Goal: Transaction & Acquisition: Purchase product/service

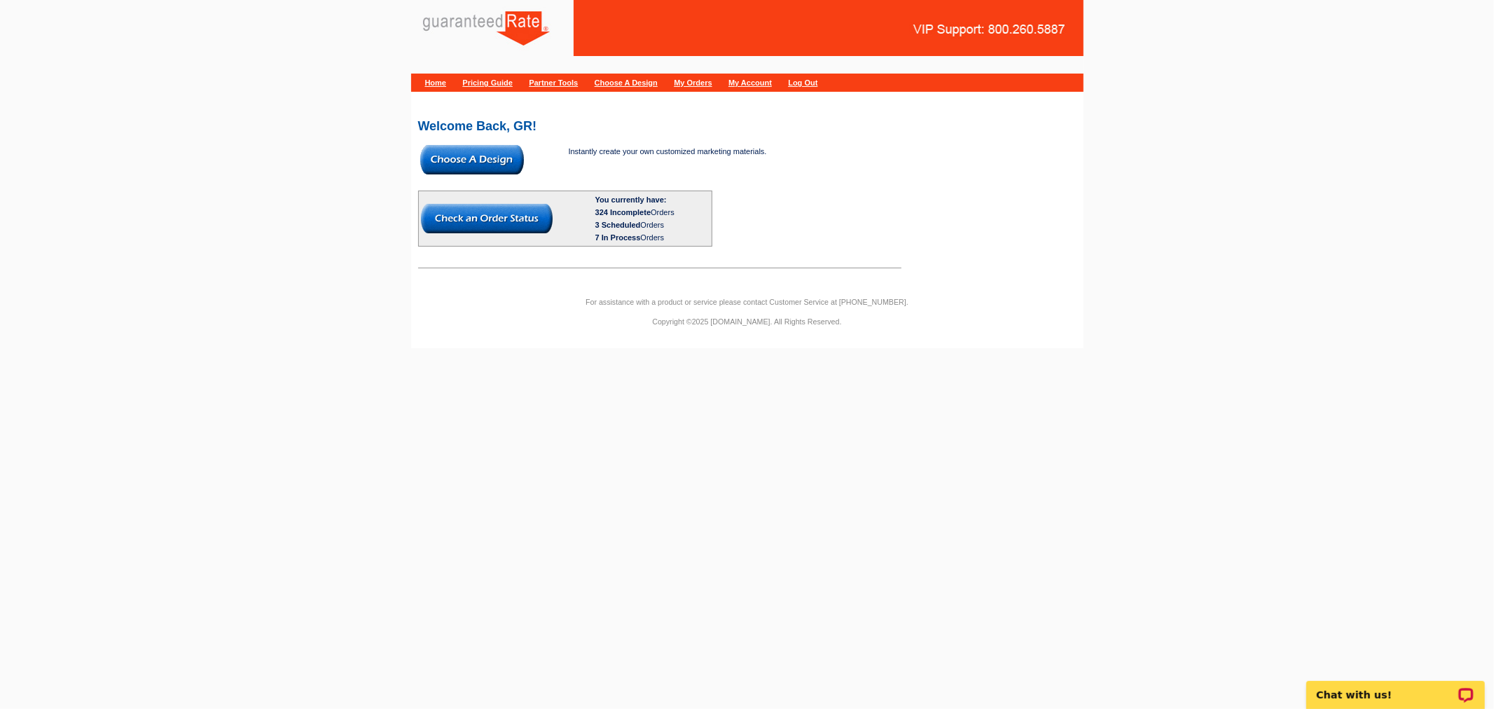
click at [466, 160] on img at bounding box center [472, 159] width 104 height 29
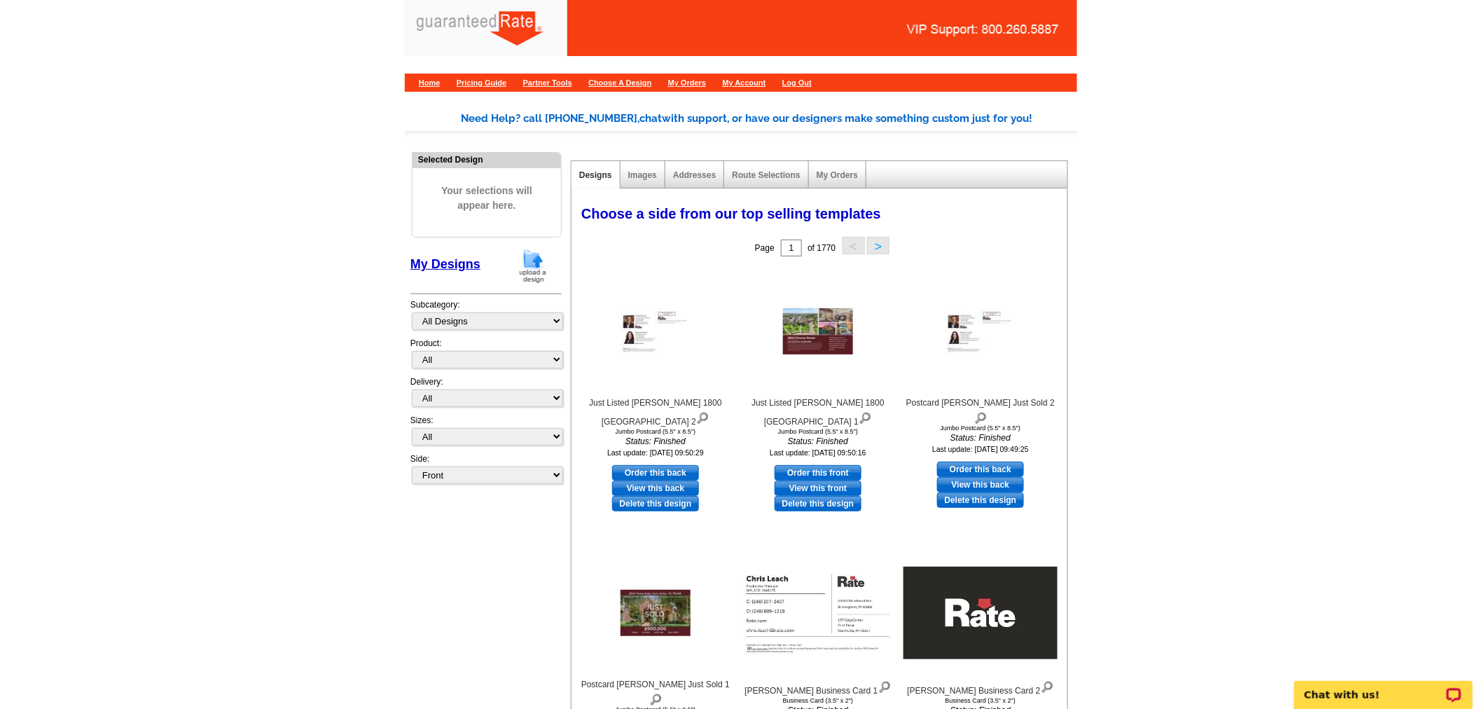
click at [542, 270] on img at bounding box center [533, 266] width 36 height 36
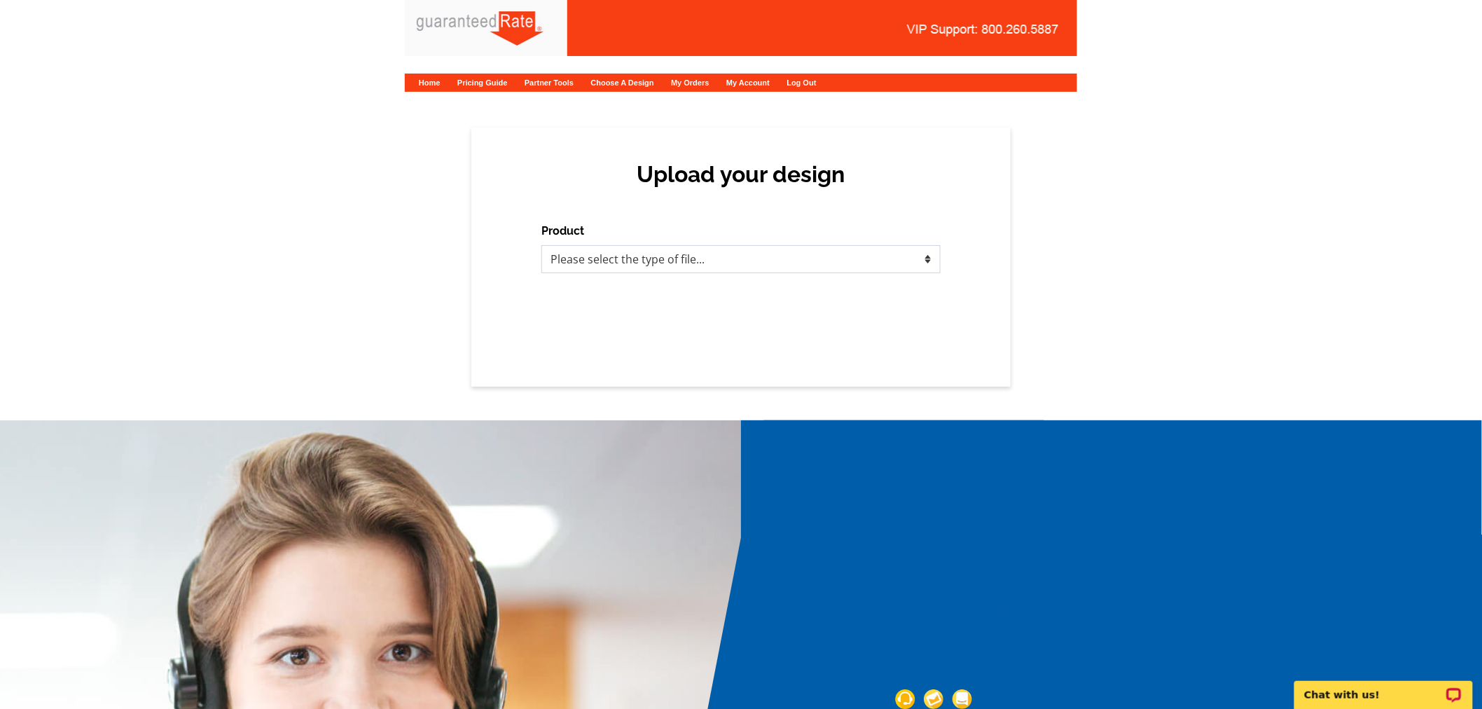
click at [605, 264] on select "Please select the type of file... Postcards Calendars Business Cards Letters an…" at bounding box center [740, 259] width 399 height 28
click at [541, 245] on select "Please select the type of file... Postcards Calendars Business Cards Letters an…" at bounding box center [740, 259] width 399 height 28
click at [605, 251] on select "Please select the type of file... Postcards Calendars Business Cards Letters an…" at bounding box center [740, 259] width 399 height 28
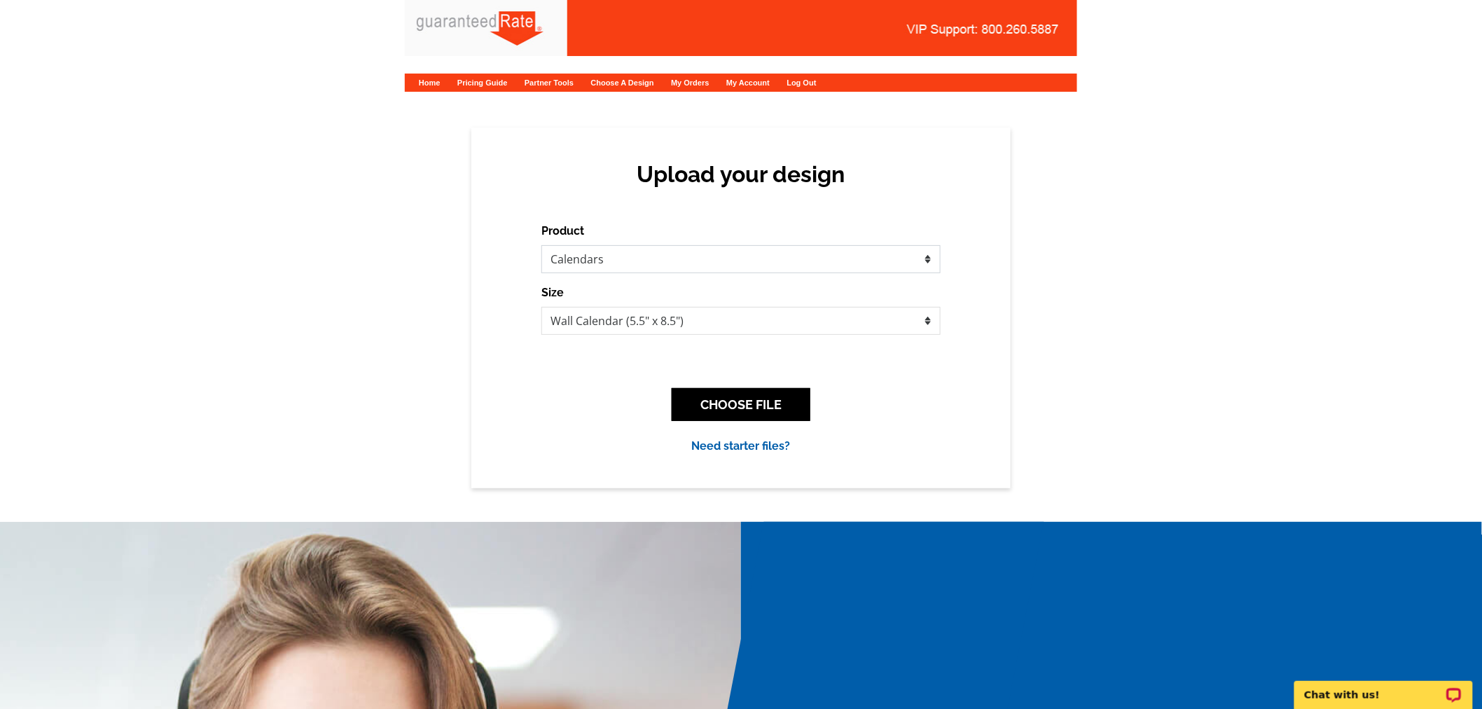
select select "1"
click at [541, 245] on select "Please select the type of file... Postcards Calendars Business Cards Letters an…" at bounding box center [740, 259] width 399 height 28
click at [706, 410] on button "CHOOSE FILE" at bounding box center [741, 404] width 139 height 33
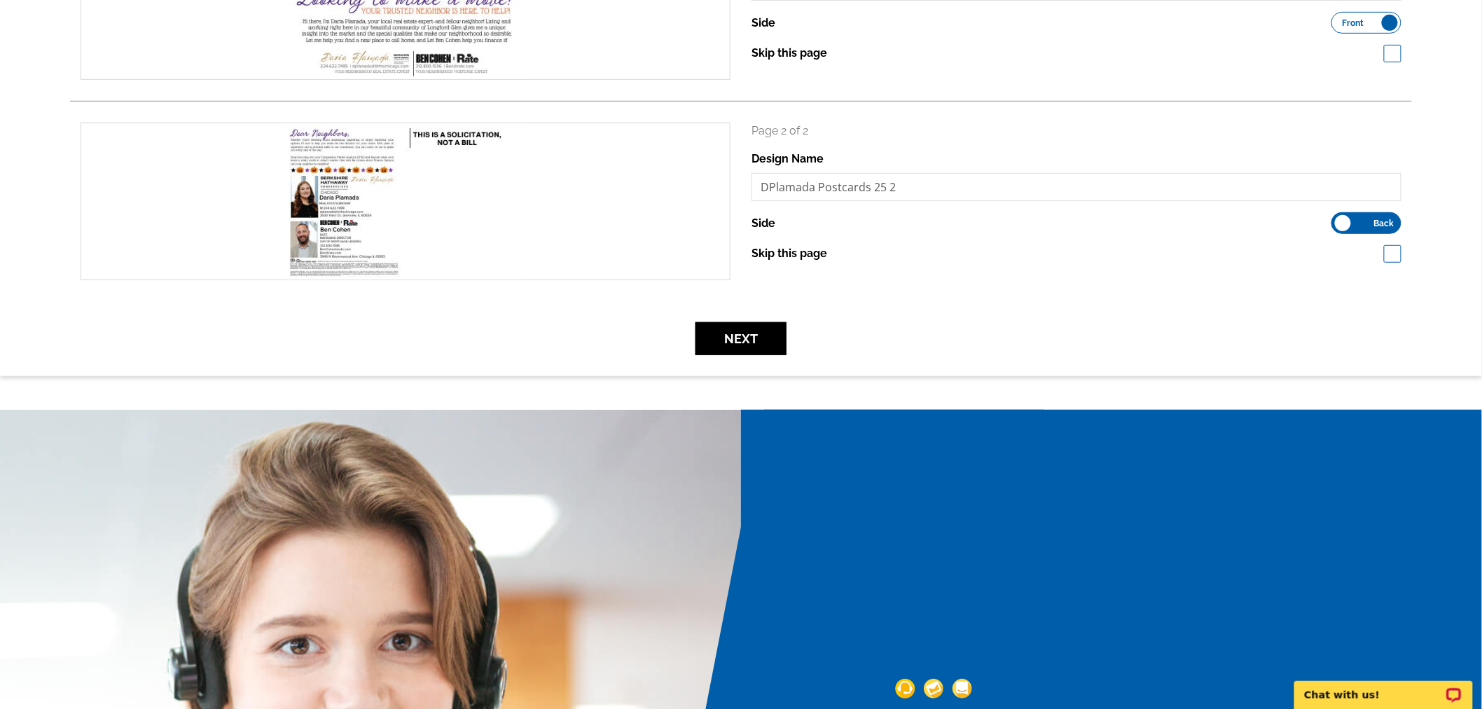
scroll to position [311, 0]
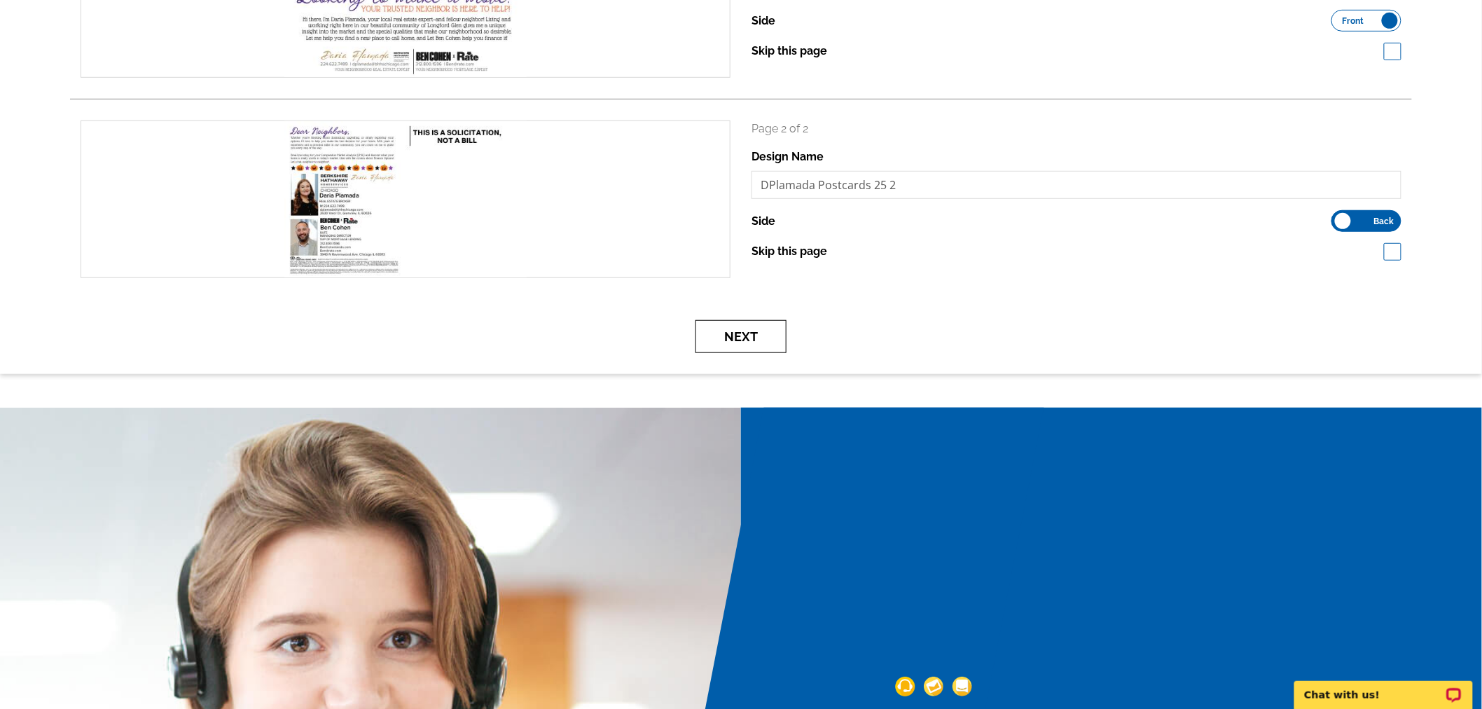
click at [753, 332] on button "Next" at bounding box center [740, 336] width 91 height 33
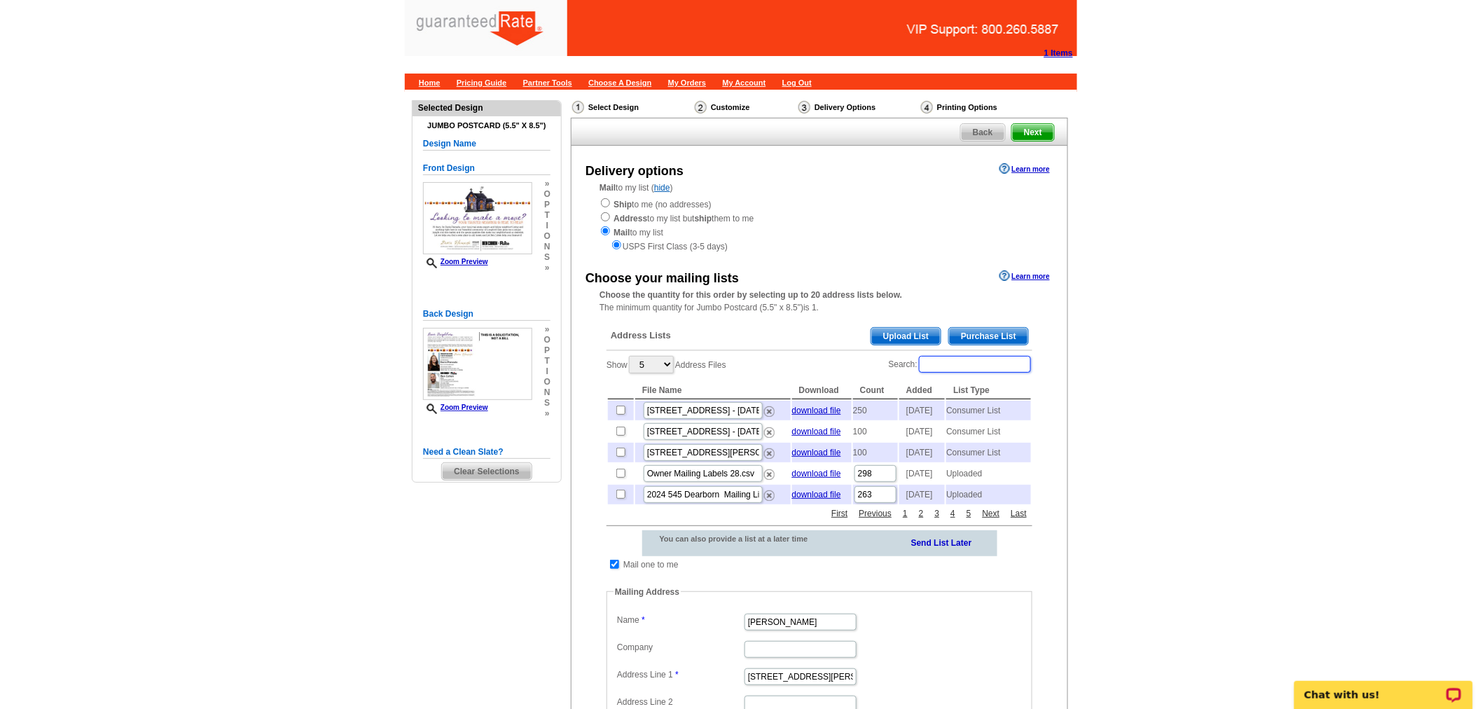
click at [943, 362] on input "Search:" at bounding box center [975, 364] width 112 height 17
type input "dursey"
click at [618, 409] on input "checkbox" at bounding box center [620, 409] width 9 height 9
checkbox input "true"
click at [1006, 342] on span "Purchase List" at bounding box center [988, 336] width 79 height 17
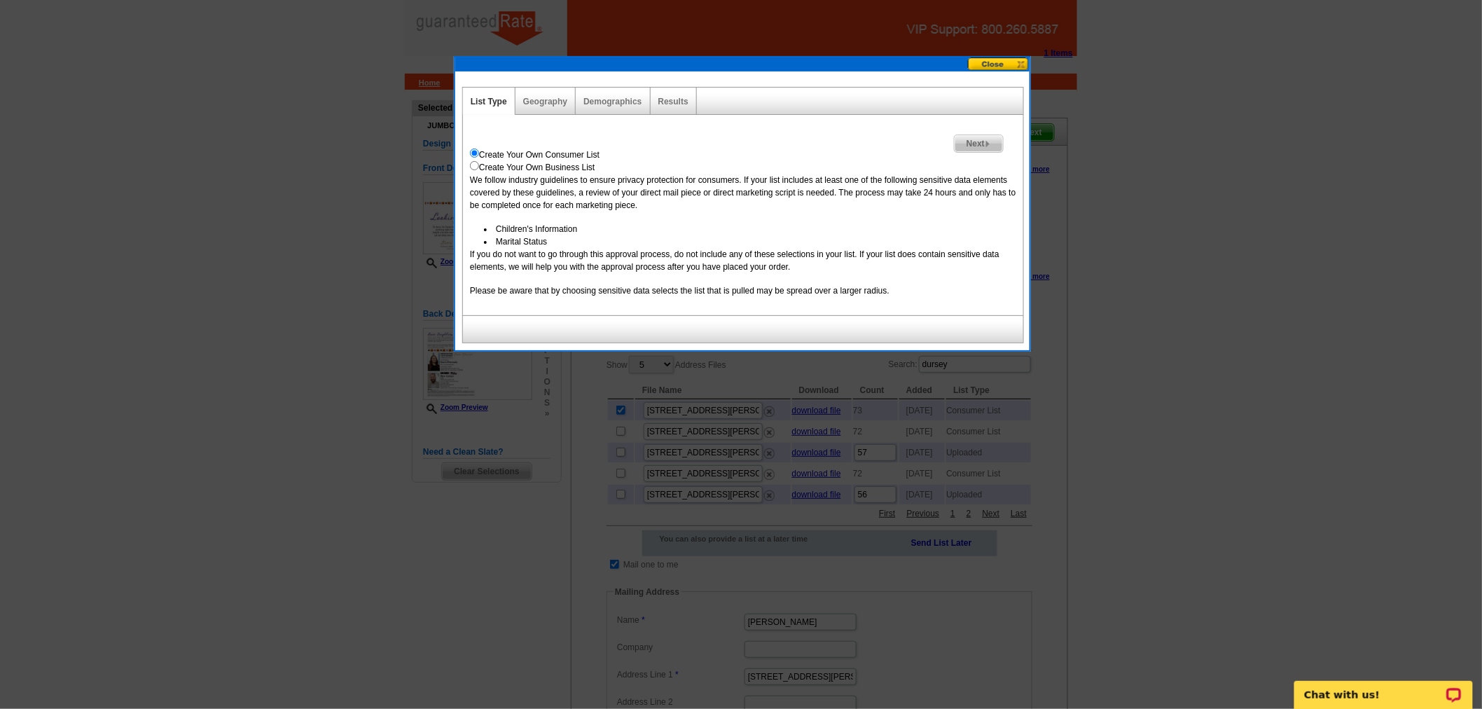
click at [985, 141] on img at bounding box center [988, 144] width 6 height 6
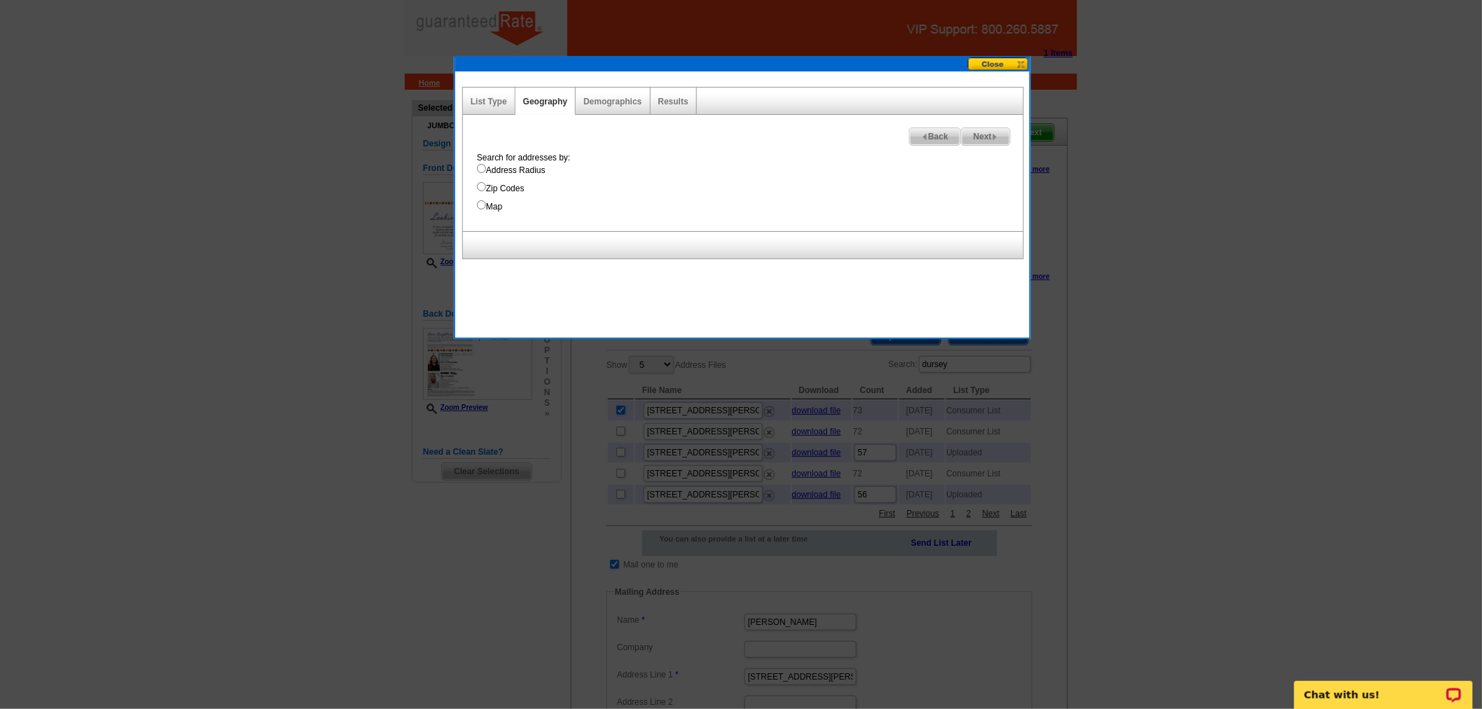
click at [497, 164] on label "Address Radius" at bounding box center [750, 170] width 546 height 13
click at [486, 164] on input "Address Radius" at bounding box center [481, 168] width 9 height 9
radio input "true"
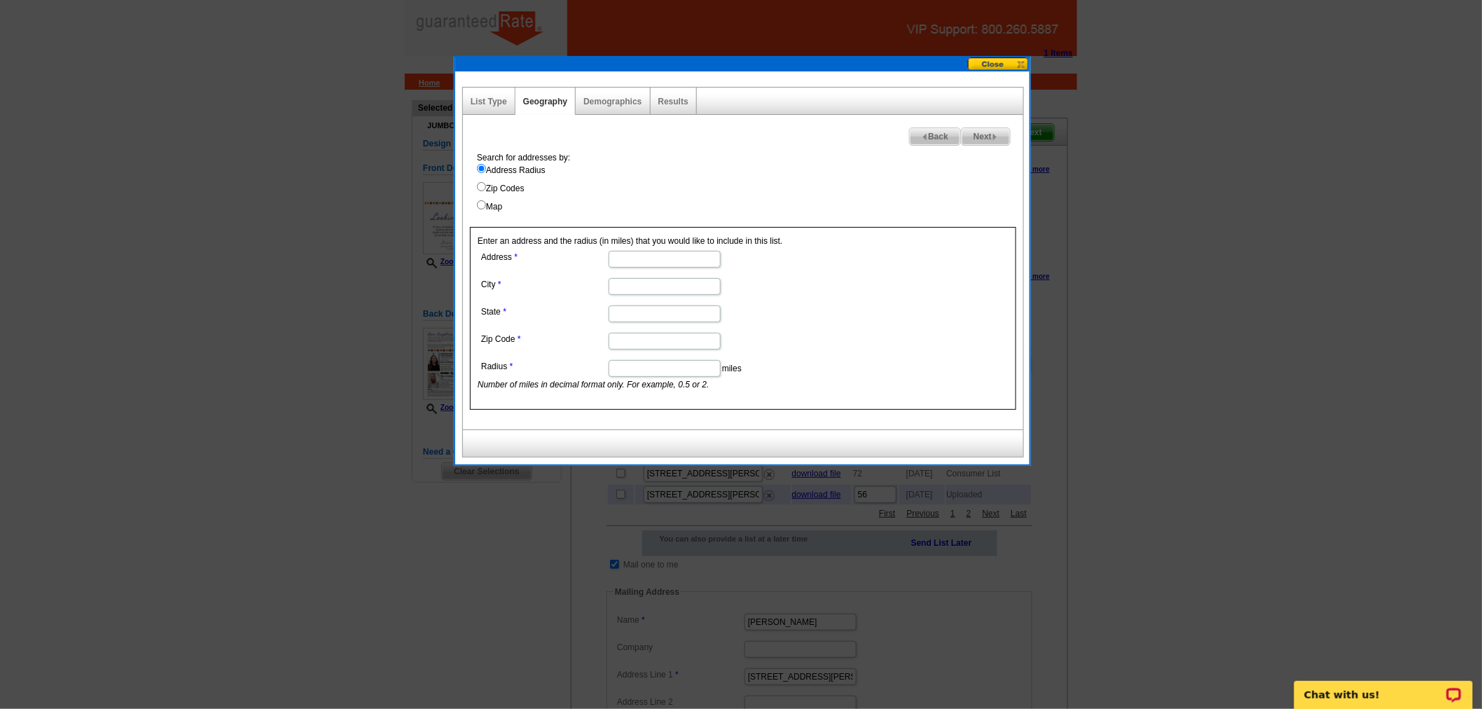
click at [494, 190] on label "Zip Codes" at bounding box center [750, 188] width 546 height 13
click at [486, 190] on input "Zip Codes" at bounding box center [481, 186] width 9 height 9
radio input "true"
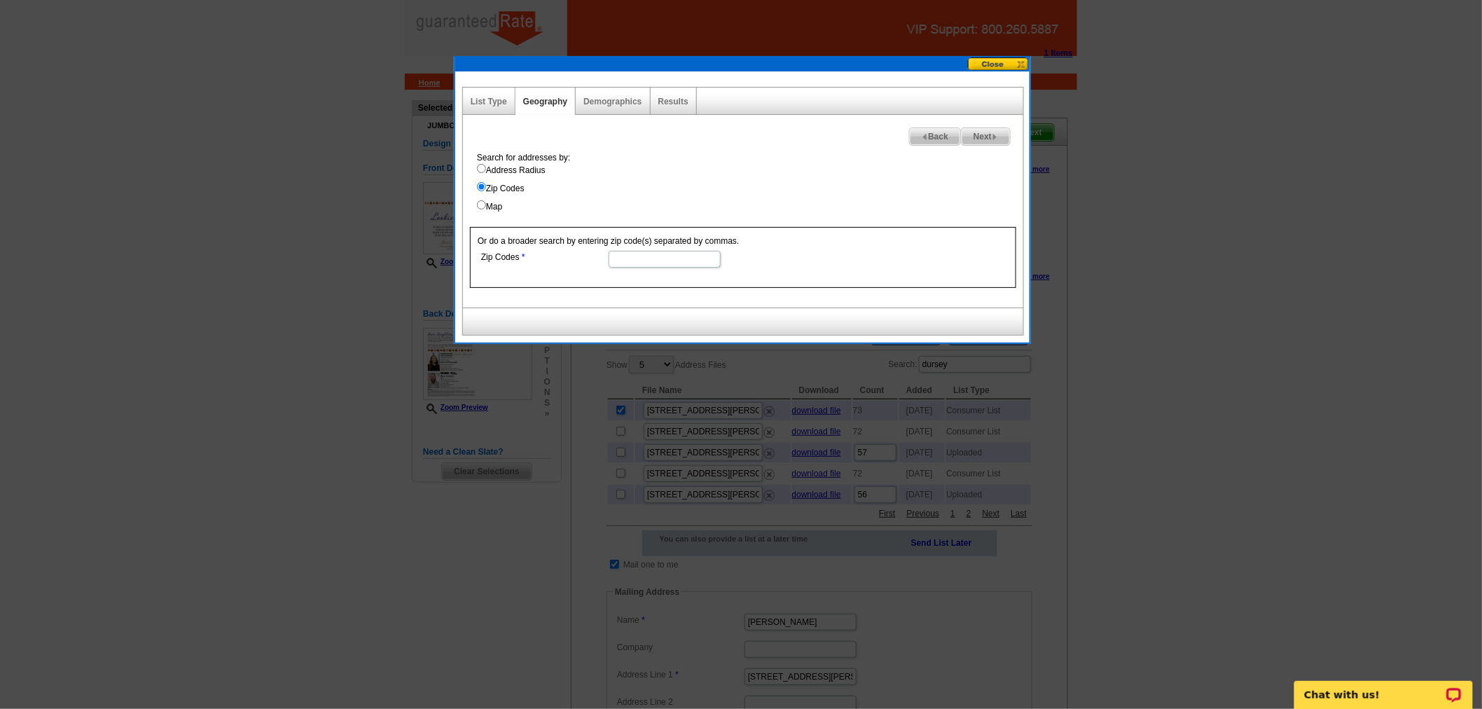
click at [501, 210] on label "Map" at bounding box center [750, 206] width 546 height 13
click at [491, 204] on label "Map" at bounding box center [750, 206] width 546 height 13
click at [486, 204] on input "Map" at bounding box center [481, 204] width 9 height 9
radio input "true"
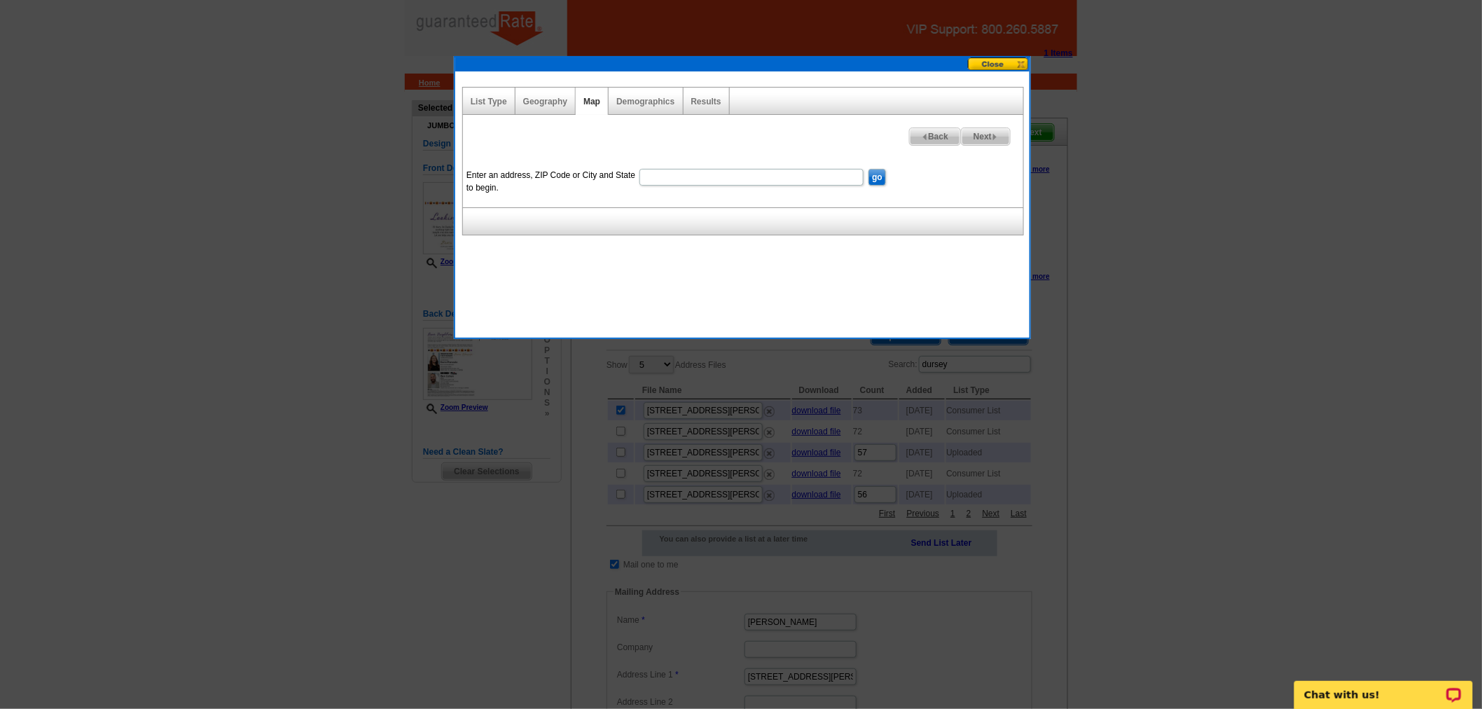
click at [613, 255] on div "List Type Geography Map Demographics Results Next Back Enter an address, ZIP Co…" at bounding box center [742, 197] width 577 height 283
click at [690, 176] on input "Enter an address, ZIP Code or City and State to begin." at bounding box center [751, 177] width 224 height 17
paste input "675 Dursey Ln, Des Plaines, IL 60016"
type input "675 Dursey Ln, Des Plaines, IL 60016"
click at [879, 177] on input "go" at bounding box center [877, 177] width 18 height 17
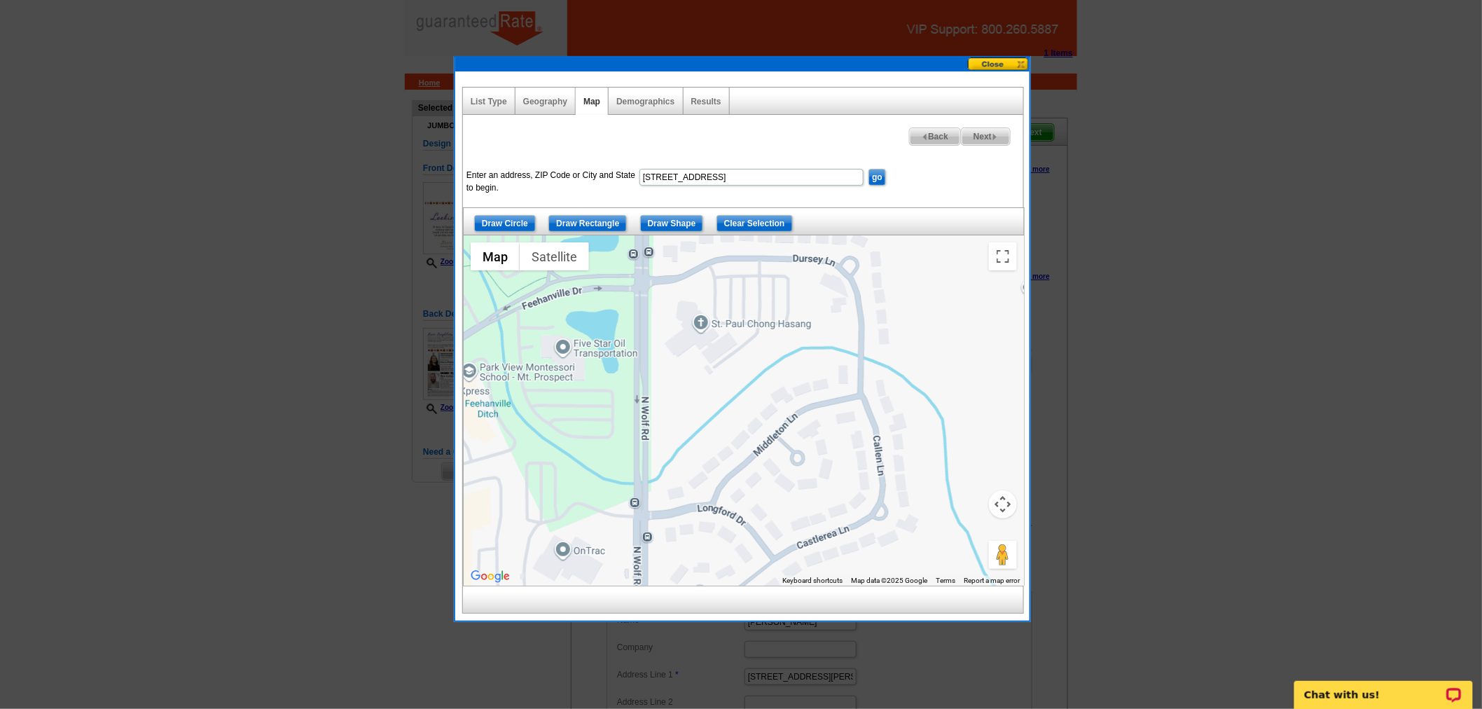
drag, startPoint x: 898, startPoint y: 493, endPoint x: 852, endPoint y: 405, distance: 99.6
click at [852, 405] on div at bounding box center [744, 410] width 560 height 350
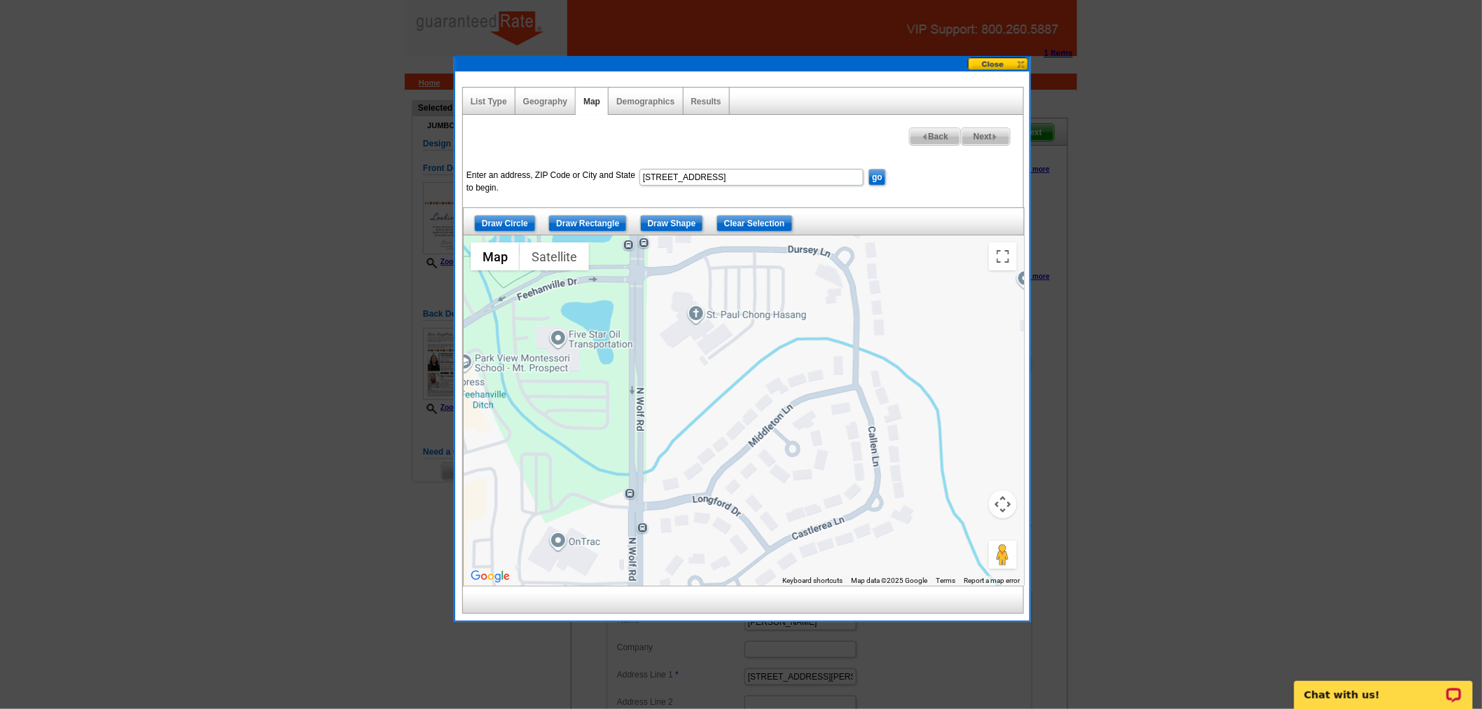
click at [992, 502] on button "Map camera controls" at bounding box center [1003, 504] width 28 height 28
click at [966, 540] on button "Zoom out" at bounding box center [968, 539] width 28 height 28
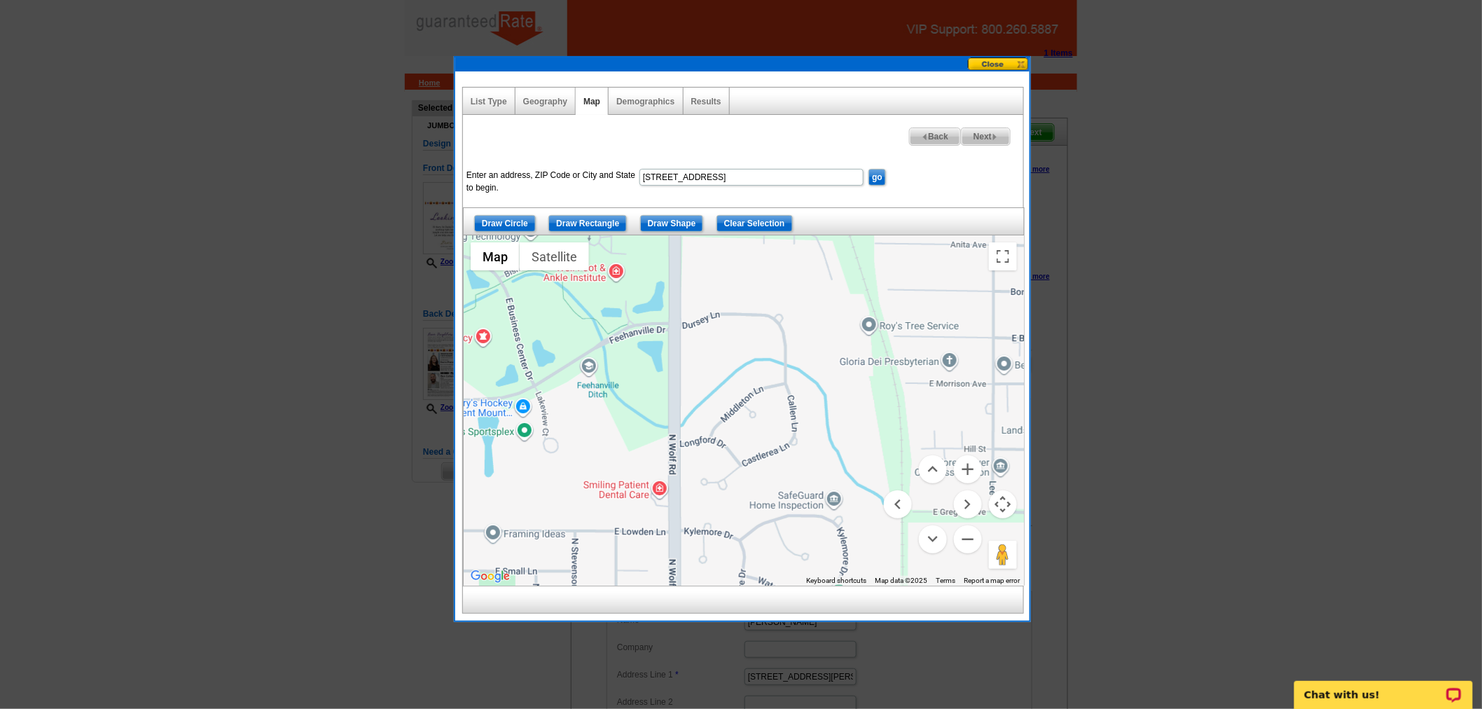
drag, startPoint x: 856, startPoint y: 472, endPoint x: 839, endPoint y: 456, distance: 23.3
click at [839, 456] on div at bounding box center [744, 410] width 560 height 350
click at [977, 470] on button "Zoom in" at bounding box center [968, 469] width 28 height 28
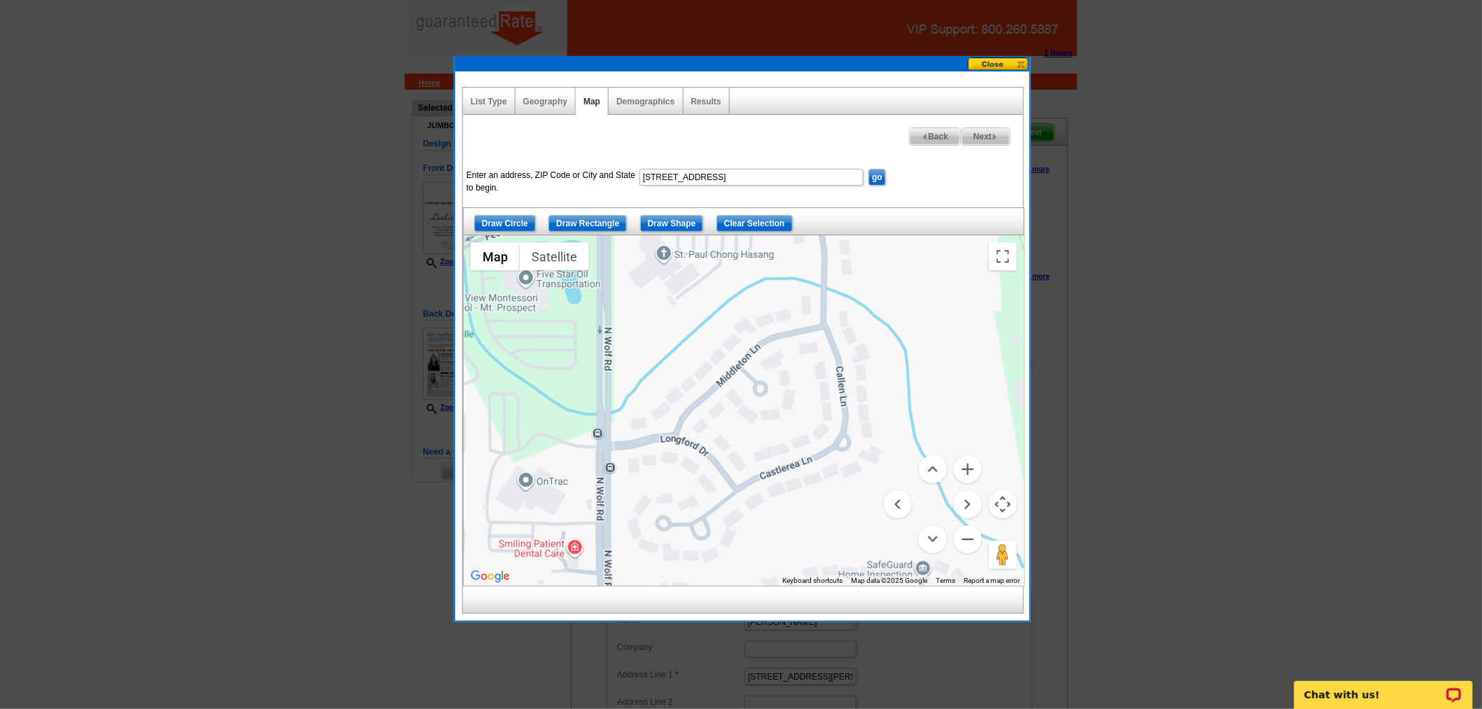
drag, startPoint x: 832, startPoint y: 422, endPoint x: 830, endPoint y: 388, distance: 34.4
click at [830, 388] on div at bounding box center [744, 410] width 560 height 350
click at [975, 530] on button "Zoom out" at bounding box center [968, 539] width 28 height 28
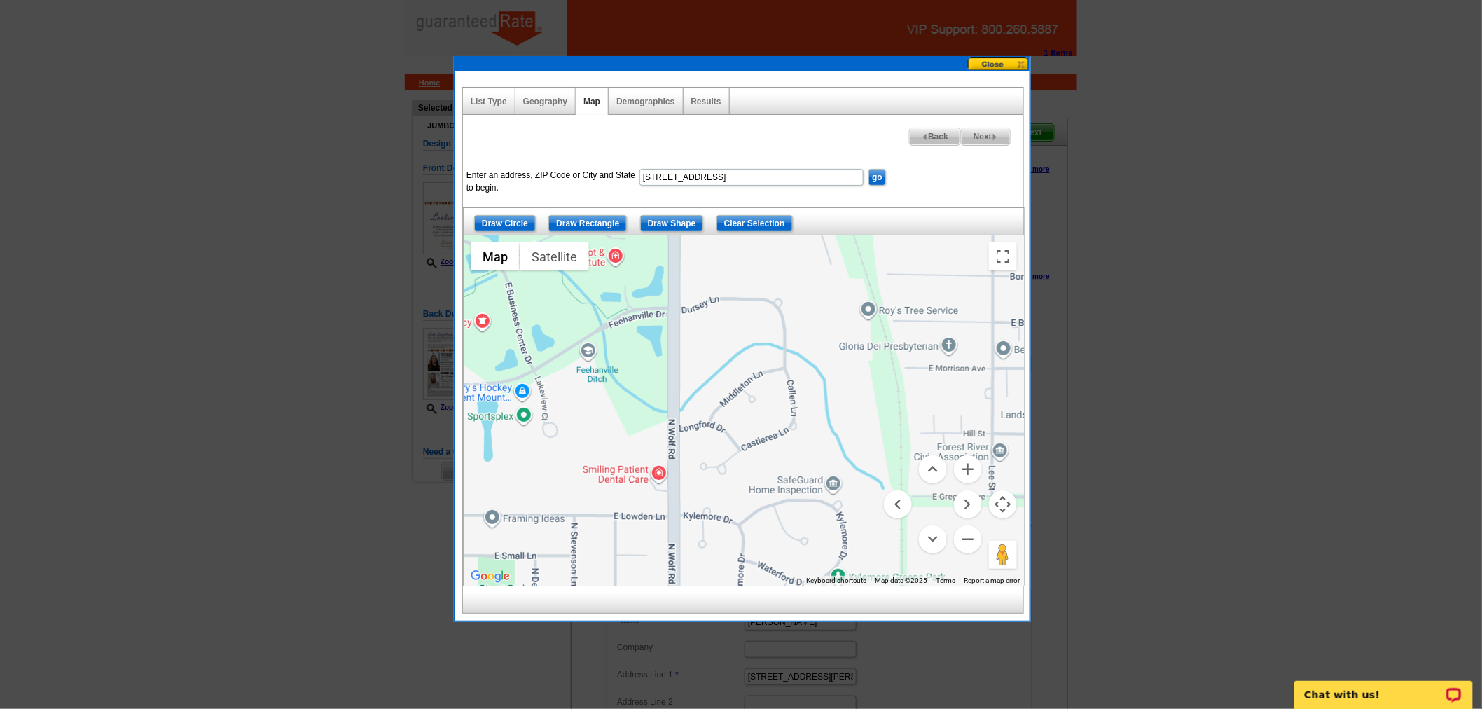
drag, startPoint x: 841, startPoint y: 412, endPoint x: 840, endPoint y: 419, distance: 7.0
click at [840, 419] on div at bounding box center [744, 410] width 560 height 350
click at [669, 226] on input "Draw Shape" at bounding box center [672, 223] width 64 height 17
drag, startPoint x: 676, startPoint y: 276, endPoint x: 758, endPoint y: 277, distance: 81.2
click at [681, 276] on div at bounding box center [744, 410] width 560 height 350
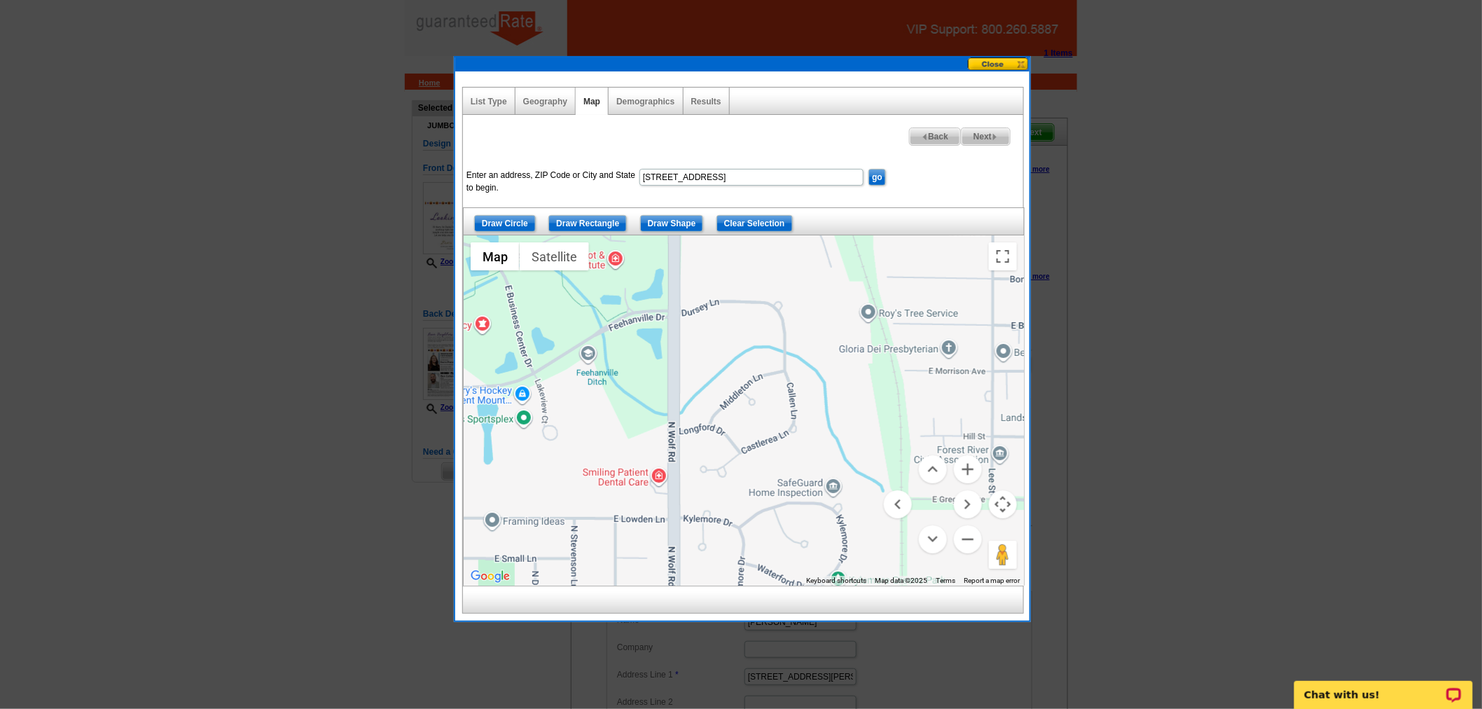
click at [672, 263] on div at bounding box center [744, 410] width 560 height 350
click at [794, 265] on div at bounding box center [744, 410] width 560 height 350
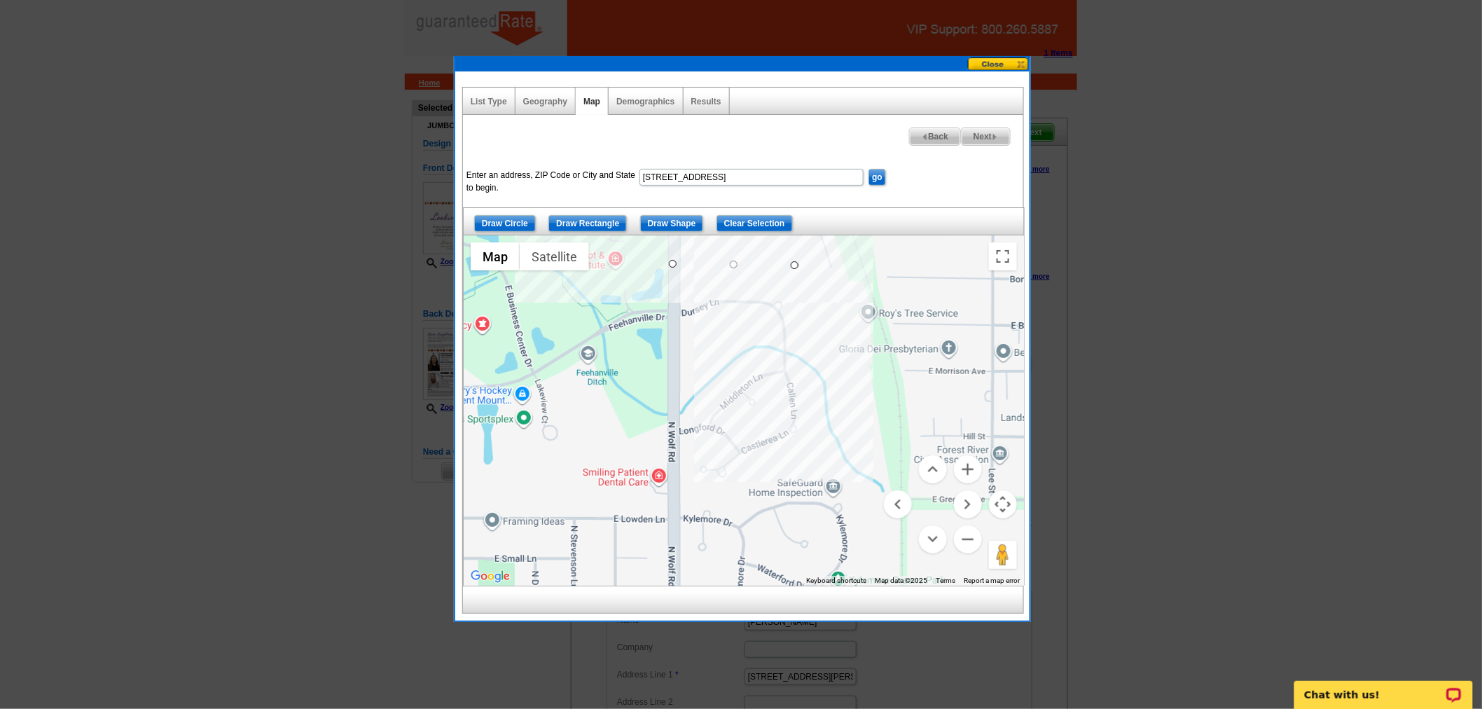
click at [842, 420] on div at bounding box center [744, 410] width 560 height 350
click at [836, 464] on div at bounding box center [744, 410] width 560 height 350
click at [732, 492] on div at bounding box center [744, 410] width 560 height 350
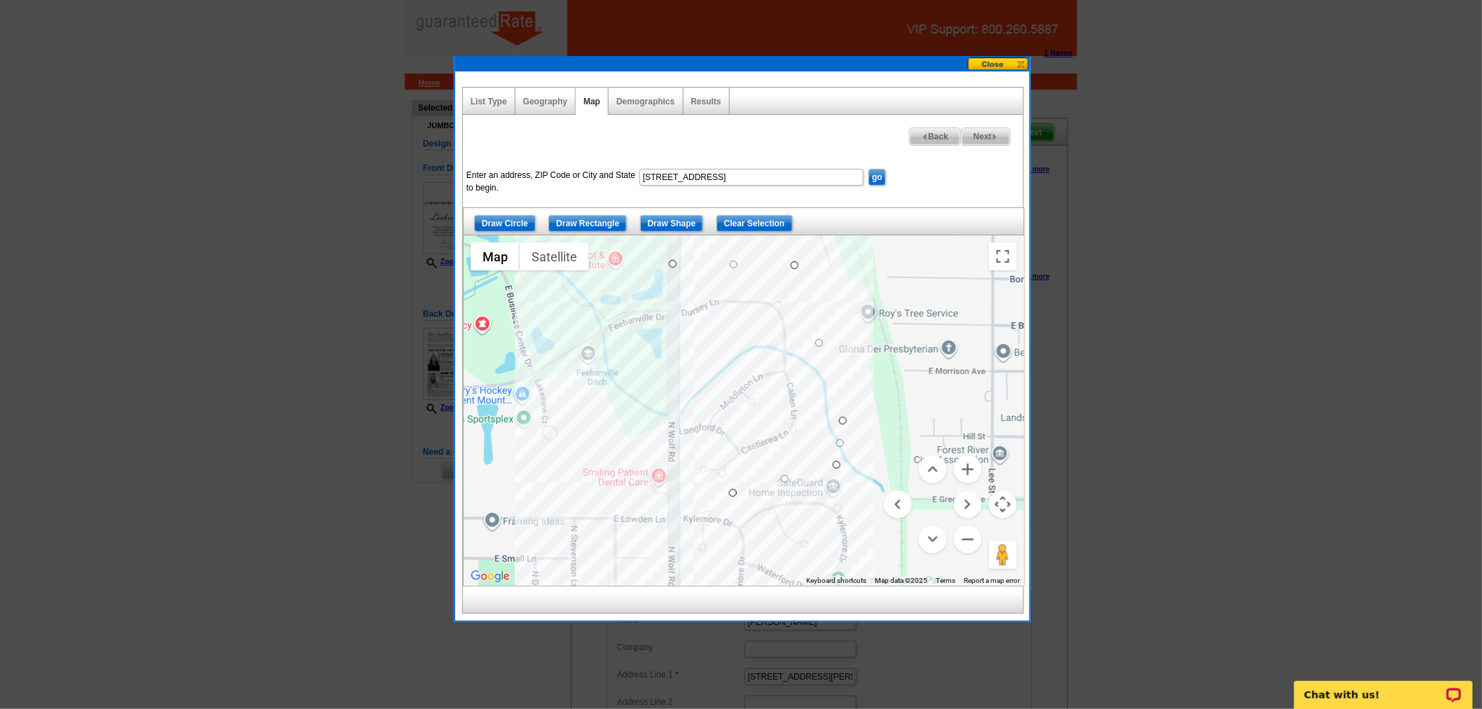
click at [670, 493] on div at bounding box center [744, 410] width 560 height 350
click at [669, 263] on div at bounding box center [744, 410] width 560 height 350
click at [961, 474] on button "Zoom in" at bounding box center [968, 469] width 28 height 28
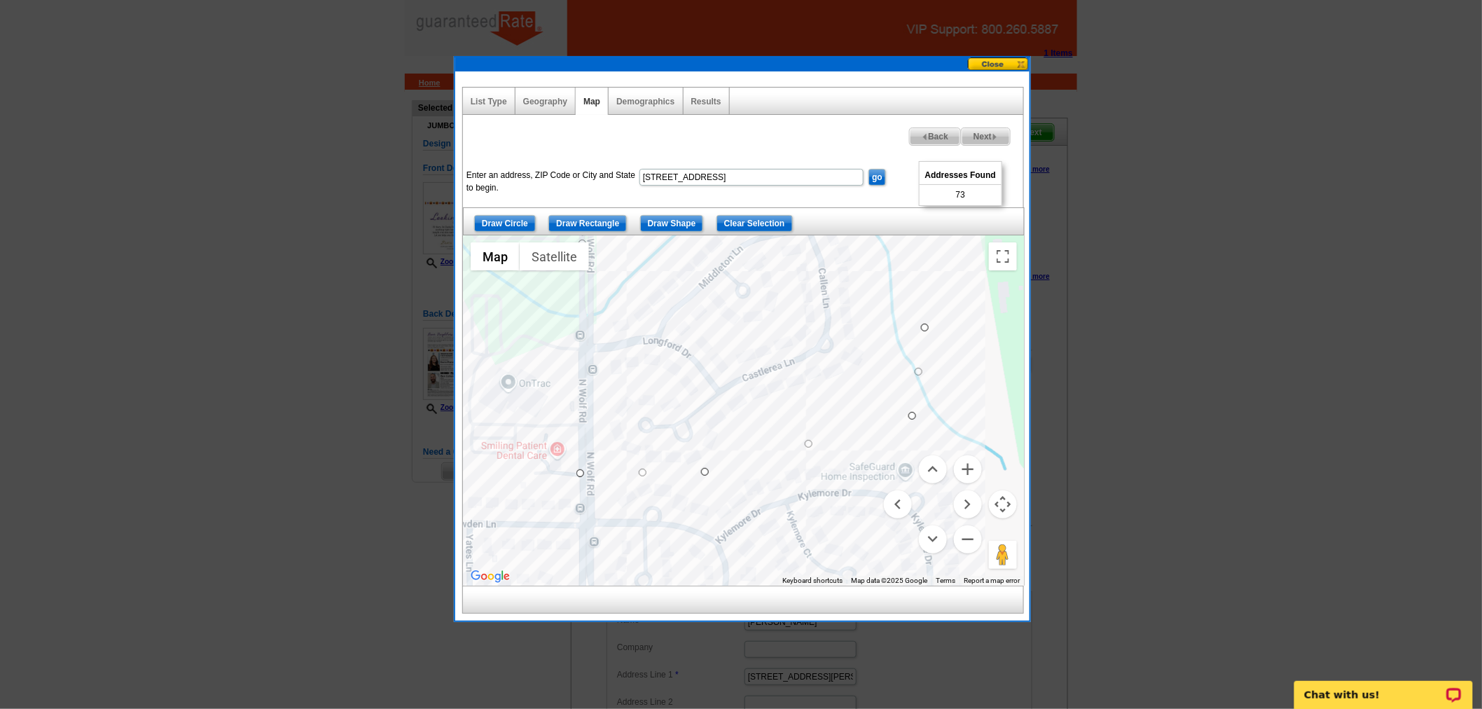
drag, startPoint x: 798, startPoint y: 473, endPoint x: 781, endPoint y: 370, distance: 105.1
click at [781, 370] on div at bounding box center [744, 410] width 560 height 350
click at [982, 65] on button at bounding box center [999, 63] width 62 height 13
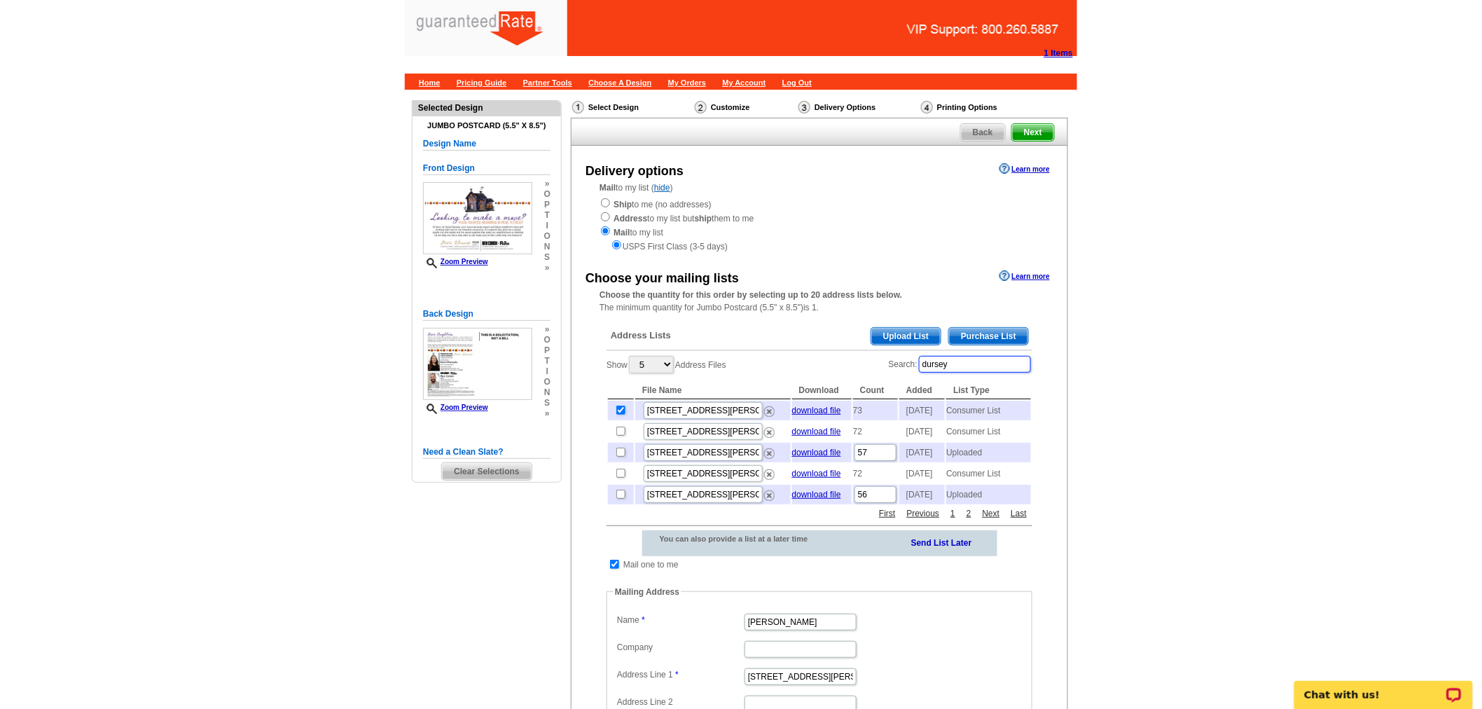
click at [944, 364] on input "dursey" at bounding box center [975, 364] width 112 height 17
click at [964, 360] on input "Search:" at bounding box center [975, 364] width 112 height 17
type input "cohen bdc"
click at [621, 408] on input "checkbox" at bounding box center [620, 409] width 9 height 9
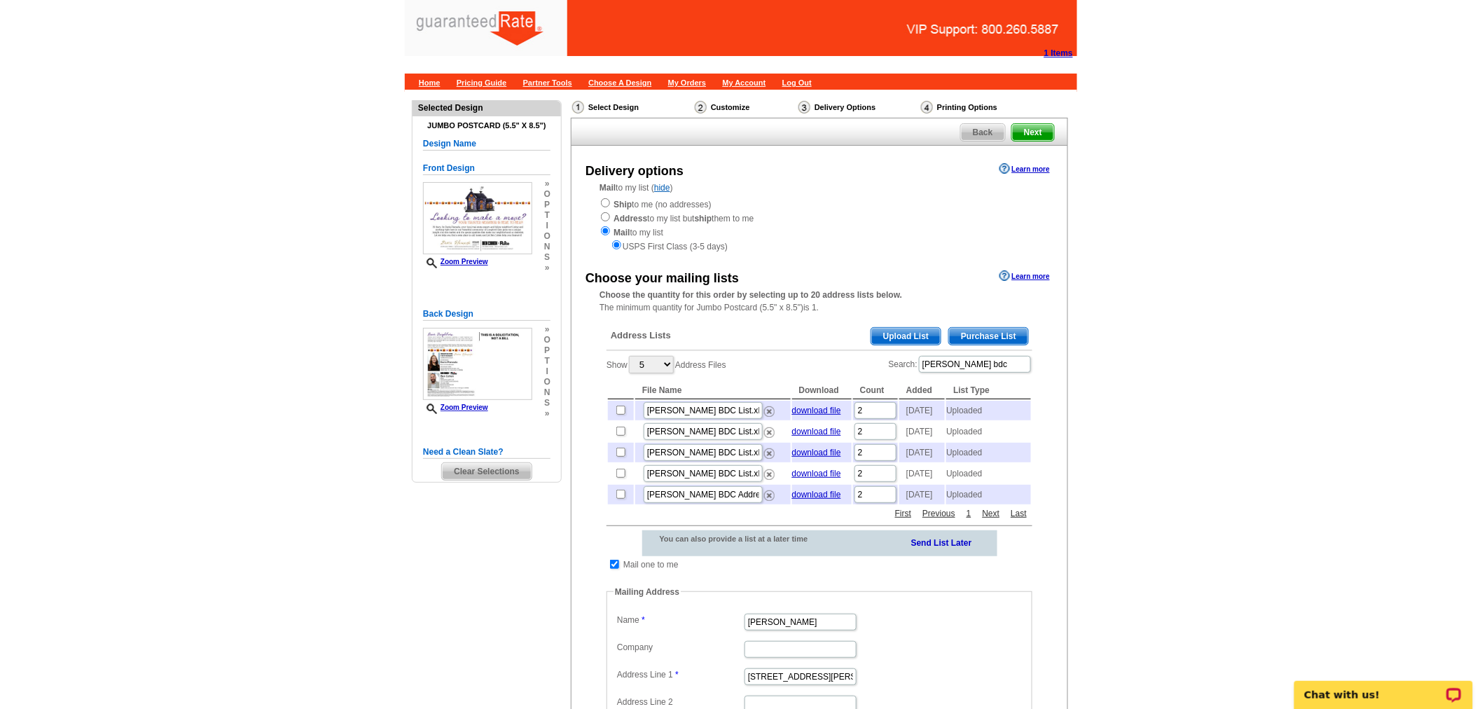
checkbox input "true"
click at [964, 359] on input "cohen bdc" at bounding box center [975, 364] width 112 height 17
click at [963, 362] on input "cohen bdc" at bounding box center [975, 364] width 112 height 17
drag, startPoint x: 963, startPoint y: 362, endPoint x: 969, endPoint y: 350, distance: 13.5
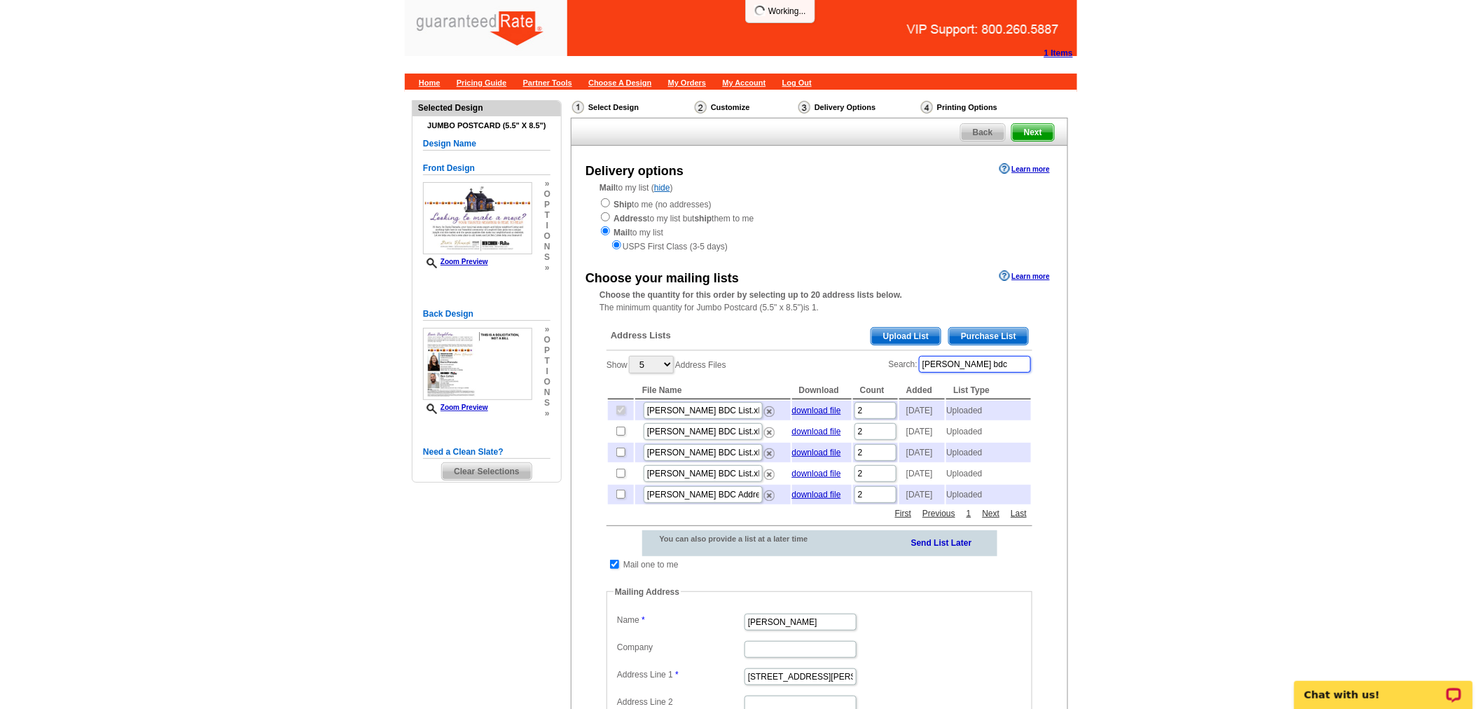
click at [968, 357] on input "cohen bdc" at bounding box center [975, 364] width 112 height 17
click at [615, 569] on input "checkbox" at bounding box center [614, 564] width 9 height 9
checkbox input "false"
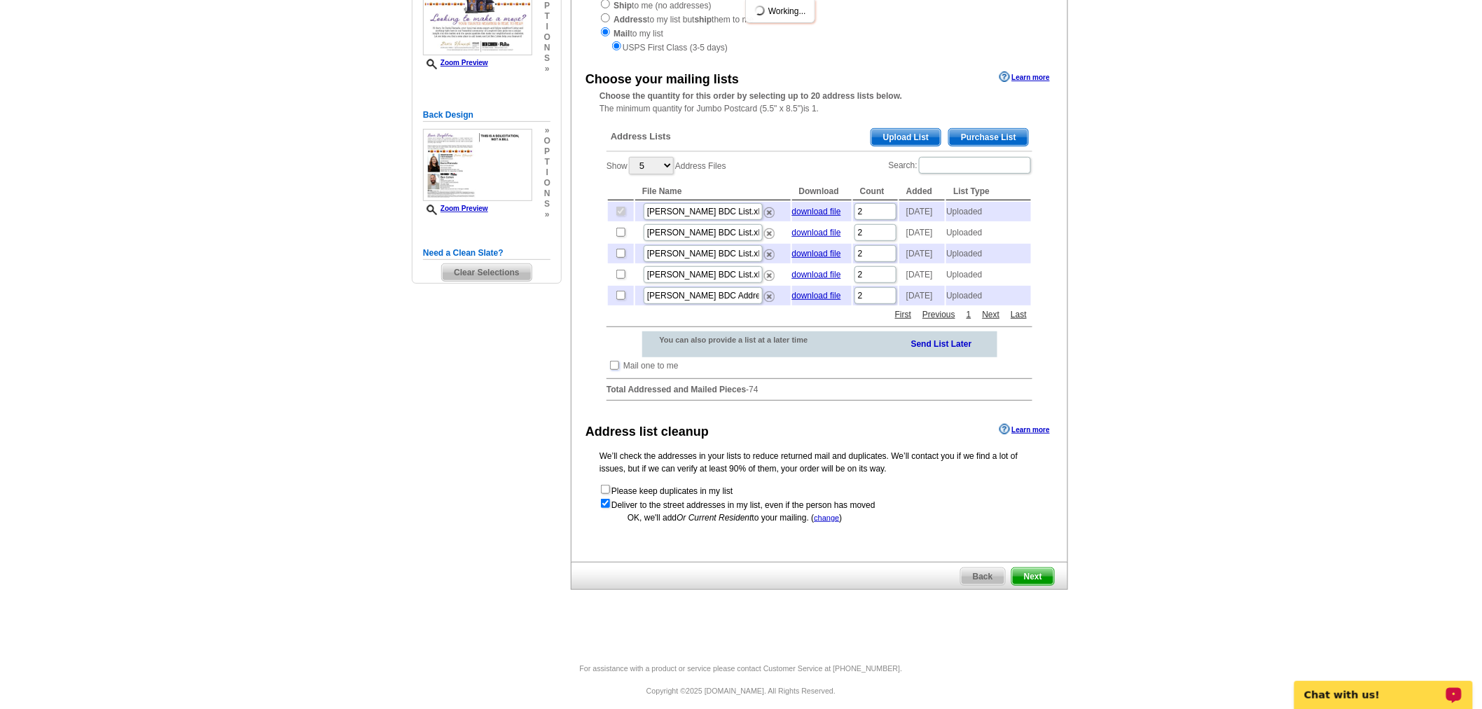
scroll to position [229, 0]
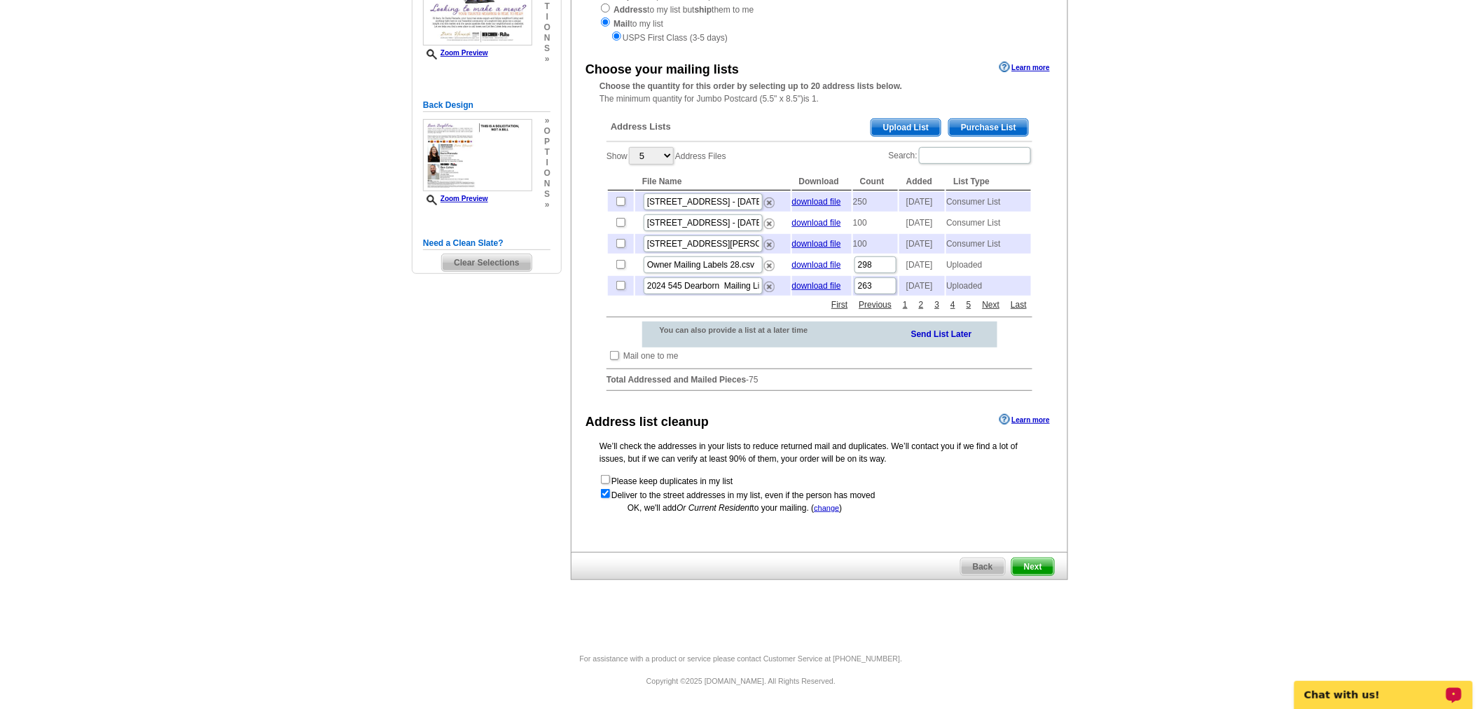
click at [1032, 567] on span "Next" at bounding box center [1033, 566] width 42 height 17
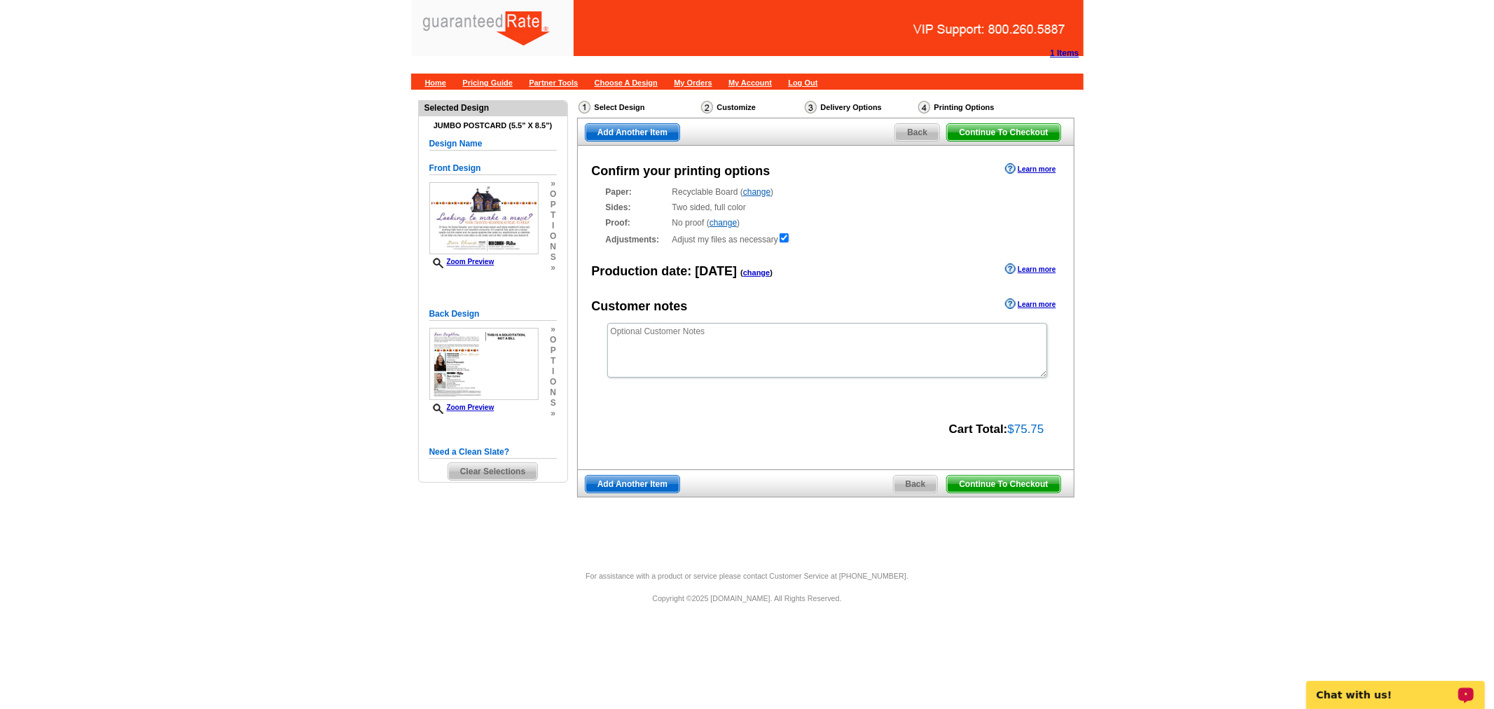
click at [1029, 487] on span "Continue To Checkout" at bounding box center [1003, 483] width 113 height 17
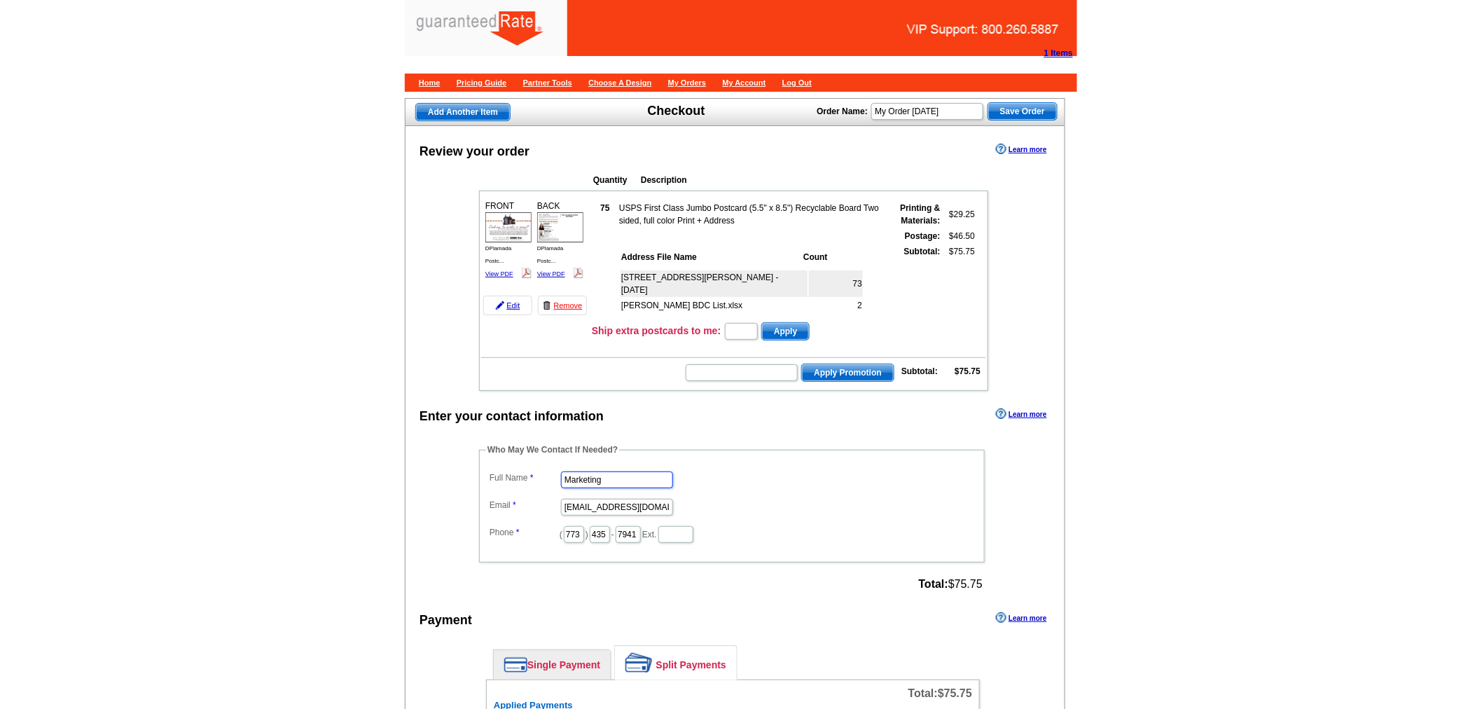
click at [602, 474] on input "Marketing" at bounding box center [617, 479] width 112 height 17
click at [602, 474] on input "[PERSON_NAME]" at bounding box center [617, 479] width 112 height 17
click at [602, 474] on input "shelley" at bounding box center [617, 479] width 112 height 17
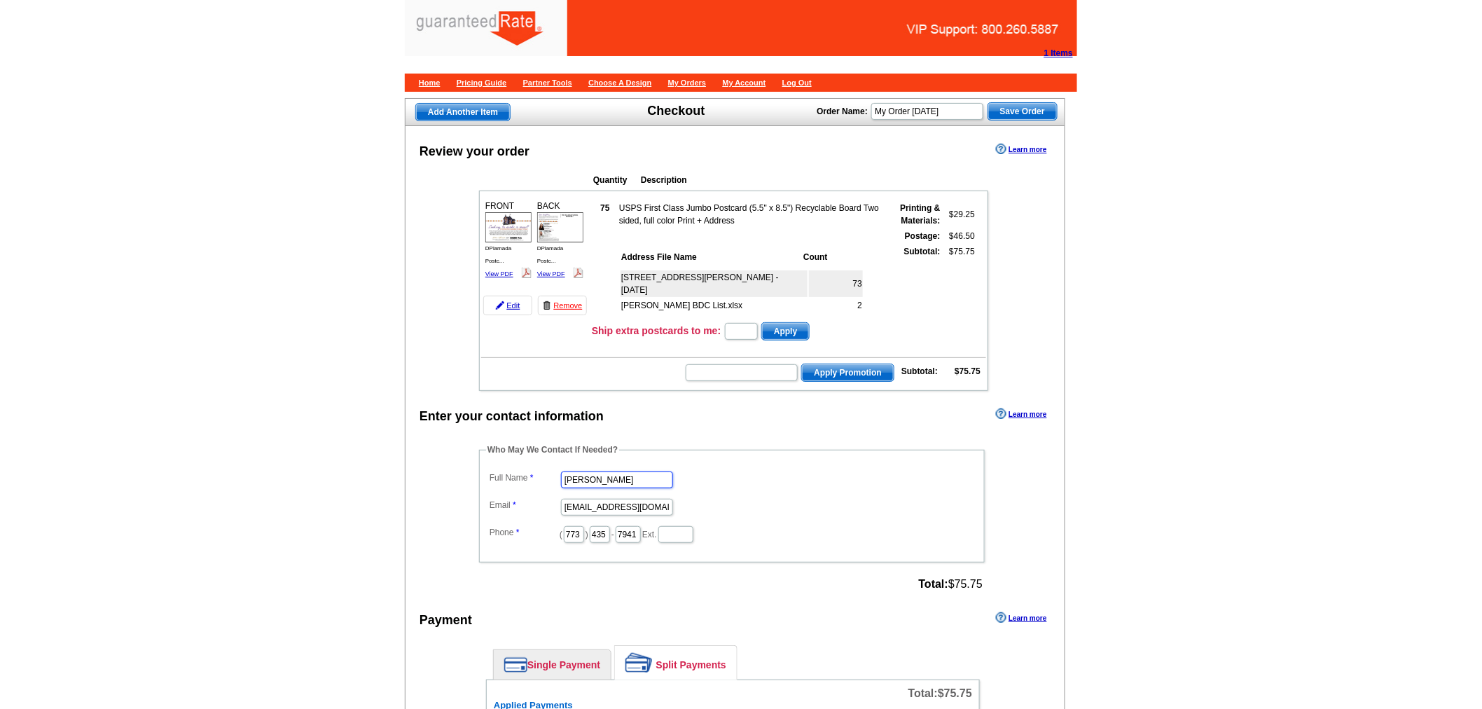
click at [602, 474] on input "shelley" at bounding box center [617, 479] width 112 height 17
type input "Shelley Berner"
type input "shelley.berner@rate.com"
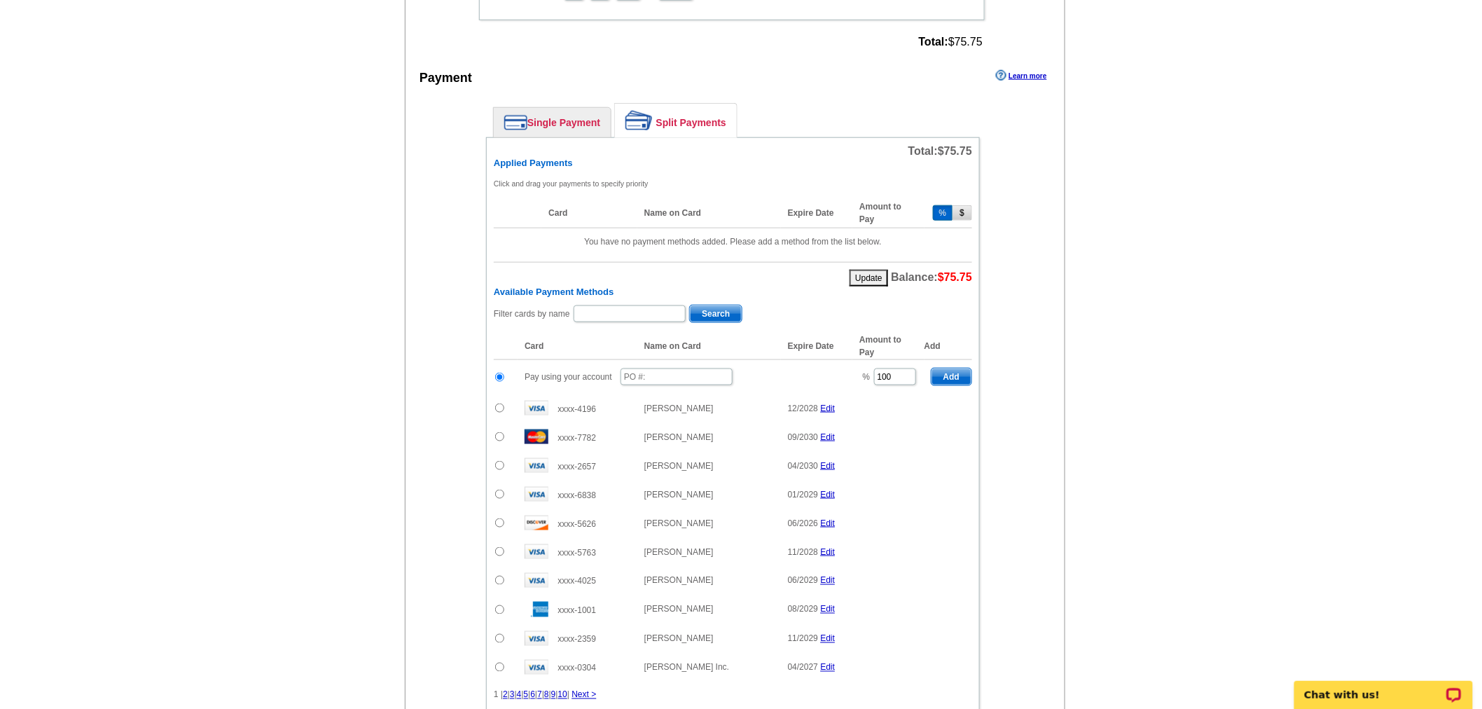
scroll to position [544, 0]
click at [704, 373] on input "text" at bounding box center [676, 374] width 112 height 17
click at [691, 369] on input "09252024_1205_sb" at bounding box center [676, 374] width 112 height 17
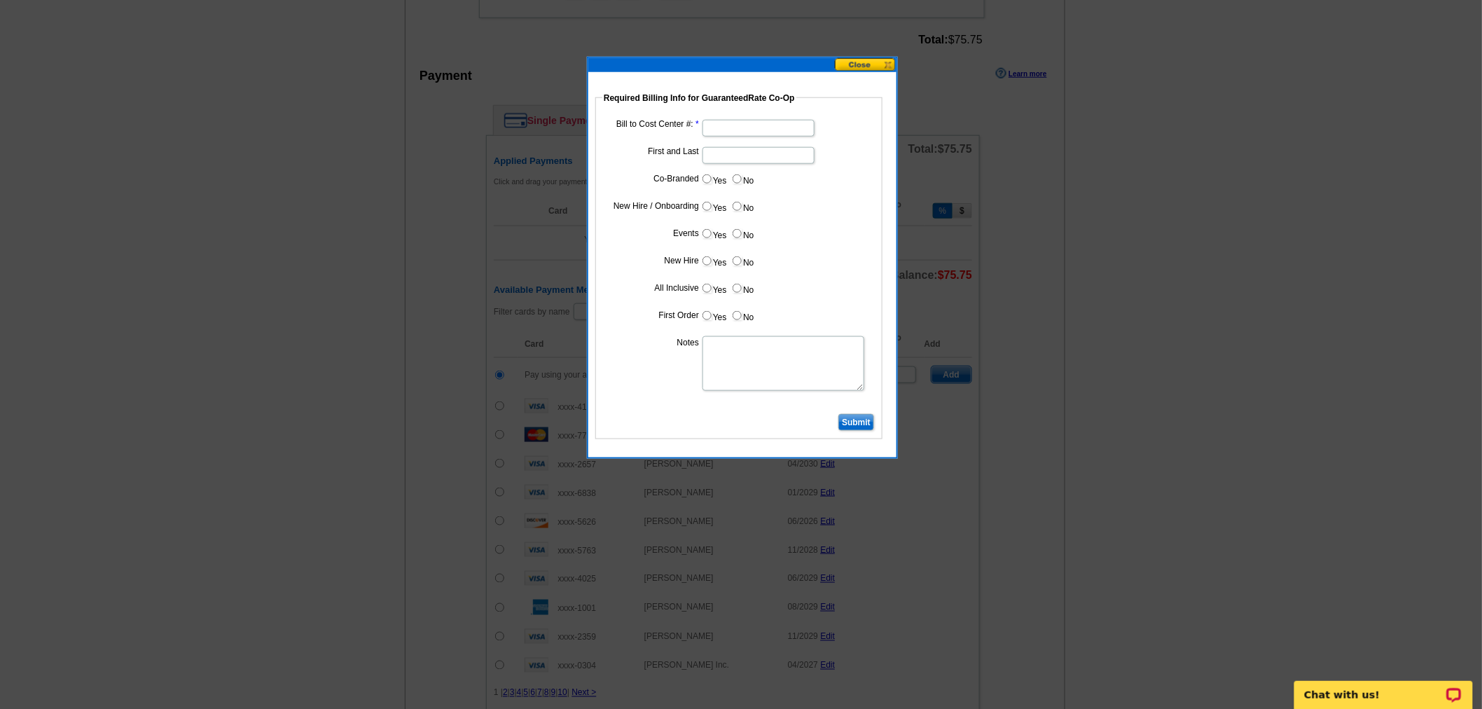
type input "09252024_1205_sb"
click at [772, 120] on input "Bill to Cost Center #:" at bounding box center [758, 128] width 112 height 17
click at [770, 127] on input "Bill to Cost Center #:" at bounding box center [758, 128] width 112 height 17
click at [764, 123] on input "14" at bounding box center [758, 128] width 112 height 17
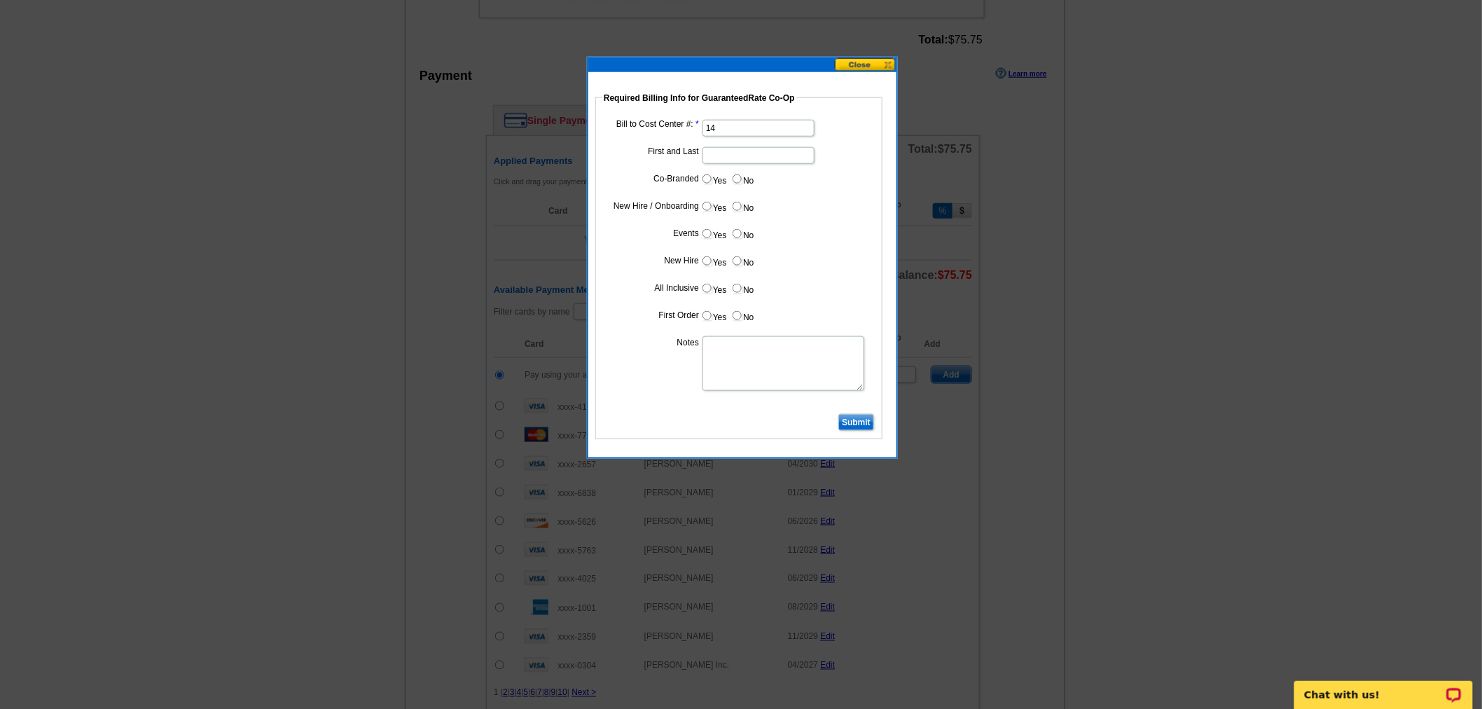
click at [764, 123] on input "14" at bounding box center [758, 128] width 112 height 17
paste input "243"
type input "1243"
click at [741, 157] on input "First and Last" at bounding box center [758, 155] width 112 height 17
type input "Ben Cohen"
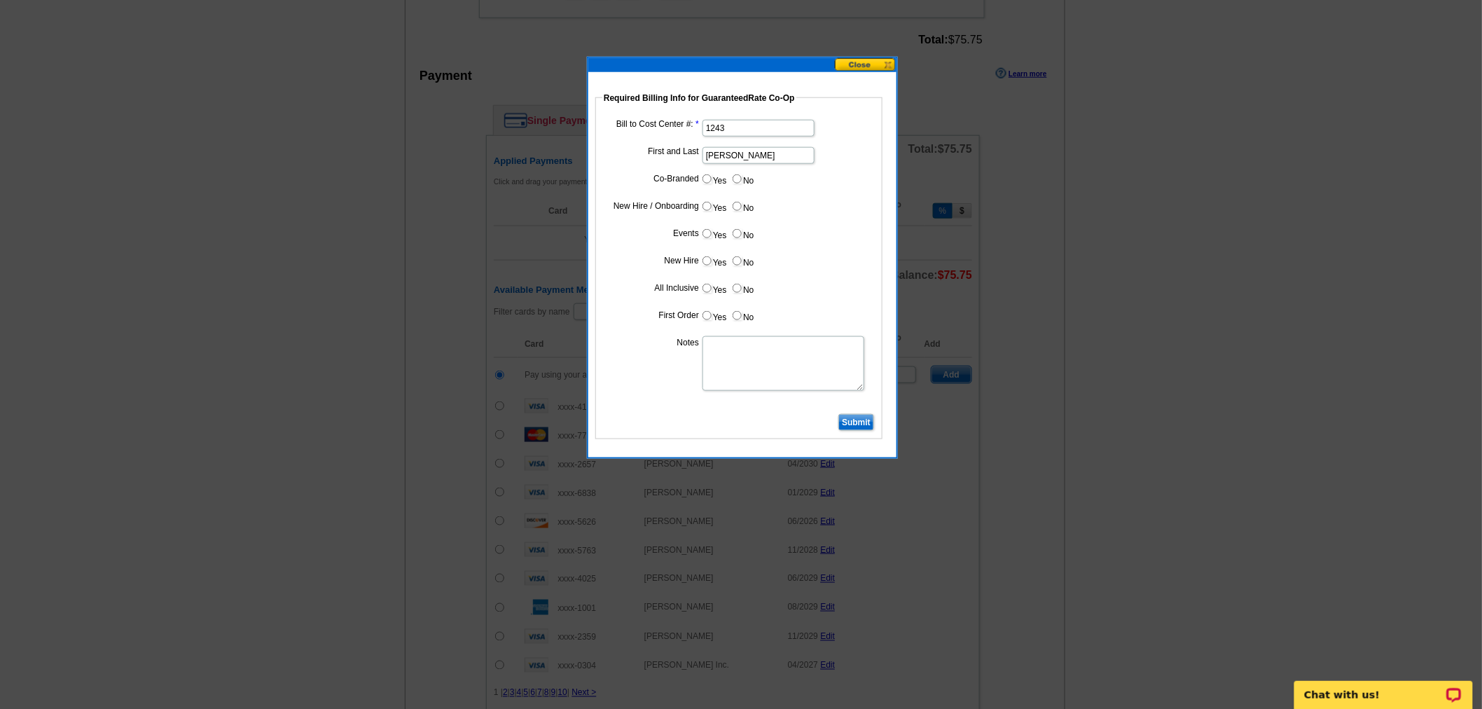
click at [702, 179] on input "Yes" at bounding box center [706, 178] width 9 height 9
radio input "true"
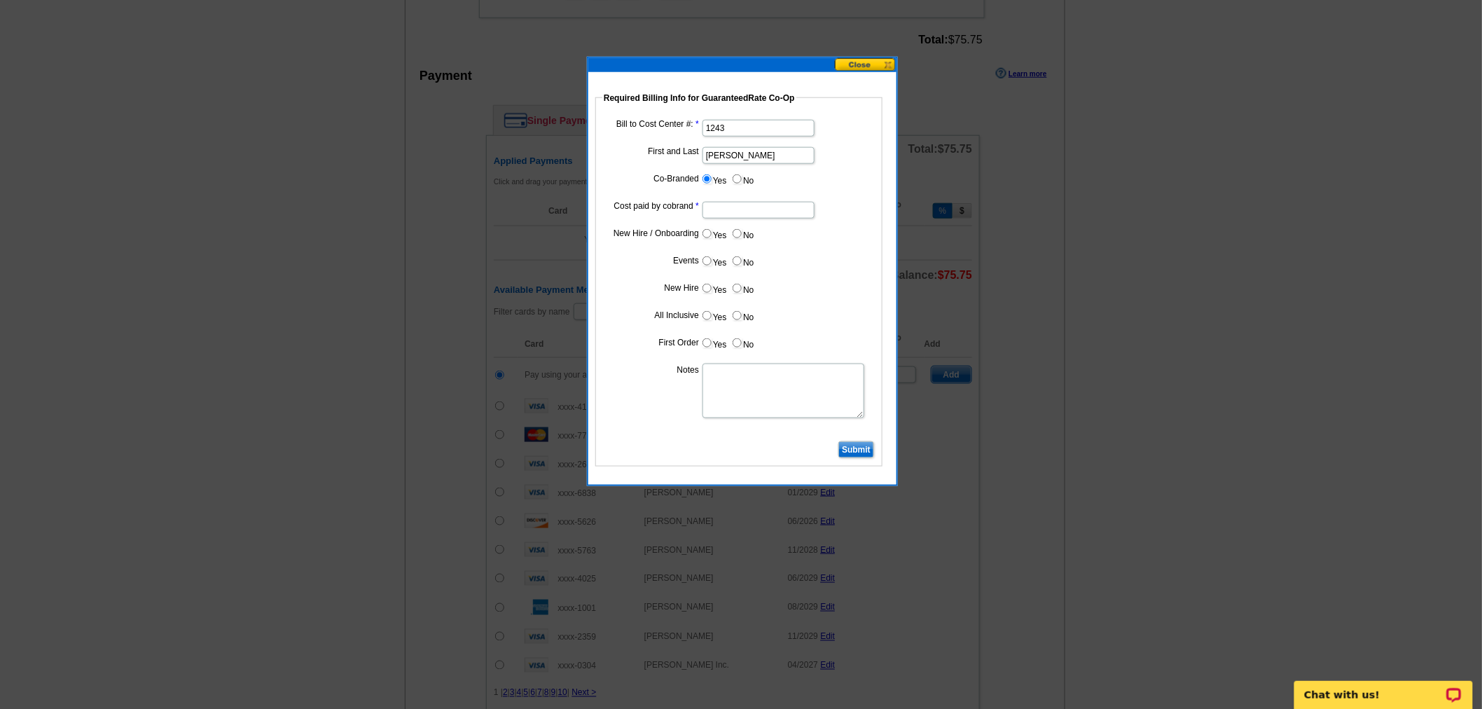
click at [765, 210] on input "Cost paid by cobrand" at bounding box center [758, 210] width 112 height 17
type input "50%"
click at [736, 233] on input "No" at bounding box center [736, 233] width 9 height 9
radio input "true"
click at [734, 253] on label "No" at bounding box center [742, 261] width 22 height 16
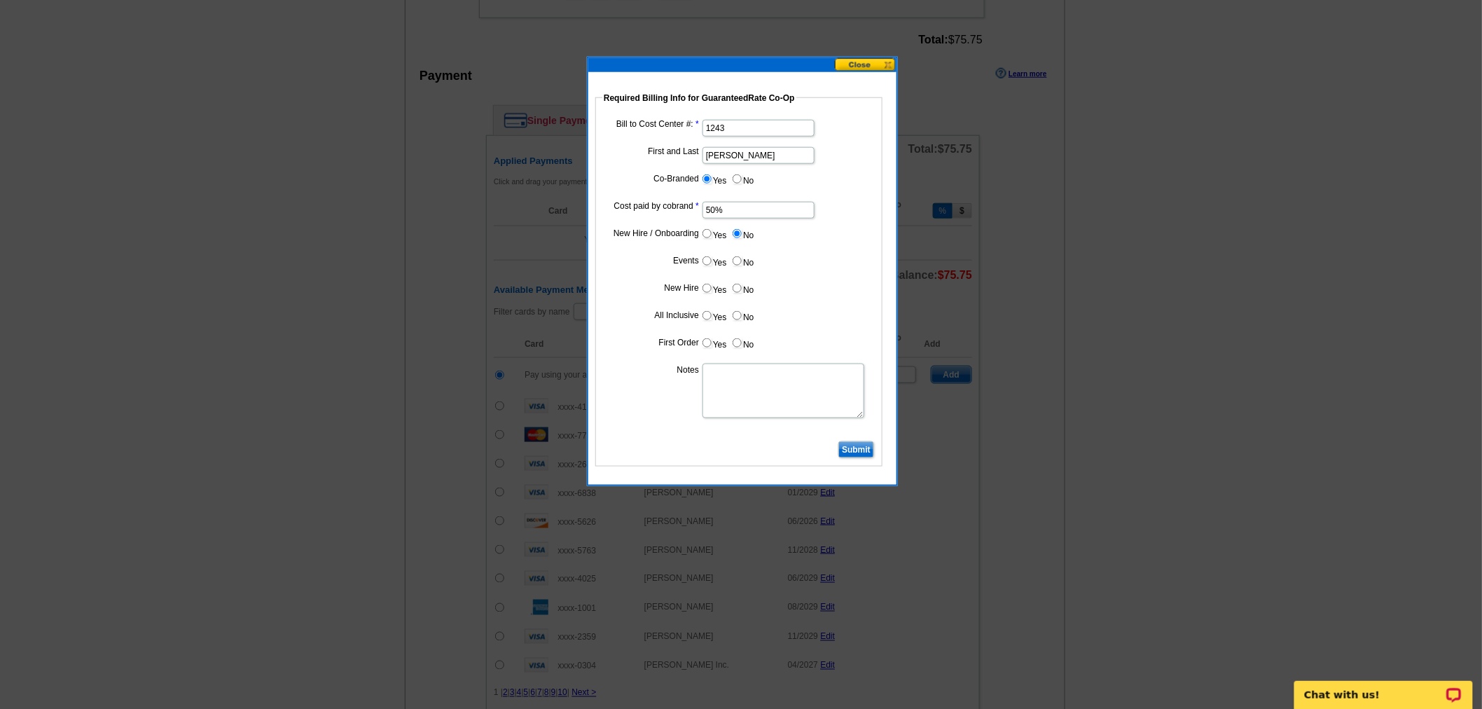
click at [734, 256] on input "No" at bounding box center [736, 260] width 9 height 9
radio input "true"
click at [736, 284] on input "No" at bounding box center [736, 288] width 9 height 9
radio input "true"
click at [737, 307] on label "No" at bounding box center [742, 315] width 22 height 16
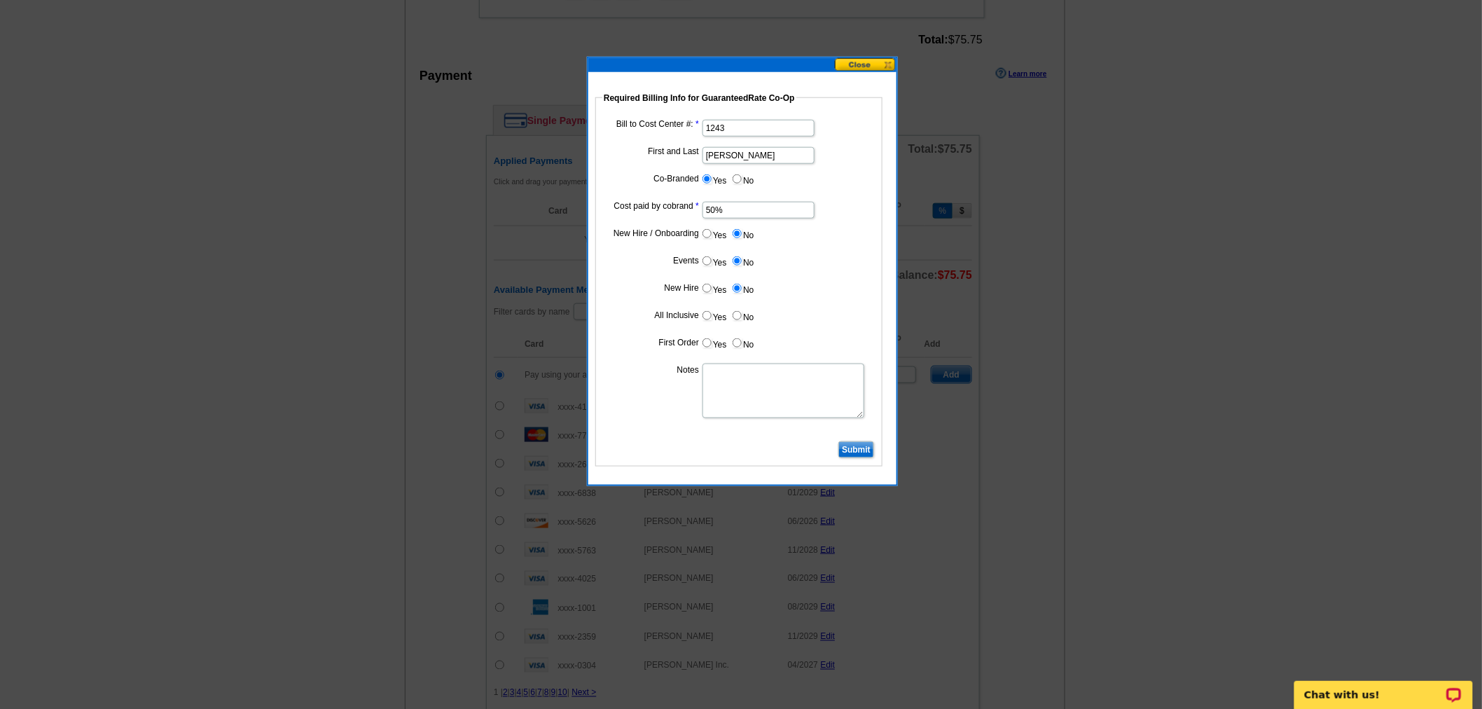
click at [737, 311] on input "No" at bounding box center [736, 315] width 9 height 9
radio input "true"
click at [739, 338] on input "No" at bounding box center [736, 342] width 9 height 9
radio input "true"
click at [740, 372] on textarea "Notes" at bounding box center [783, 390] width 162 height 55
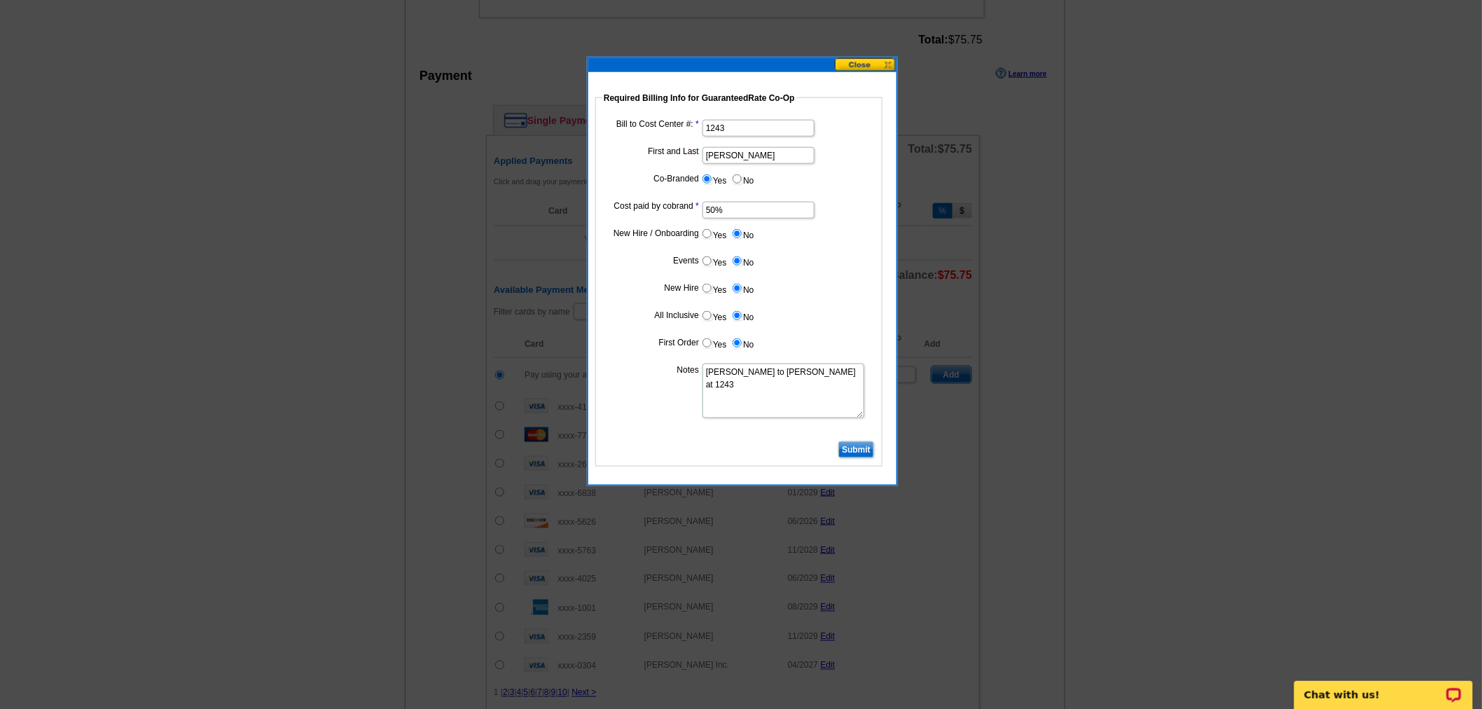
type textarea "Bill to Ben Cohen at 1243"
click at [866, 441] on input "Submit" at bounding box center [856, 449] width 36 height 17
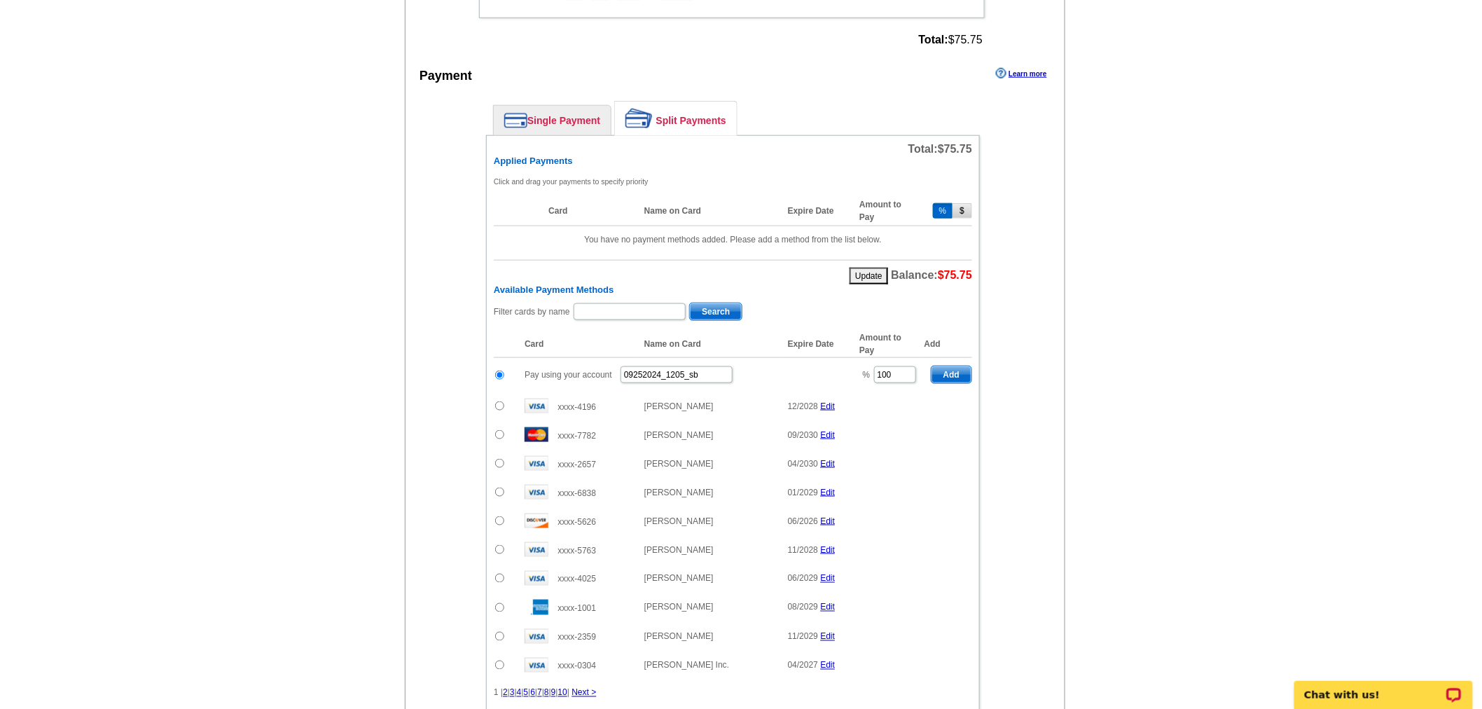
drag, startPoint x: 914, startPoint y: 354, endPoint x: 896, endPoint y: 358, distance: 17.9
click at [896, 358] on td "% 100" at bounding box center [887, 375] width 71 height 34
drag, startPoint x: 901, startPoint y: 359, endPoint x: 811, endPoint y: 371, distance: 90.4
click at [811, 371] on tr "Pay using your account 09252024_1205_sb % 100 Add" at bounding box center [733, 375] width 478 height 34
drag, startPoint x: 971, startPoint y: 363, endPoint x: 53, endPoint y: 218, distance: 929.4
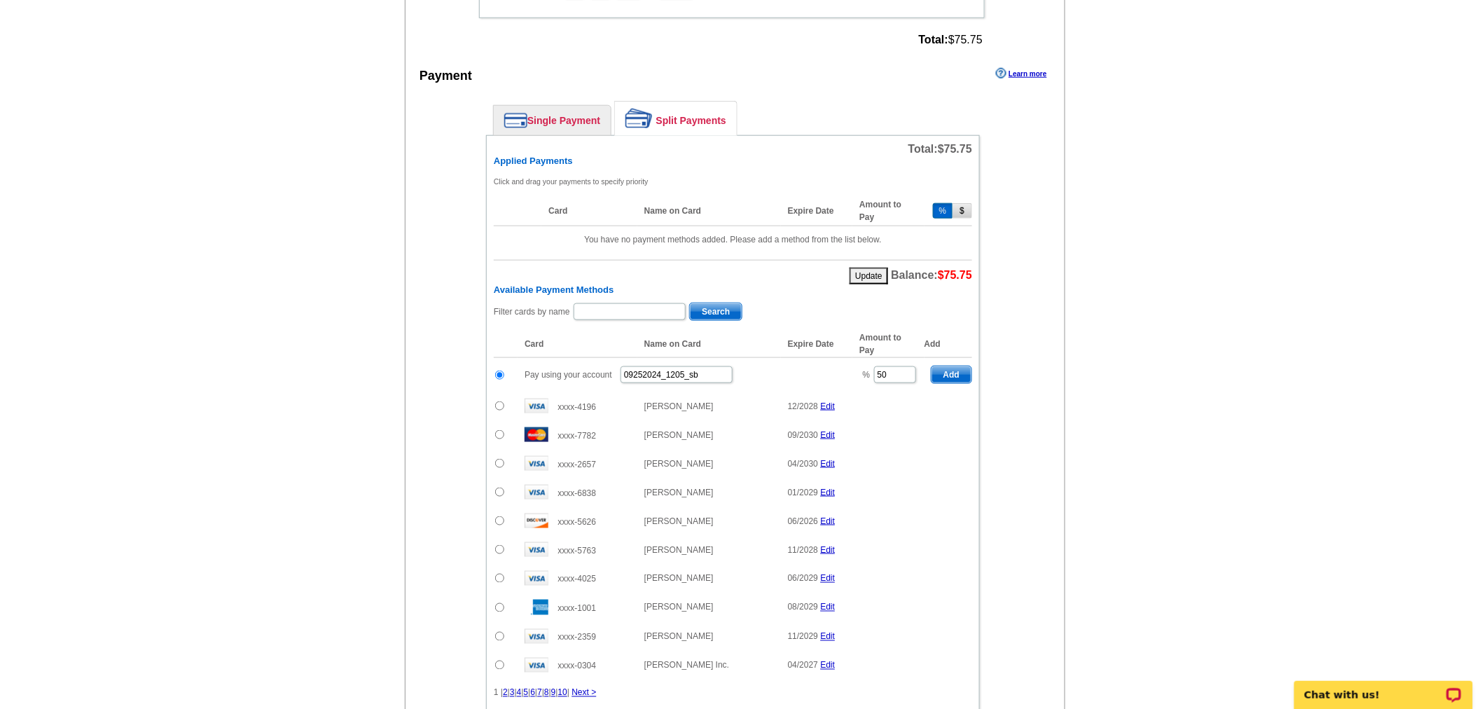
click at [971, 366] on span "Add" at bounding box center [951, 374] width 40 height 17
type input "100"
radio input "false"
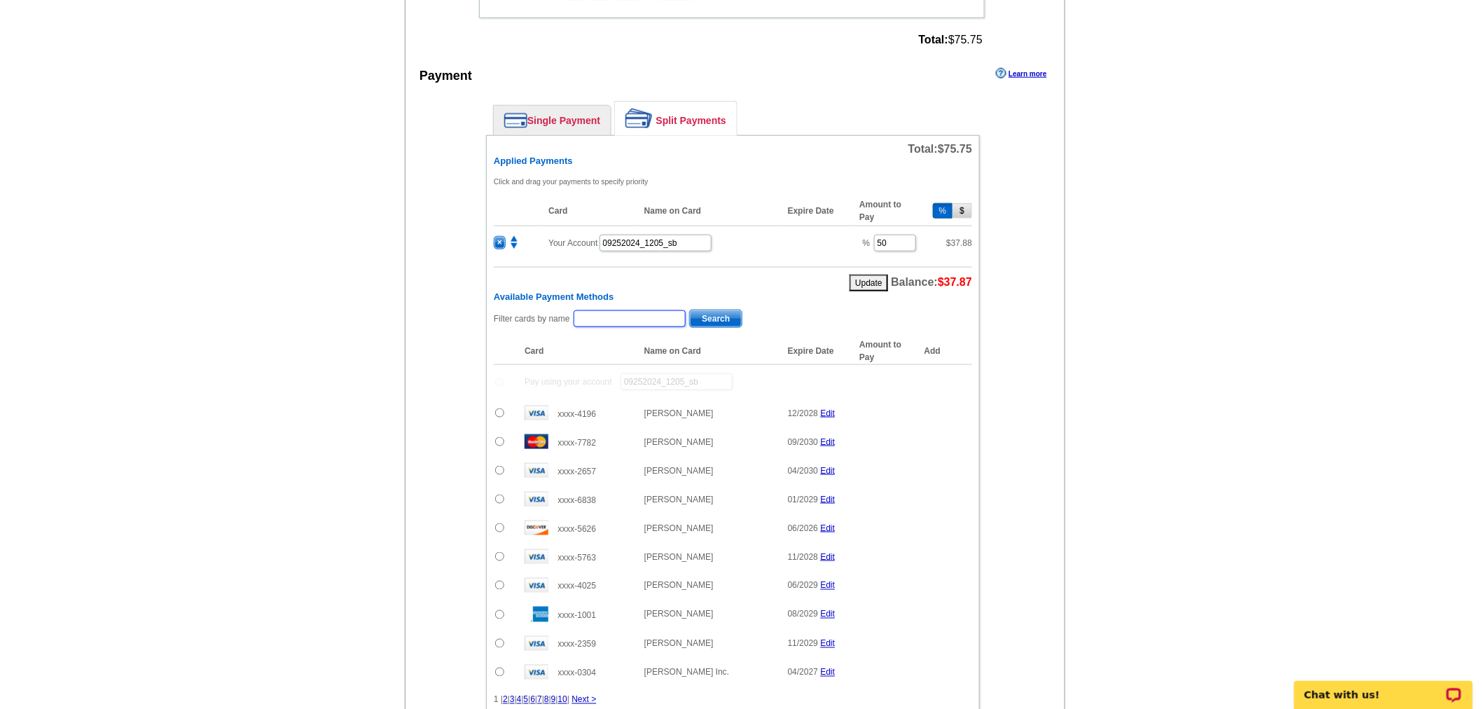
click at [629, 310] on input "text" at bounding box center [630, 318] width 112 height 17
click at [630, 310] on input "text" at bounding box center [630, 318] width 112 height 17
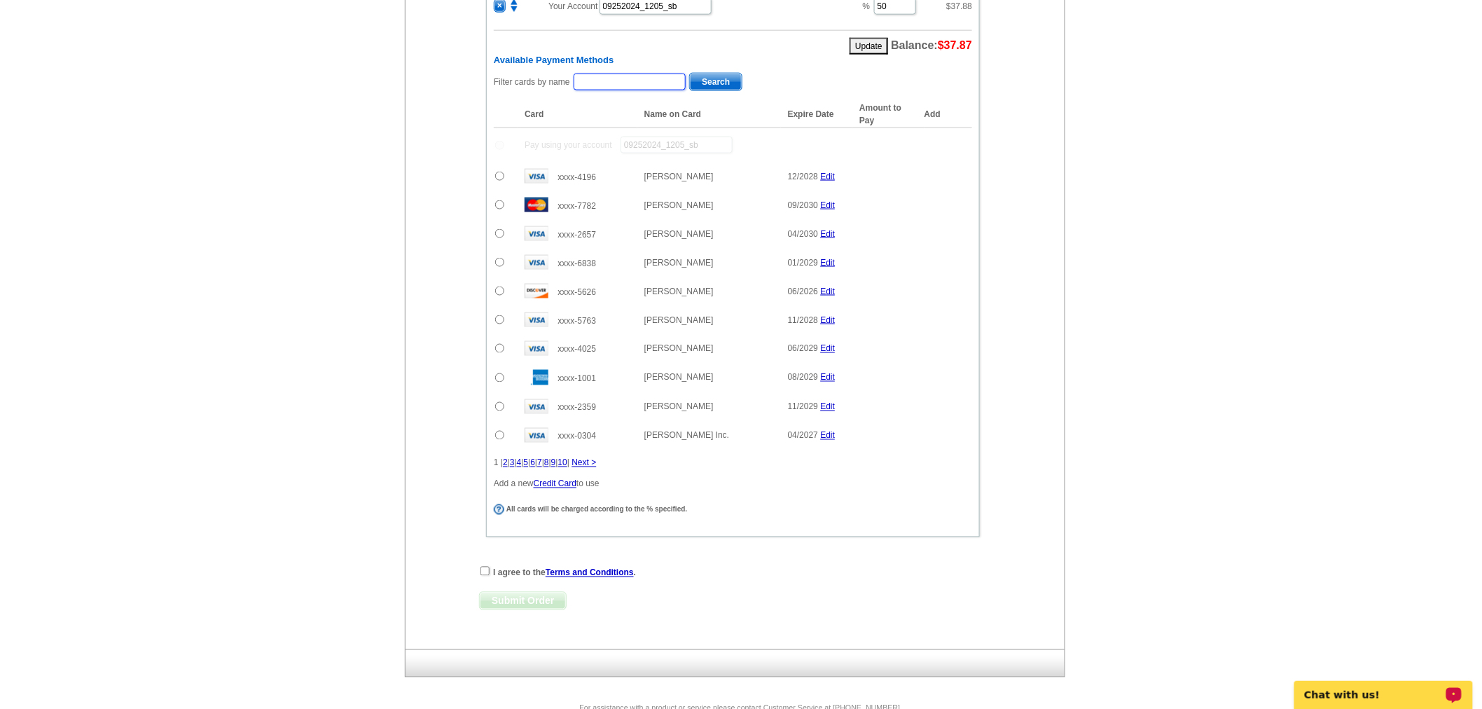
scroll to position [744, 0]
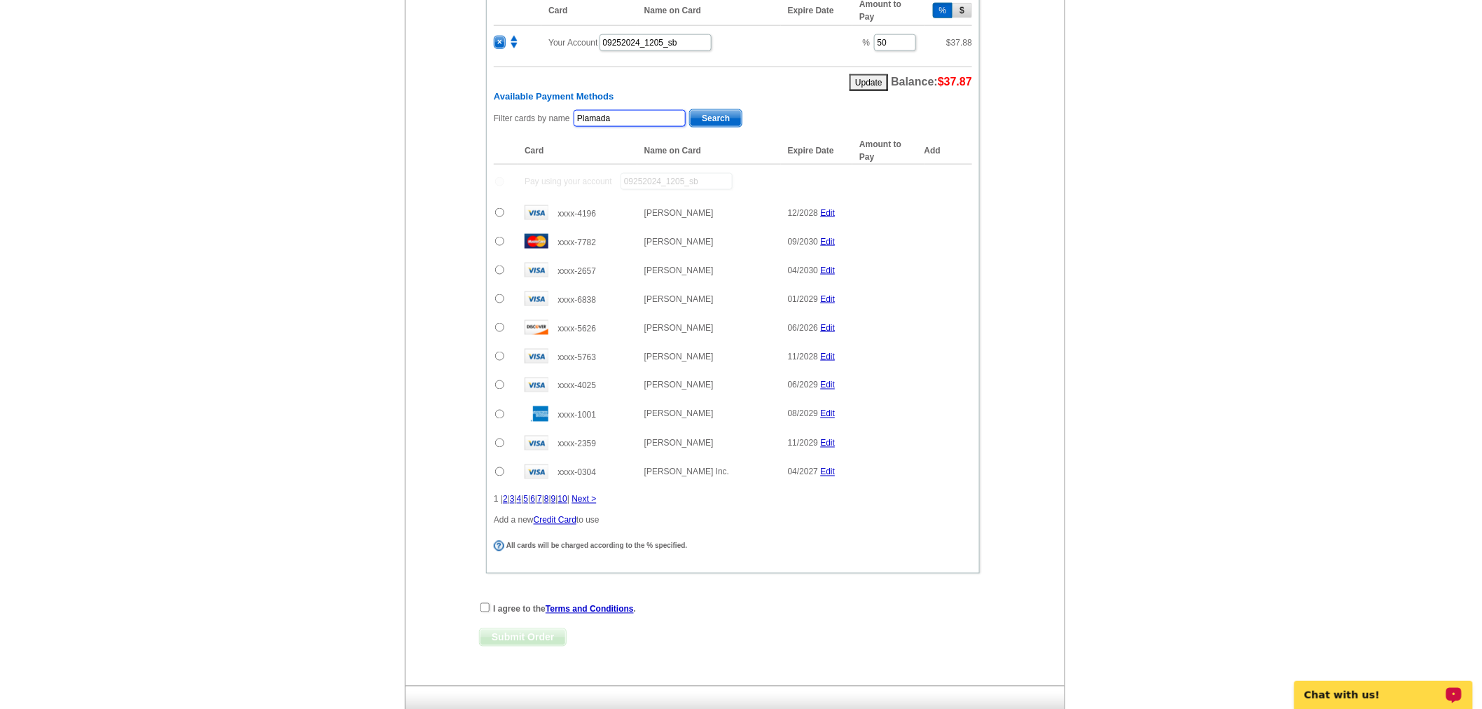
type input "Plamada"
click at [719, 113] on span "Search" at bounding box center [716, 118] width 52 height 17
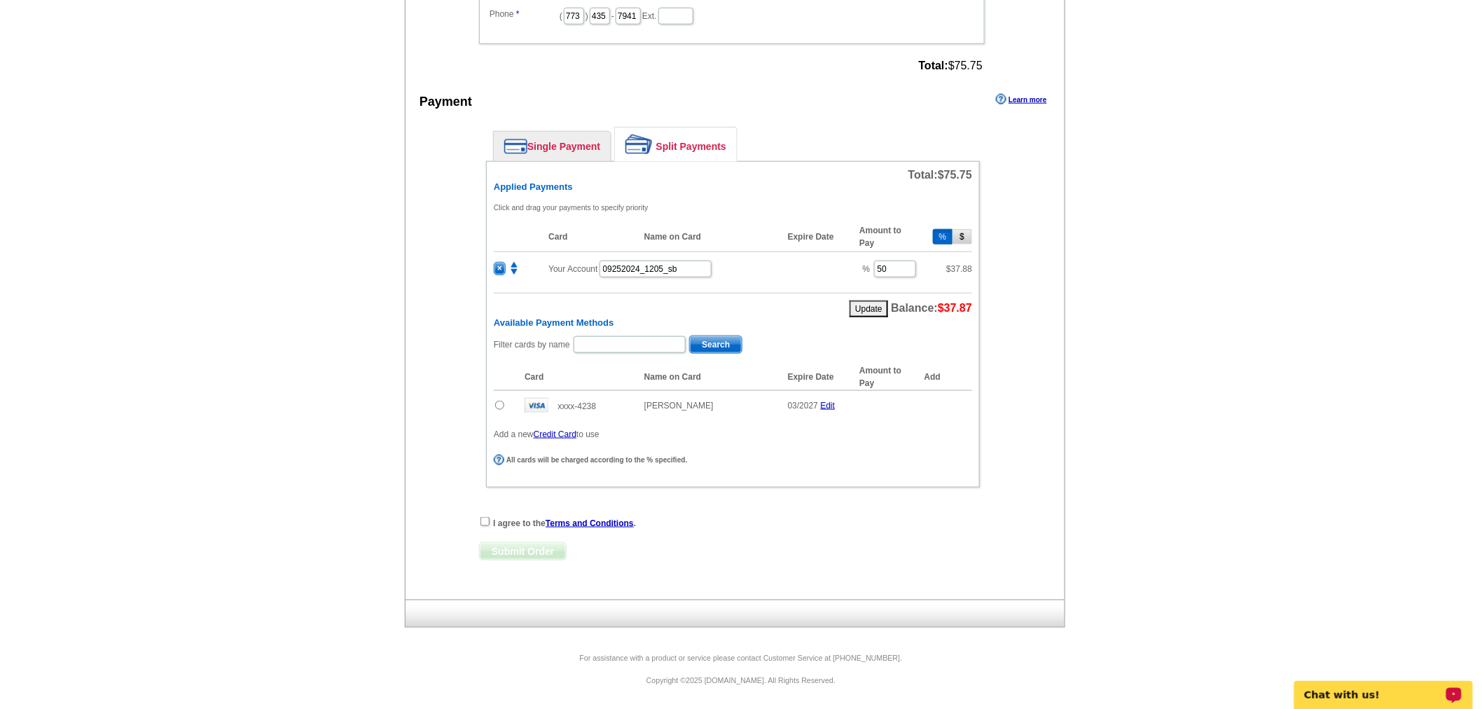
scroll to position [510, 0]
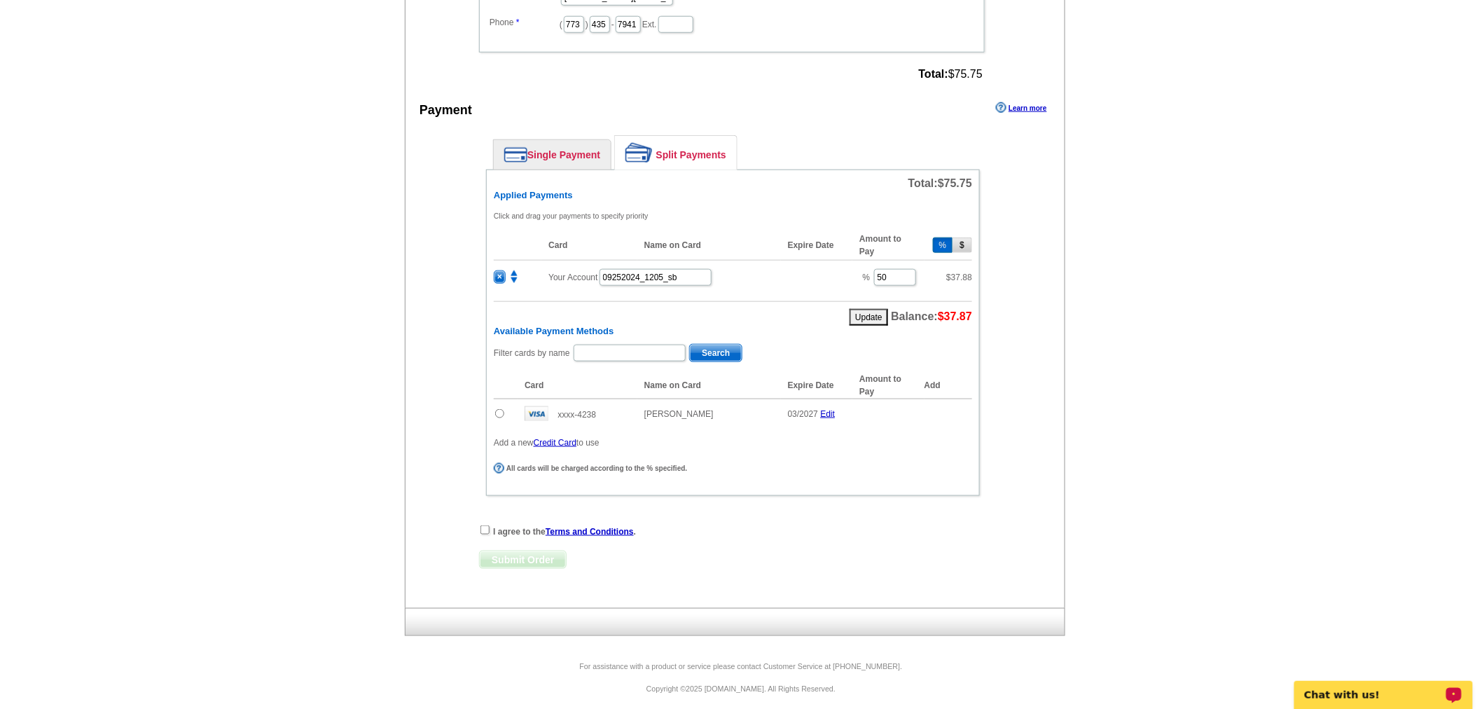
drag, startPoint x: 496, startPoint y: 401, endPoint x: 501, endPoint y: 410, distance: 10.7
click at [496, 409] on input "radio" at bounding box center [499, 413] width 9 height 9
drag, startPoint x: 947, startPoint y: 398, endPoint x: 487, endPoint y: 520, distance: 475.3
click at [947, 408] on span "Add" at bounding box center [951, 416] width 40 height 17
click at [485, 531] on div "I agree to the Terms and Conditions ." at bounding box center [733, 536] width 508 height 14
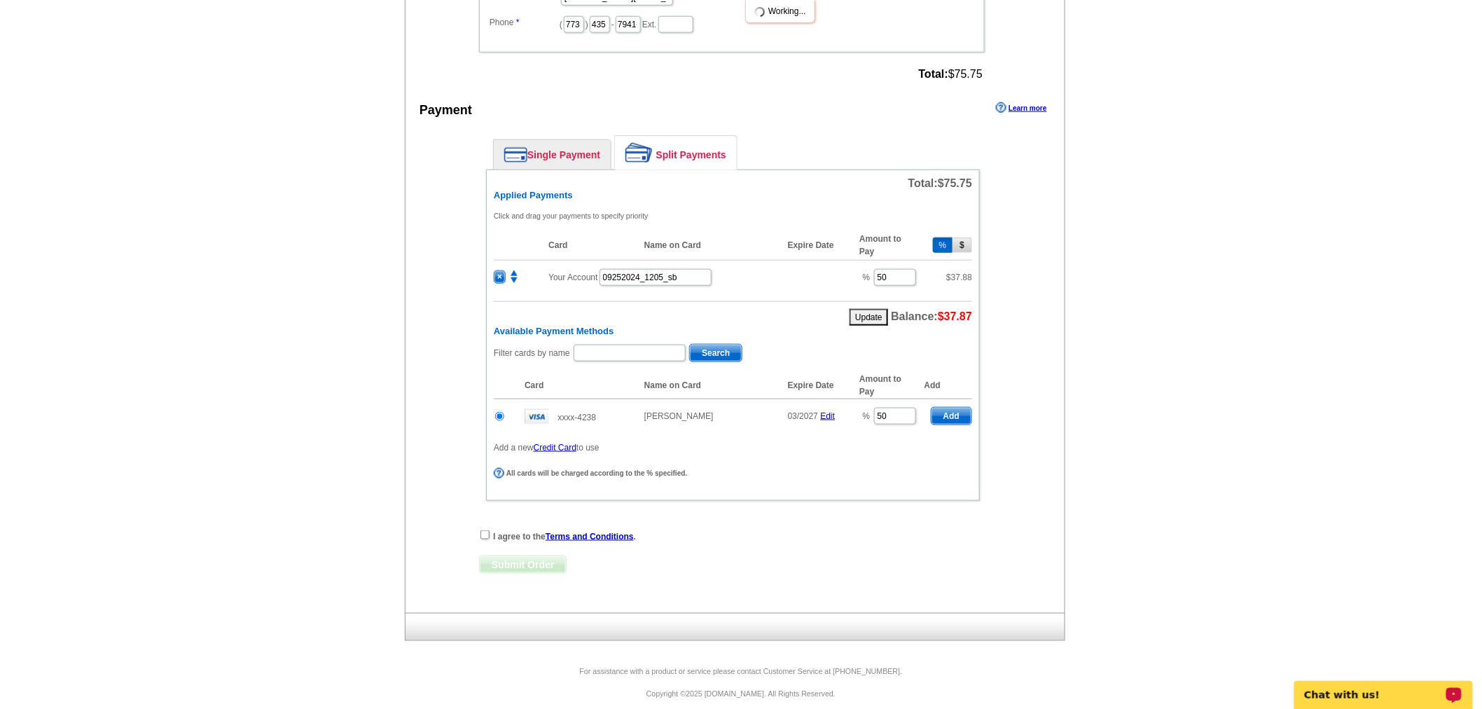
radio input "false"
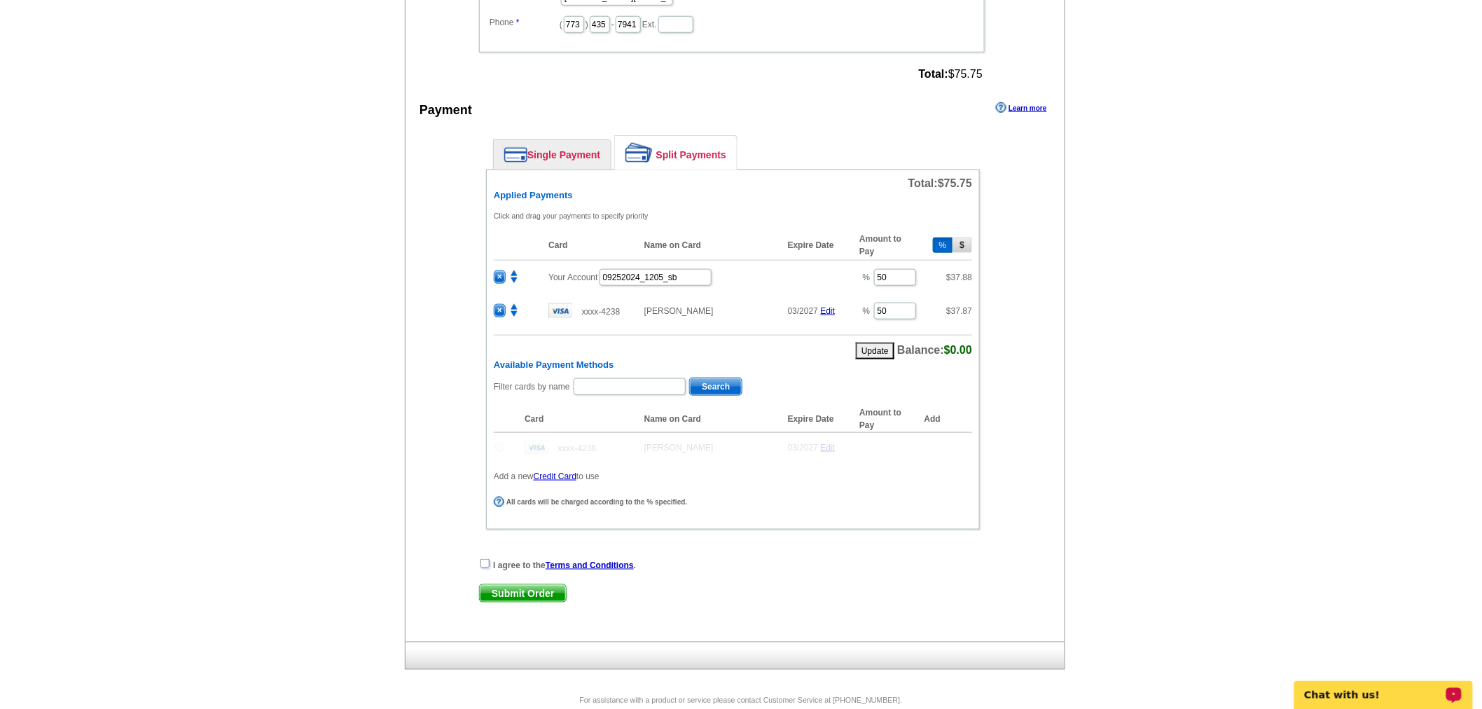
click at [484, 559] on input "checkbox" at bounding box center [484, 563] width 9 height 9
checkbox input "true"
click at [523, 585] on span "Submit Order" at bounding box center [523, 593] width 86 height 17
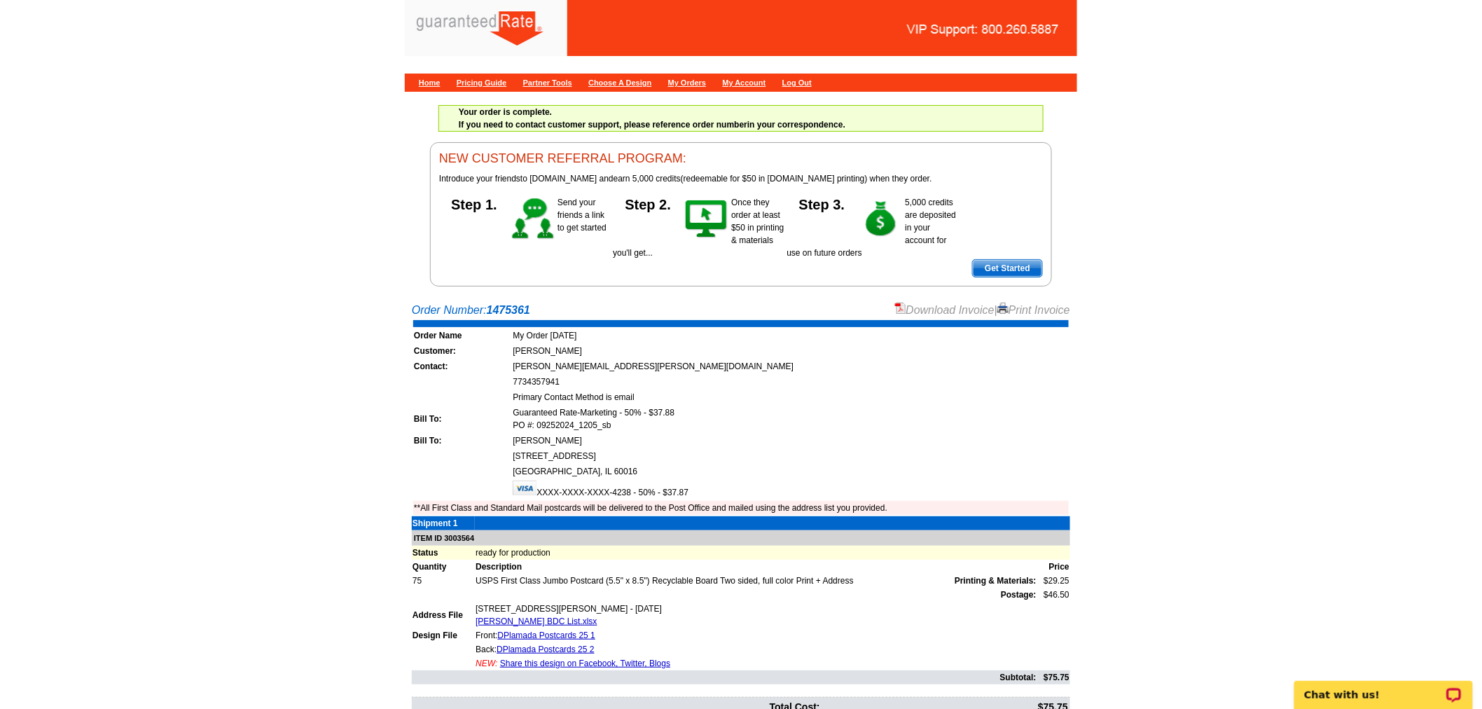
click at [933, 304] on link "Download Invoice" at bounding box center [944, 310] width 99 height 12
click at [427, 76] on div "Home Pricing Guide Partner Tools Choose A Design My Orders My Account Log Out" at bounding box center [741, 83] width 672 height 18
click at [427, 81] on link "Home" at bounding box center [430, 82] width 22 height 8
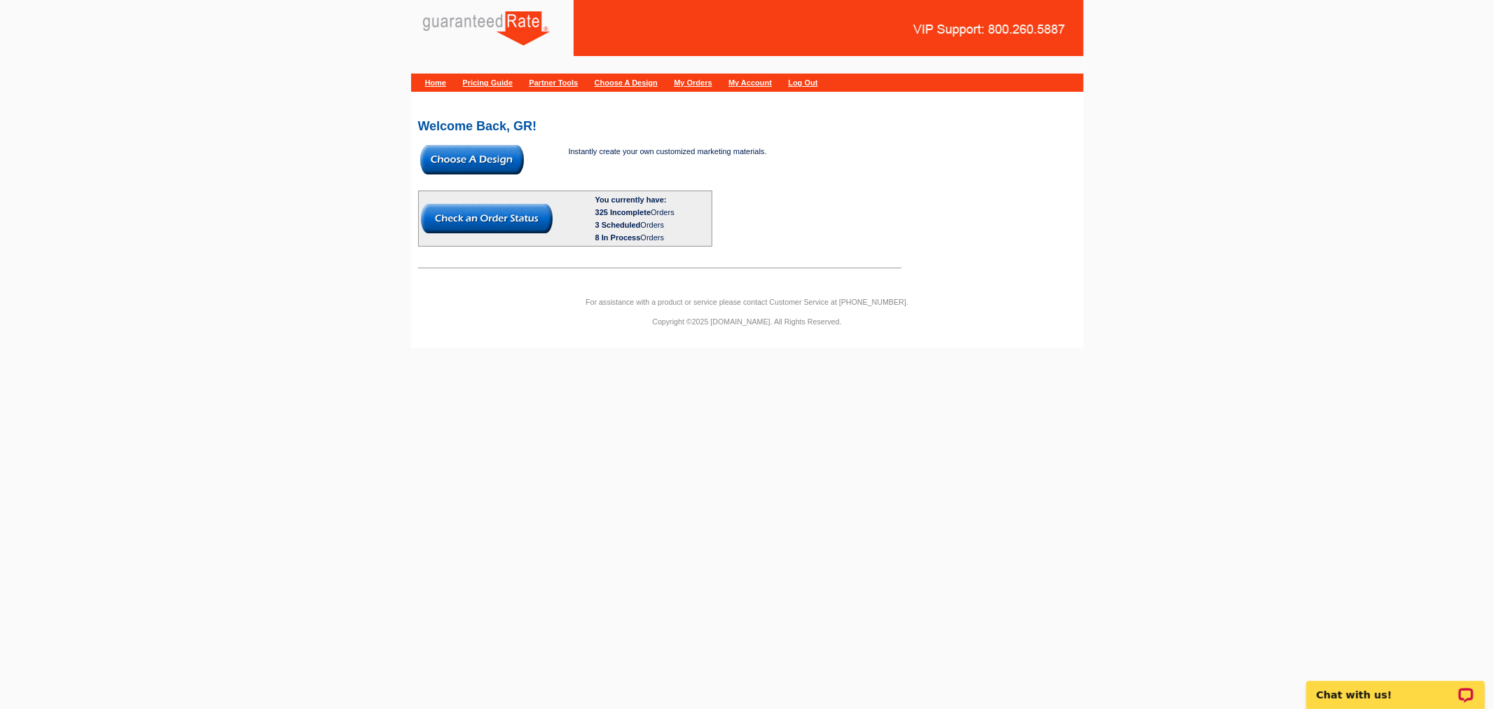
click at [514, 169] on img at bounding box center [472, 159] width 104 height 29
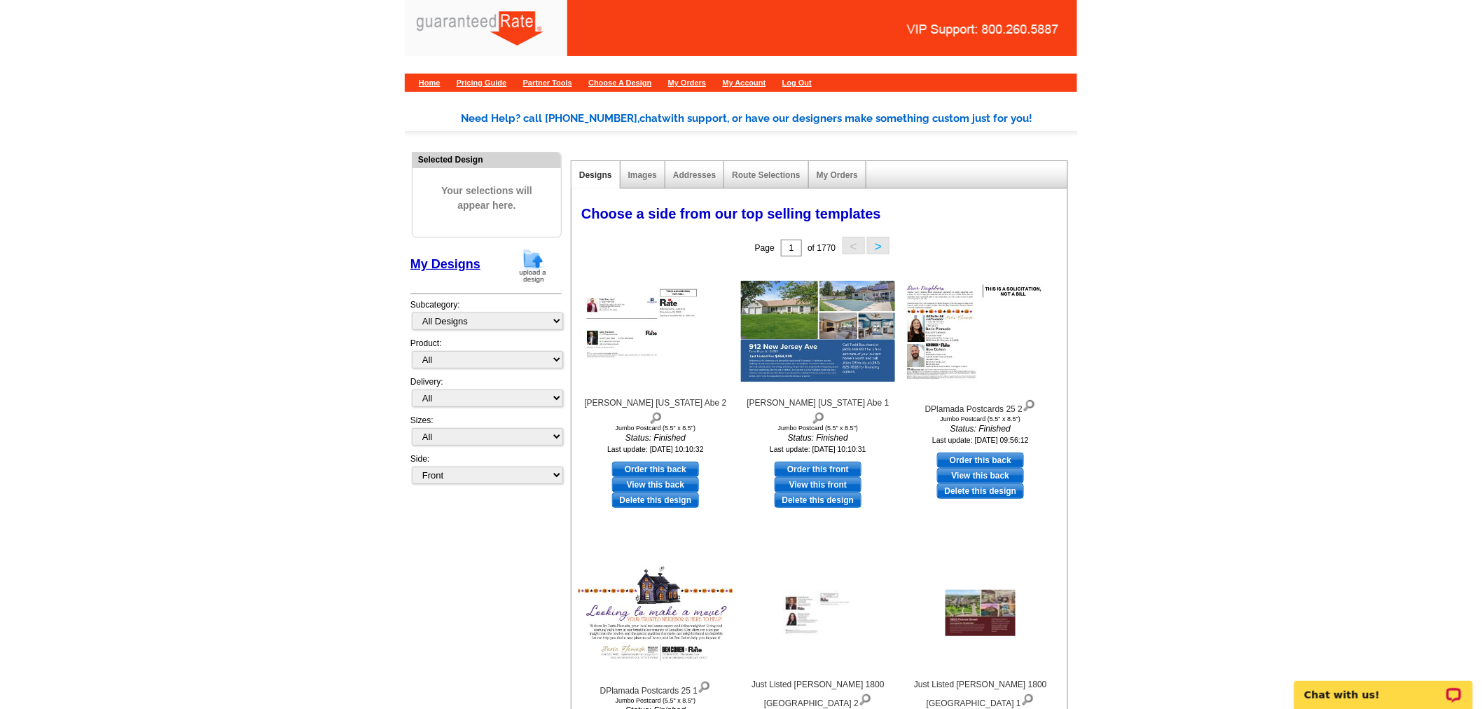
click at [525, 269] on img at bounding box center [533, 266] width 36 height 36
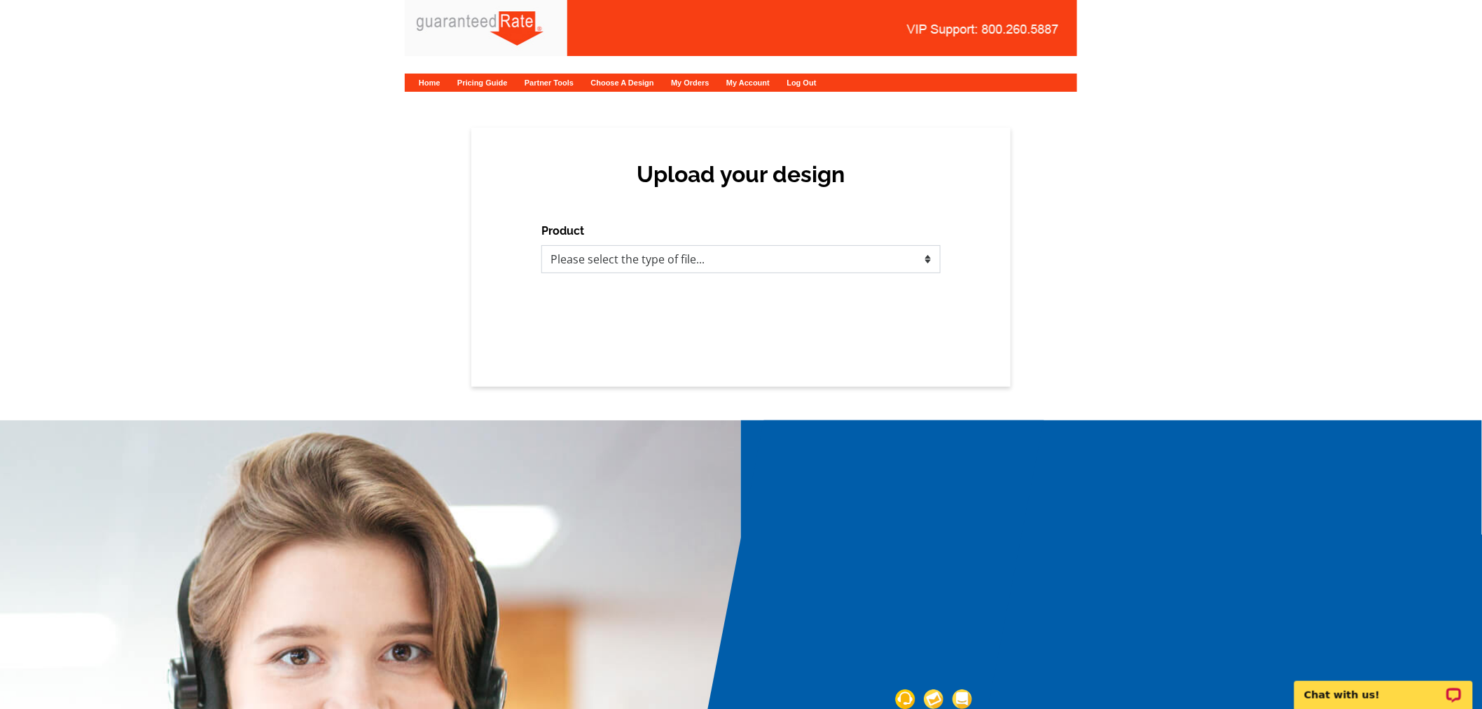
click at [612, 261] on select "Please select the type of file... Postcards Calendars Business Cards Letters an…" at bounding box center [740, 259] width 399 height 28
select select "1"
click at [541, 245] on select "Please select the type of file... Postcards Calendars Business Cards Letters an…" at bounding box center [740, 259] width 399 height 28
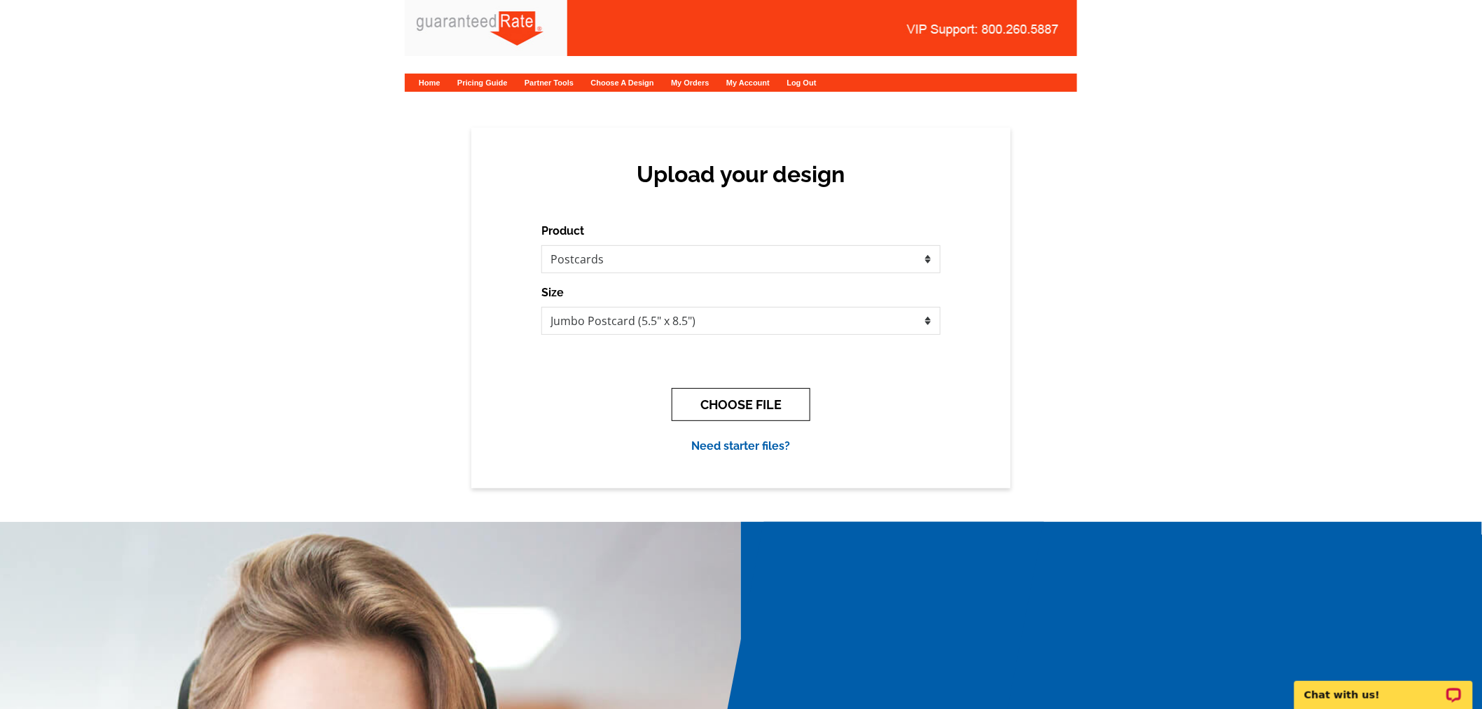
click at [705, 401] on button "CHOOSE FILE" at bounding box center [741, 404] width 139 height 33
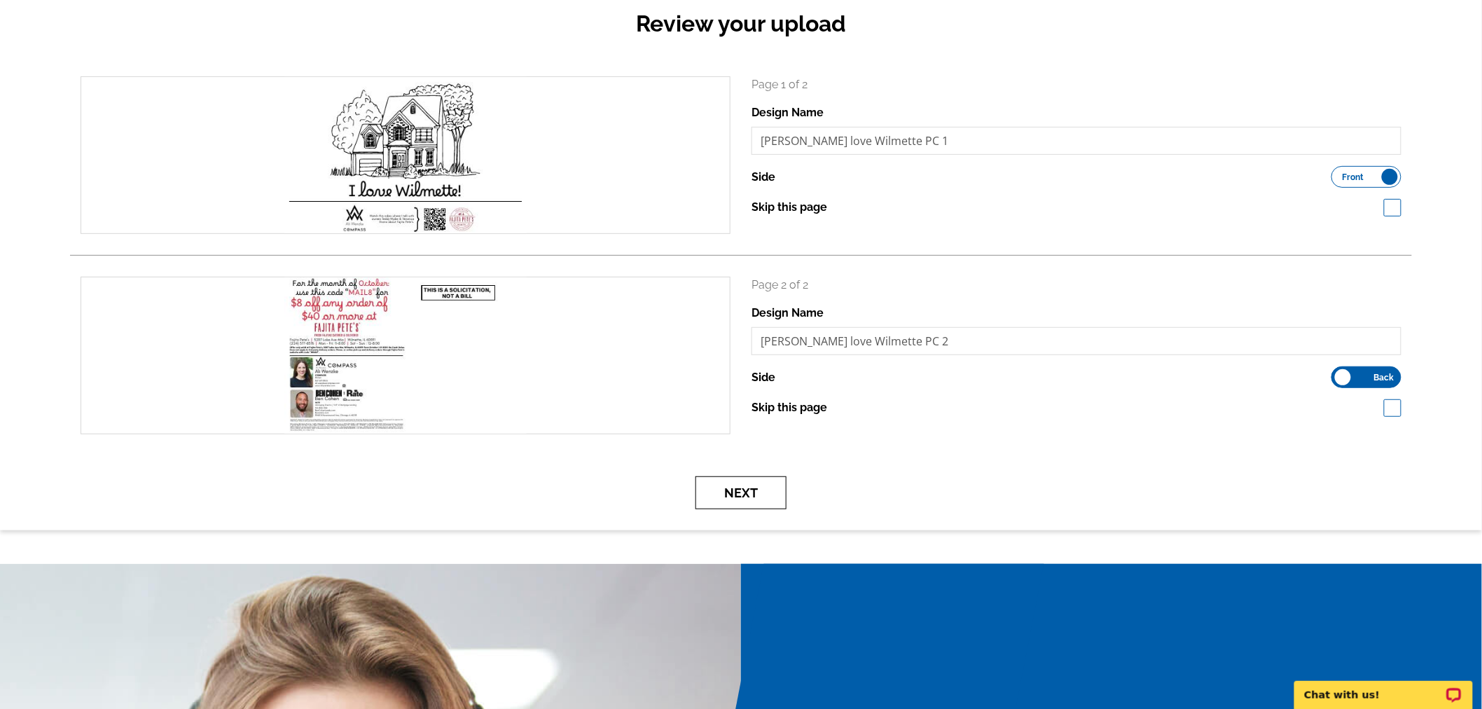
scroll to position [155, 0]
click at [716, 492] on button "Next" at bounding box center [740, 491] width 91 height 33
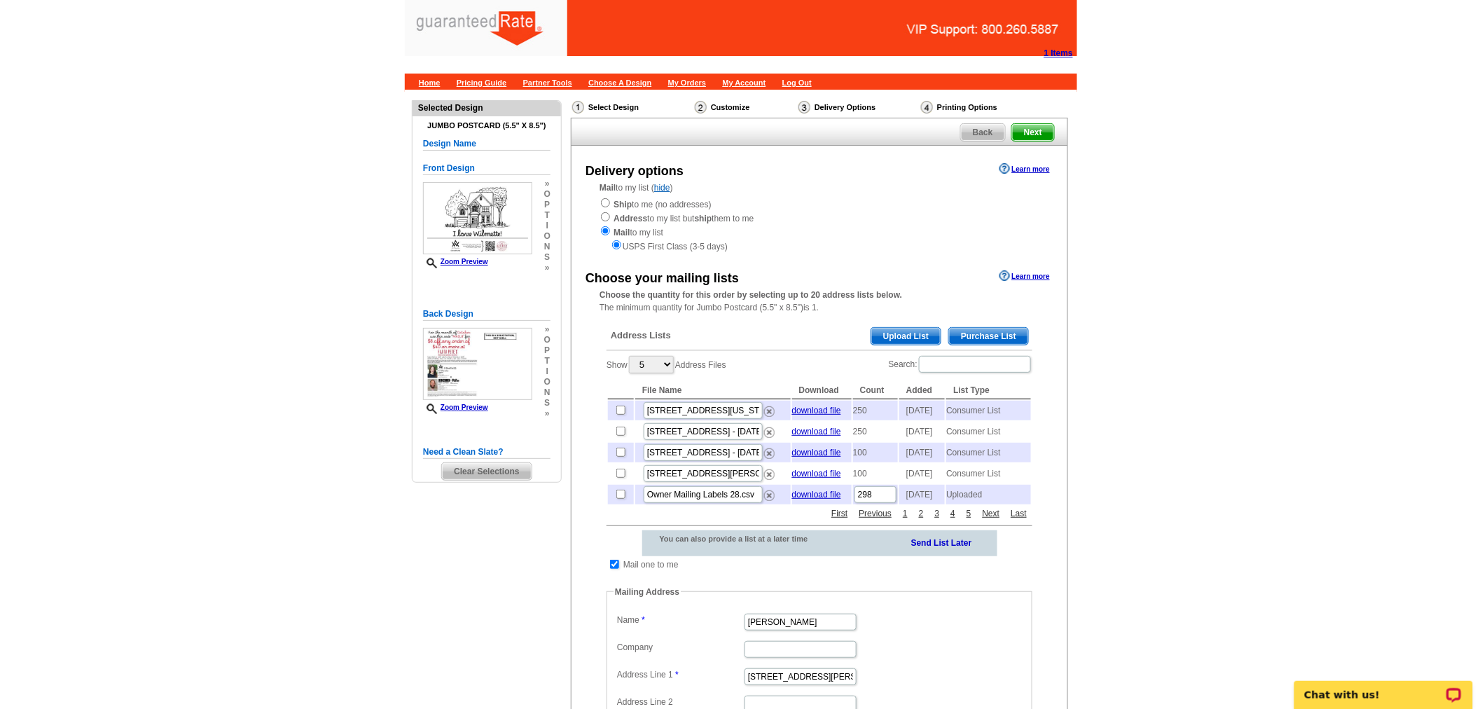
click at [909, 330] on span "Upload List" at bounding box center [905, 336] width 69 height 17
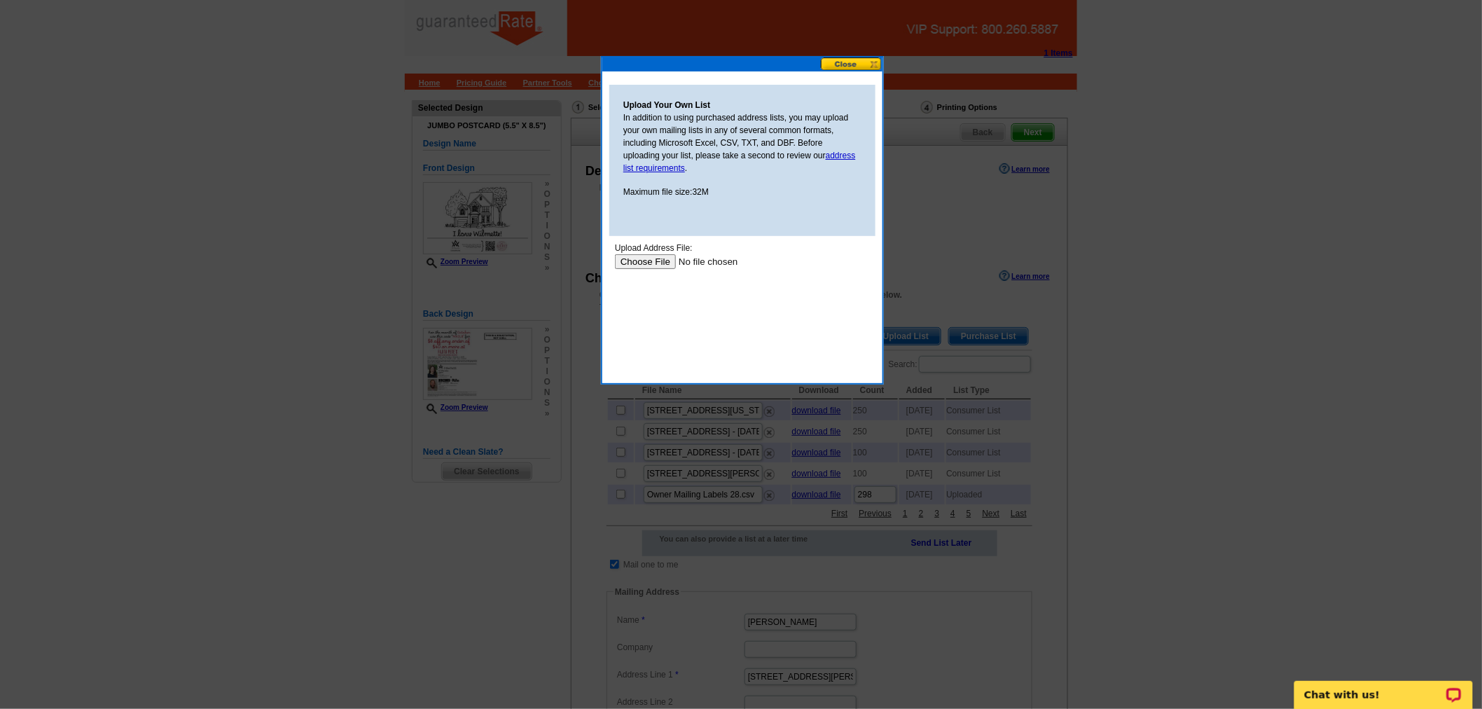
type input "C:\fakepath\mailing-list_993108 (1) (1).csv"
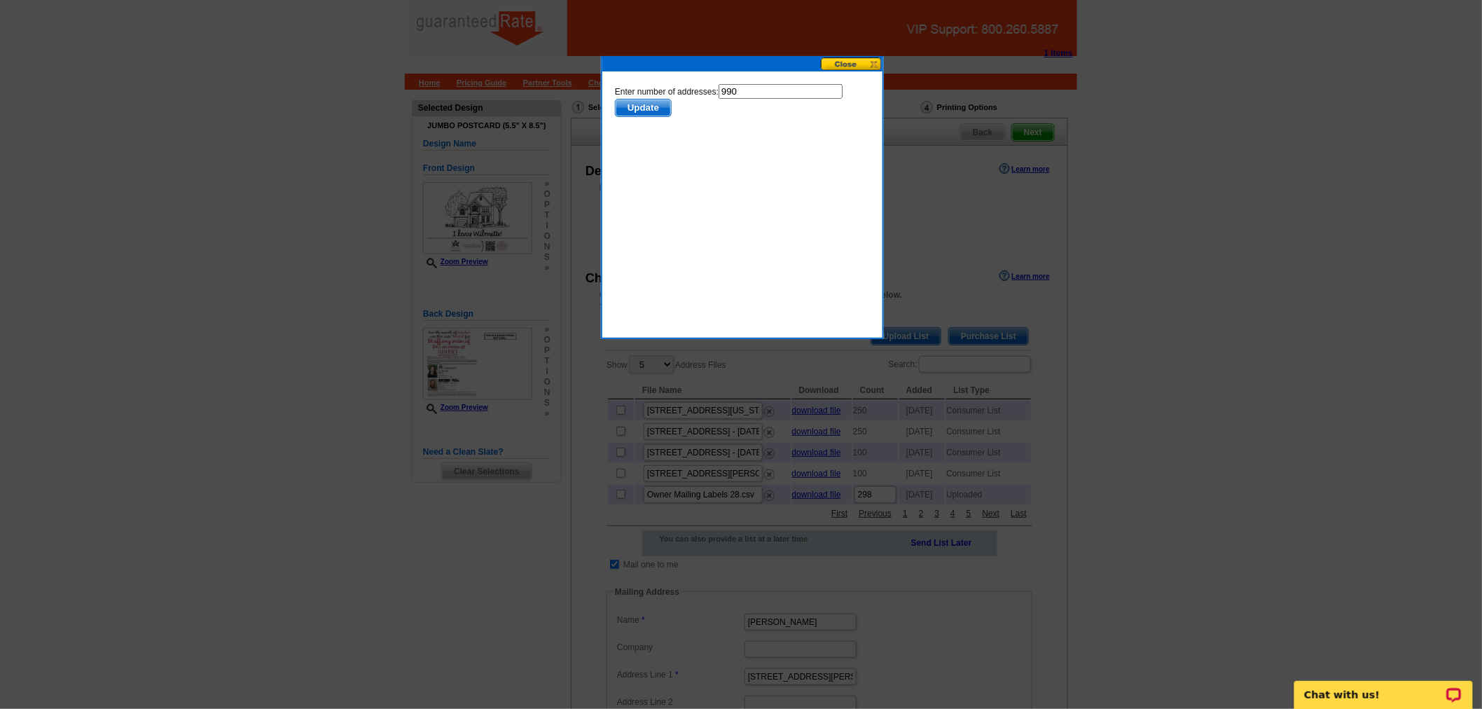
click at [746, 96] on input "990" at bounding box center [780, 90] width 124 height 15
click at [755, 96] on input "990" at bounding box center [780, 90] width 124 height 15
type input "989"
click at [619, 109] on span "Update" at bounding box center [642, 107] width 55 height 17
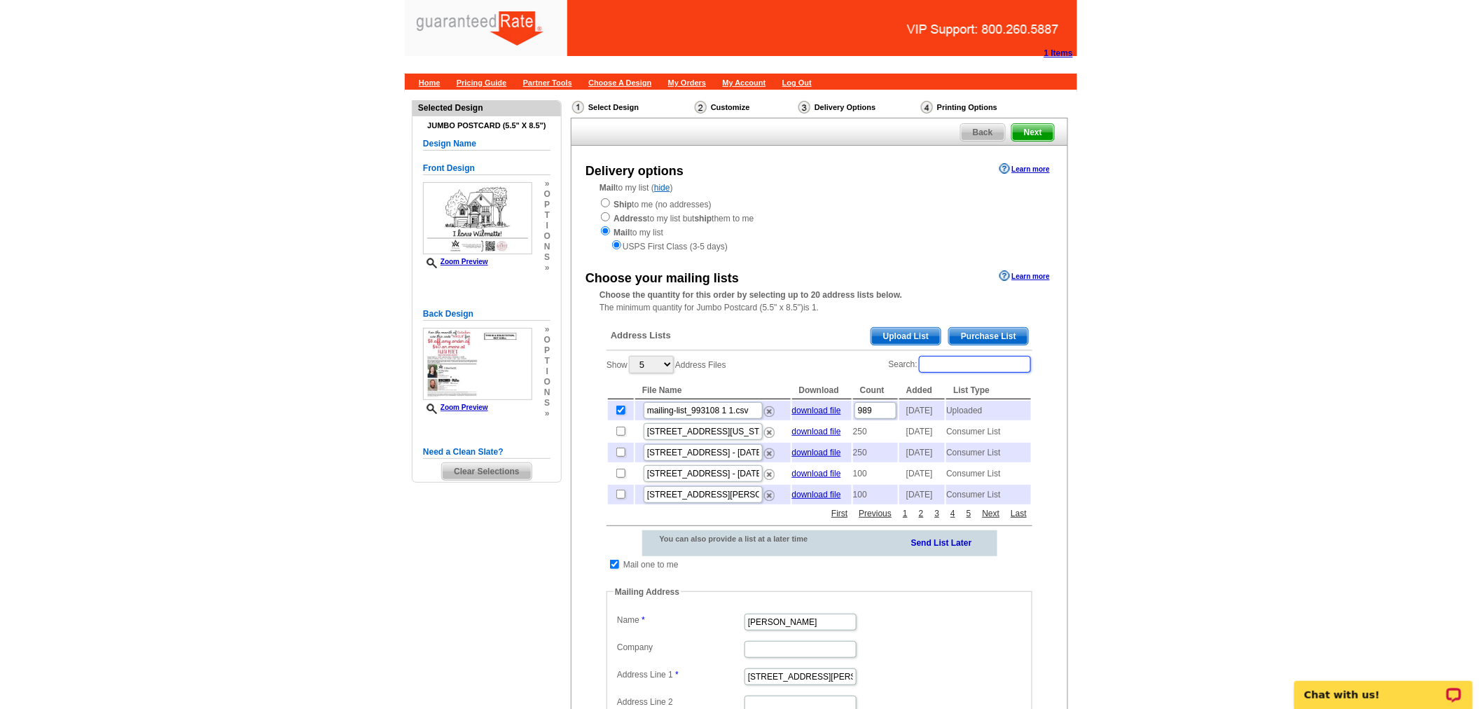
click at [968, 362] on input "Search:" at bounding box center [975, 364] width 112 height 17
type input "[PERSON_NAME] bdc"
click at [620, 410] on input "checkbox" at bounding box center [620, 409] width 9 height 9
checkbox input "true"
drag, startPoint x: 977, startPoint y: 361, endPoint x: 833, endPoint y: 371, distance: 143.9
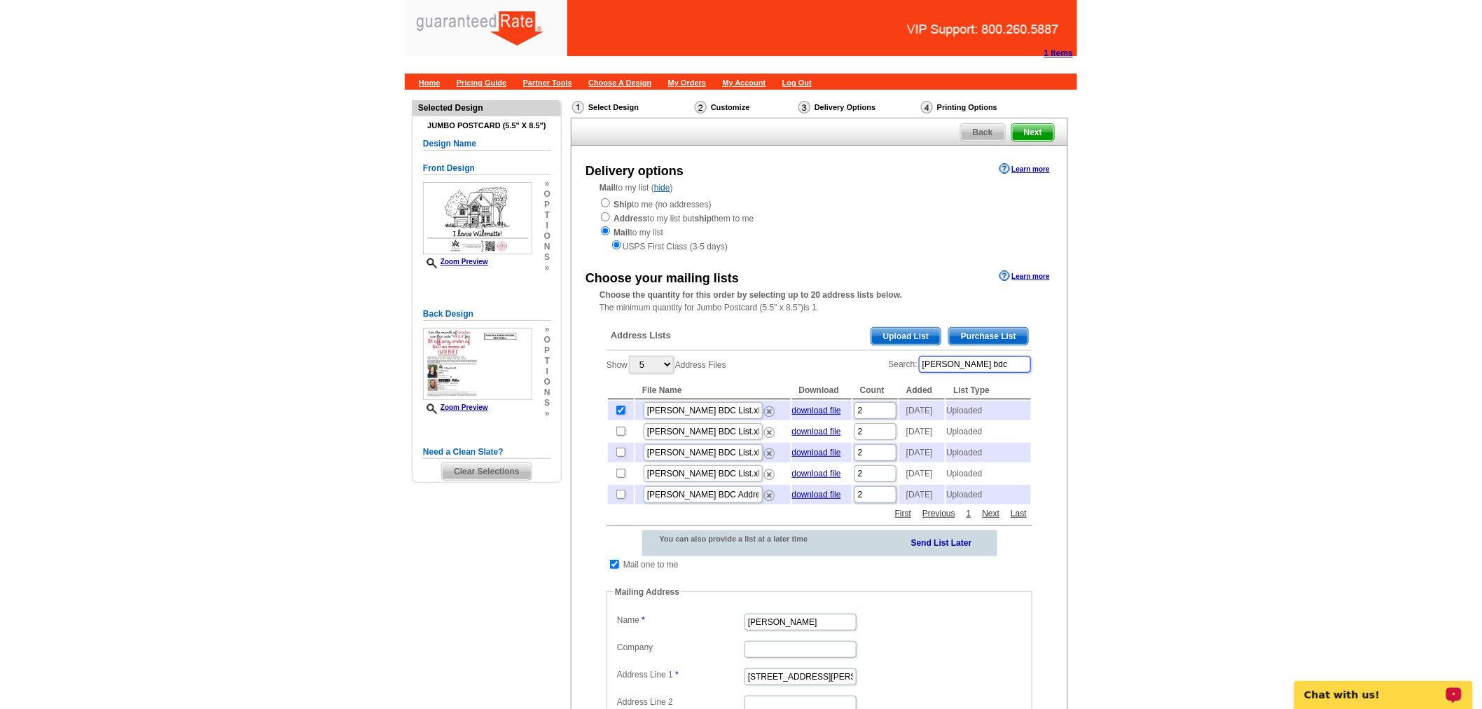
click at [833, 371] on div "Show 5 10 25 50 100 Address Files Search: [PERSON_NAME] bdc File Name Download …" at bounding box center [819, 429] width 426 height 151
click at [618, 569] on input "checkbox" at bounding box center [614, 564] width 9 height 9
checkbox input "false"
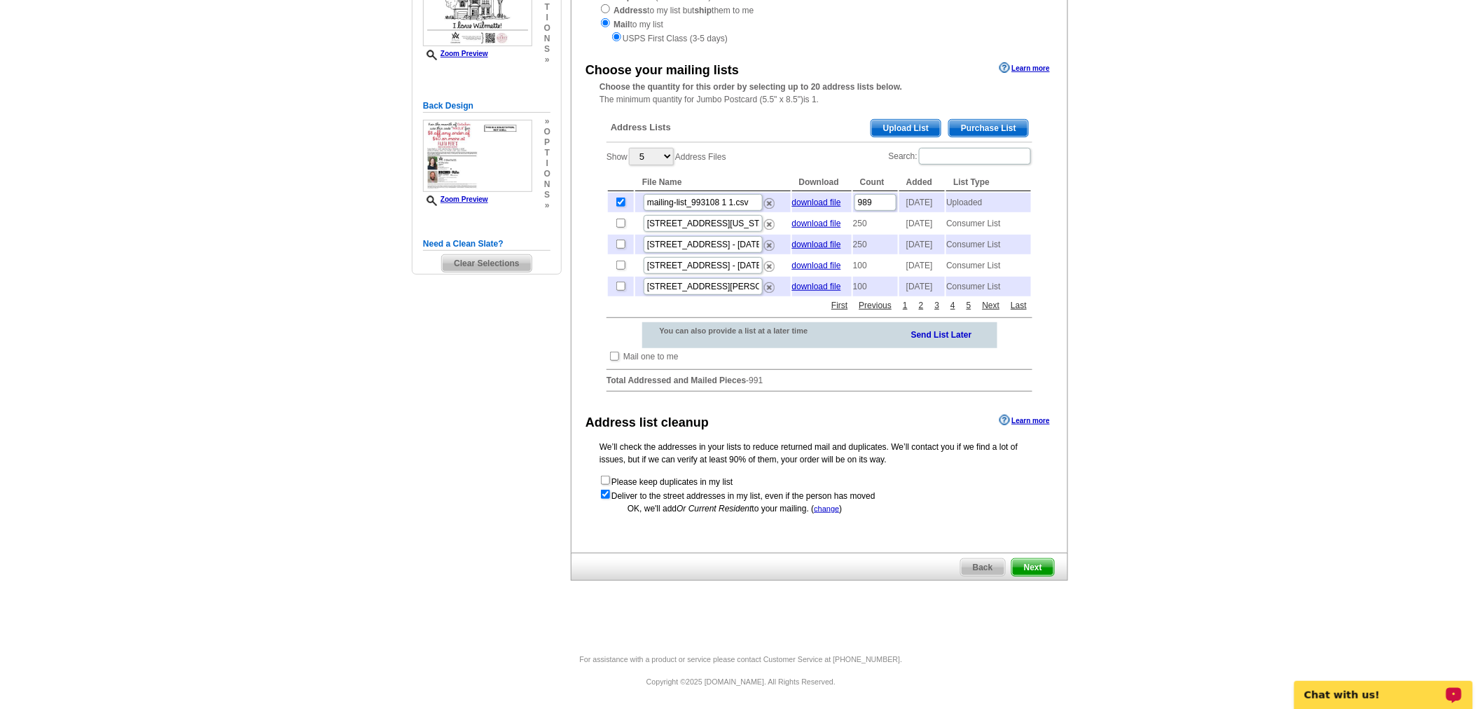
scroll to position [229, 0]
click at [1046, 576] on link "Next" at bounding box center [1032, 566] width 43 height 18
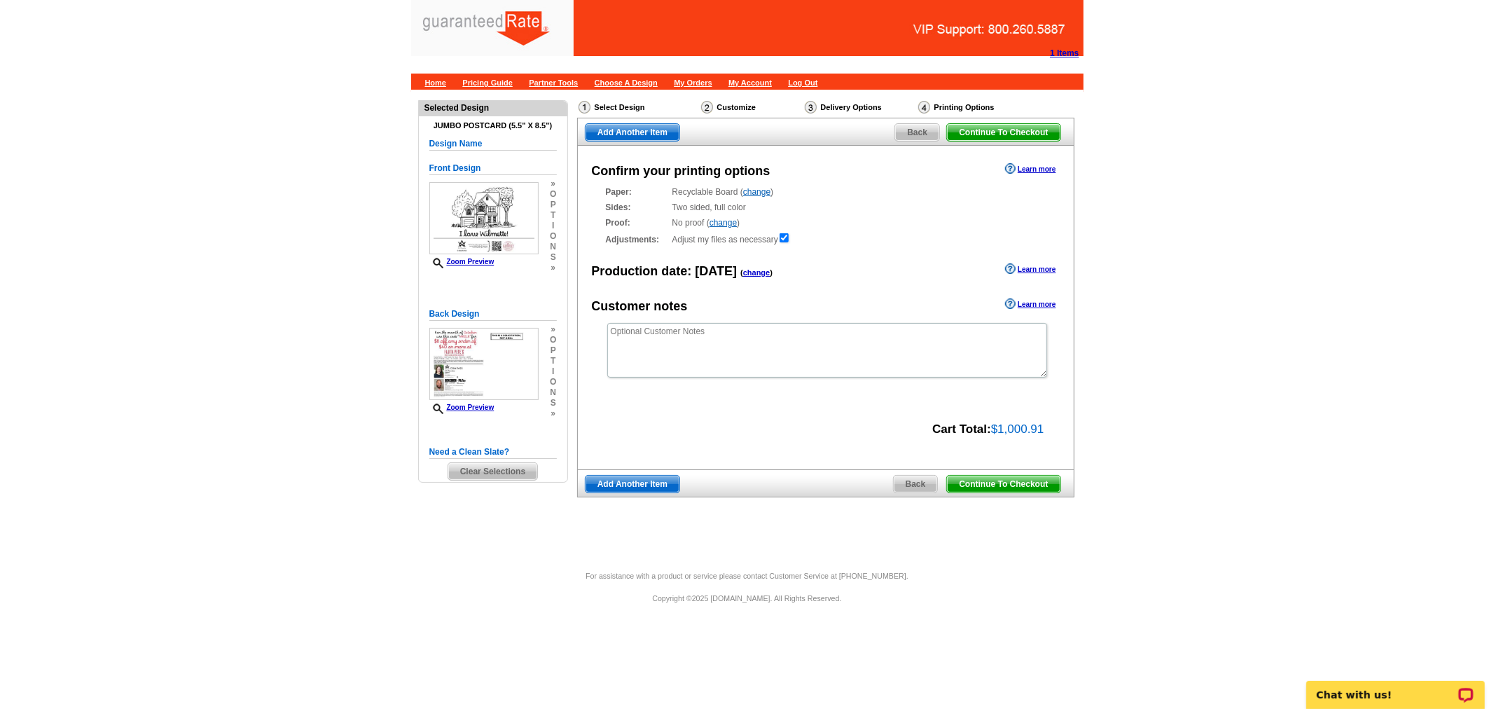
click at [1025, 480] on span "Continue To Checkout" at bounding box center [1003, 483] width 113 height 17
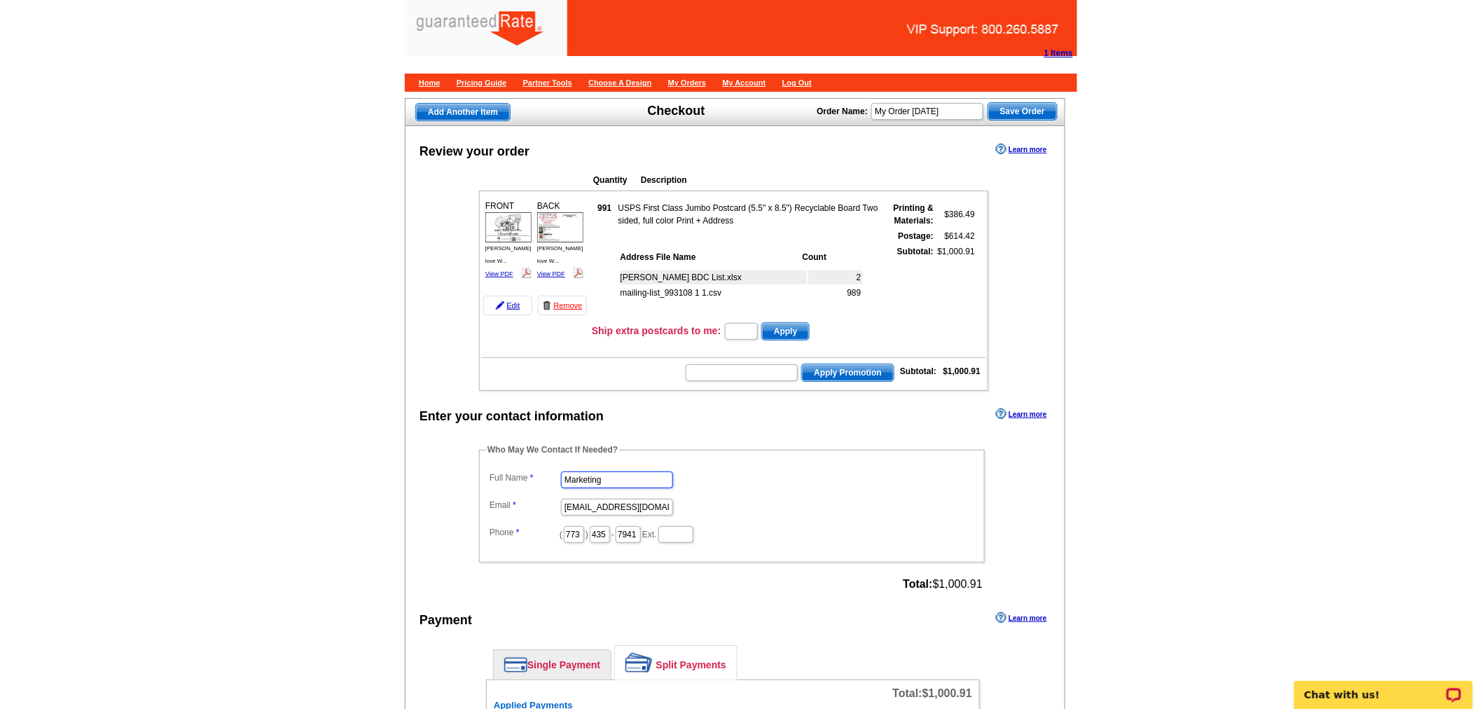
click at [621, 471] on input "Marketing" at bounding box center [617, 479] width 112 height 17
type input "[PERSON_NAME]"
click at [623, 503] on input "marketing@guaranteedrate.com" at bounding box center [617, 507] width 112 height 17
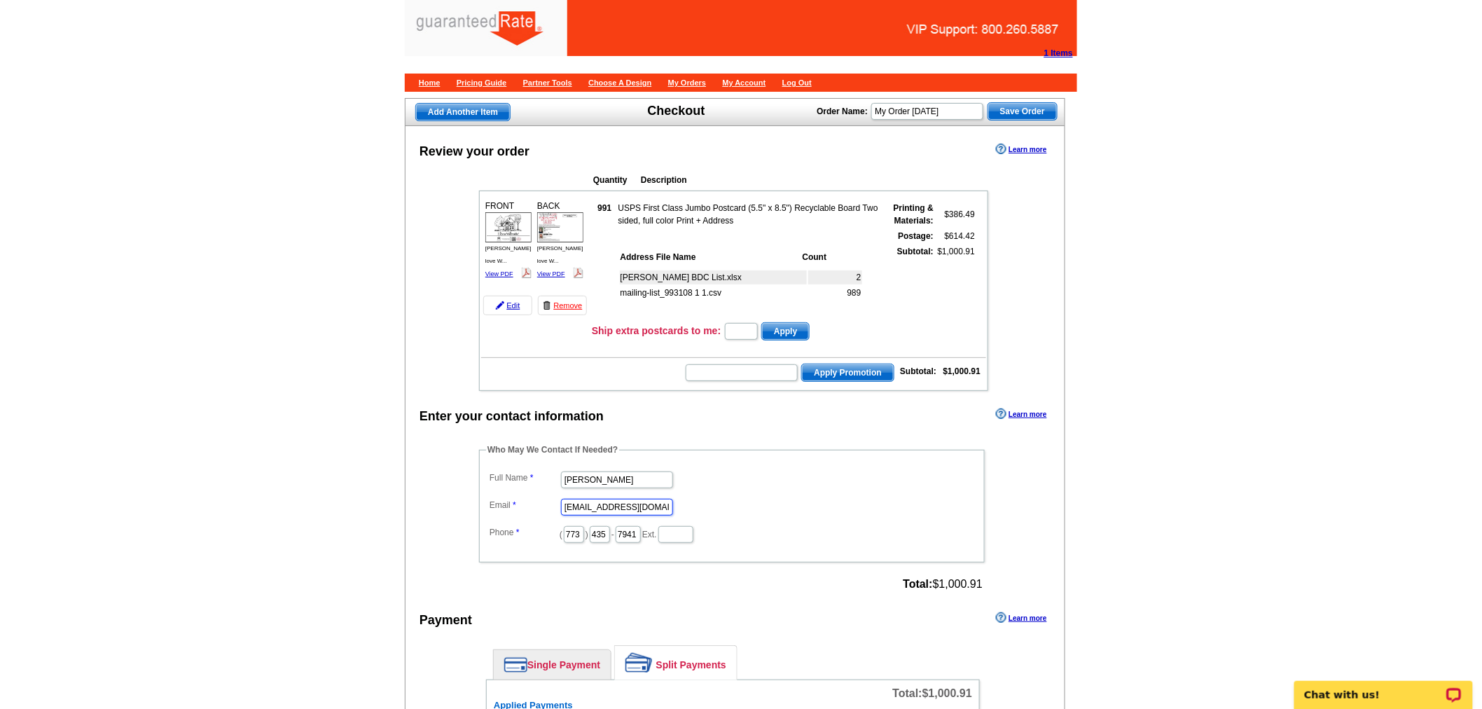
click at [623, 503] on input "marketing@guaranteedrate.com" at bounding box center [617, 507] width 112 height 17
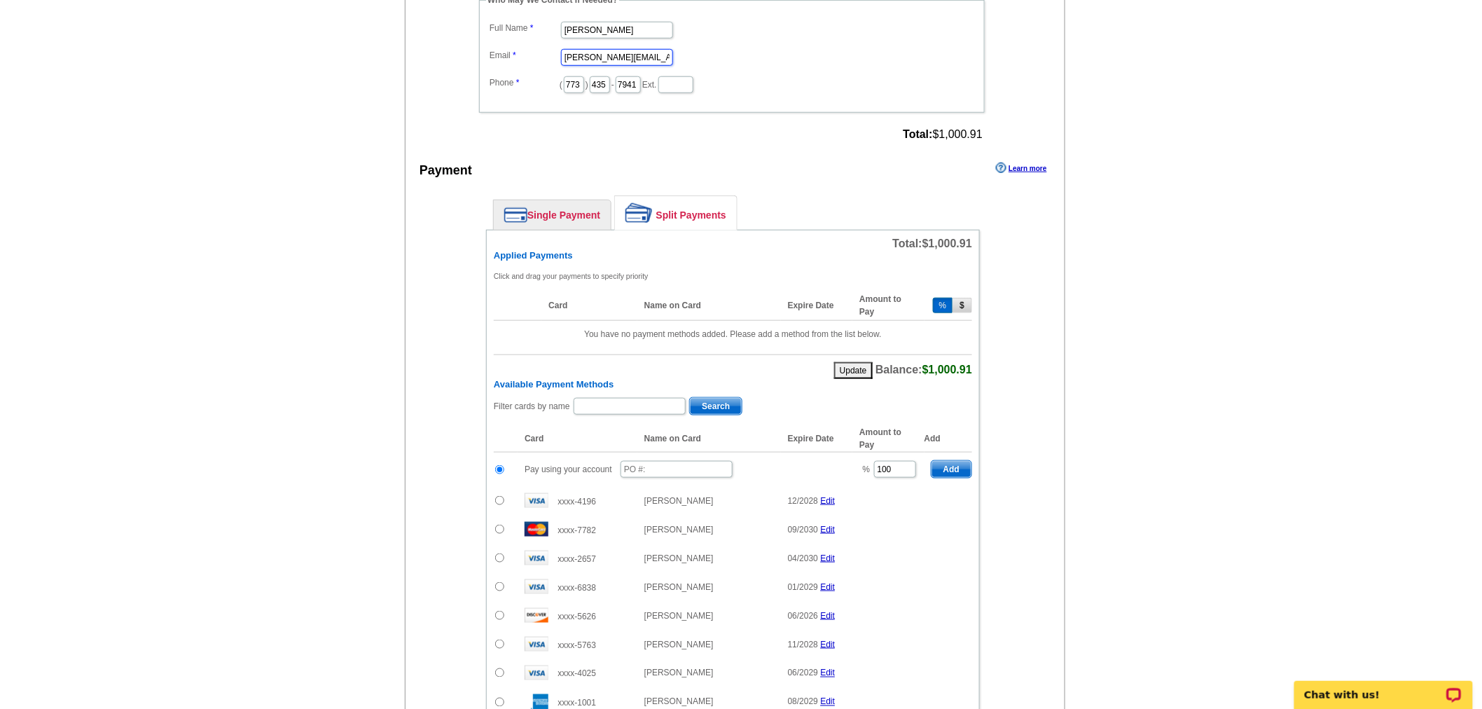
scroll to position [466, 0]
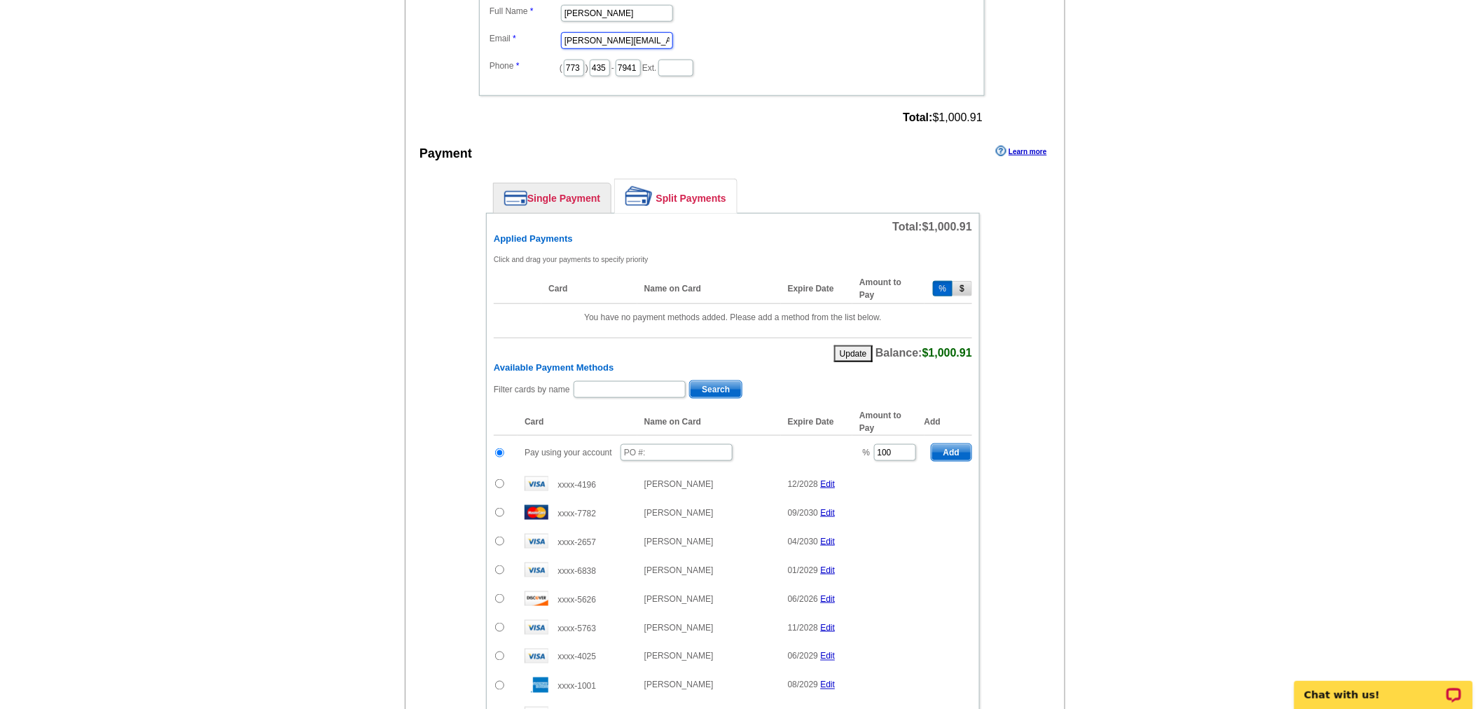
type input "[PERSON_NAME][EMAIL_ADDRESS][PERSON_NAME][DOMAIN_NAME]"
click at [630, 450] on input "text" at bounding box center [676, 452] width 112 height 17
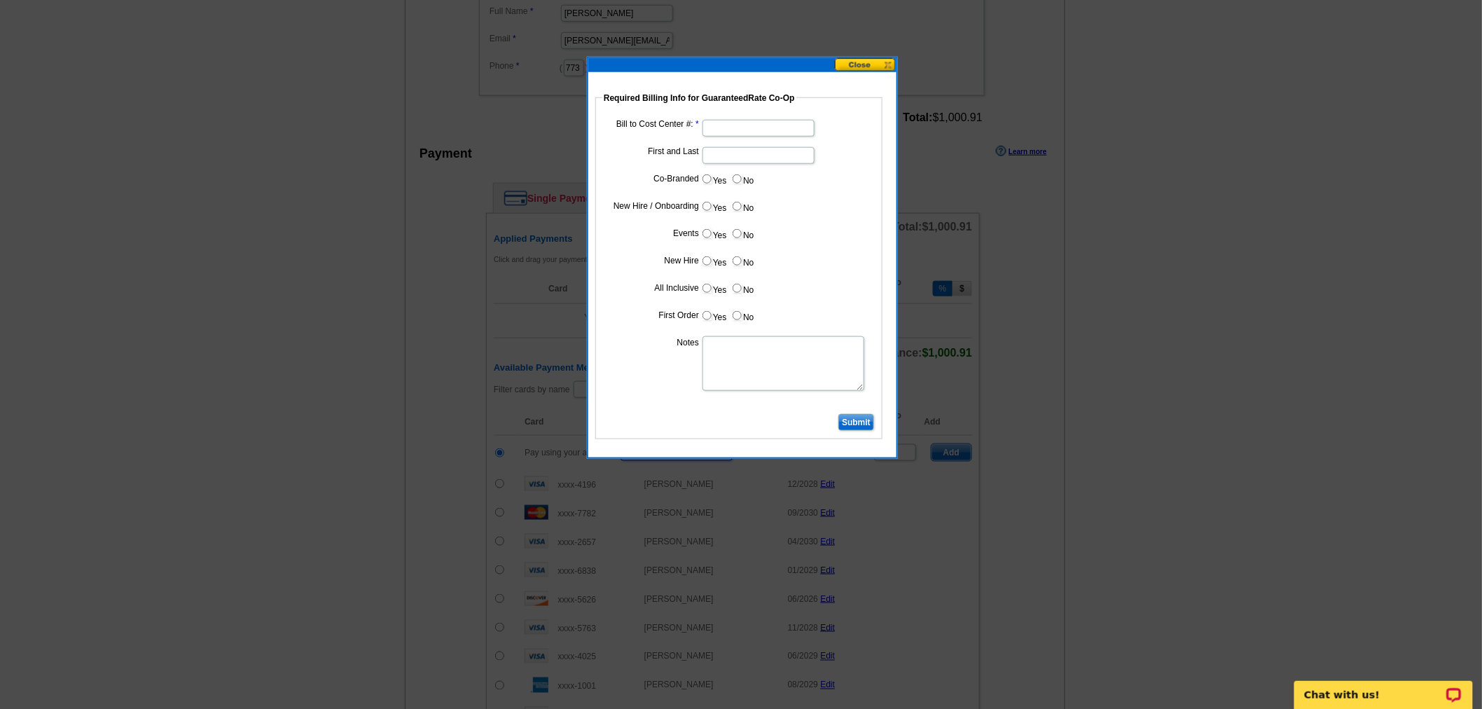
type input "09252025_1220_sb"
click at [775, 117] on dd at bounding box center [738, 127] width 273 height 22
click at [775, 127] on input "Bill to Cost Center #:" at bounding box center [758, 128] width 112 height 17
paste input "1243"
type input "1243"
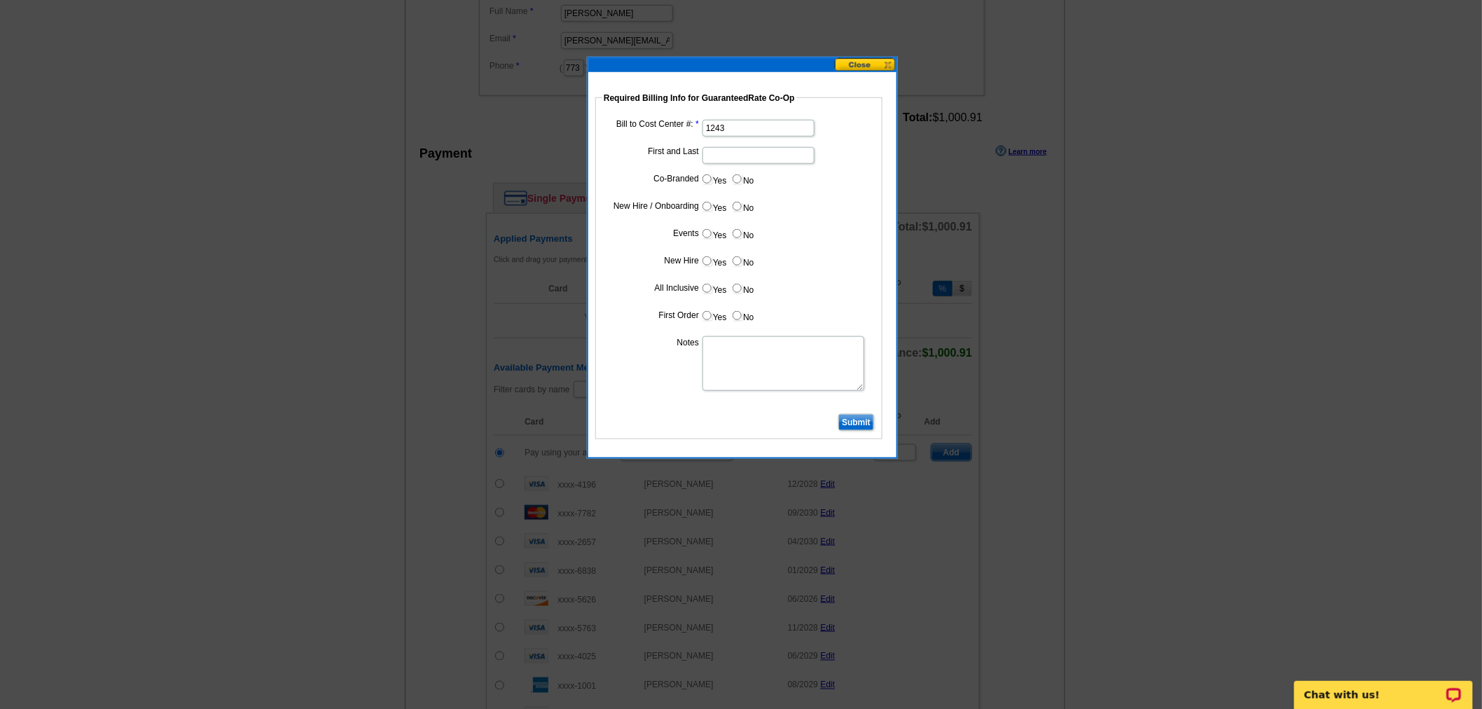
click at [747, 153] on input "First and Last" at bounding box center [758, 155] width 112 height 17
type input "Ben Cohen"
click at [704, 174] on input "Yes" at bounding box center [706, 178] width 9 height 9
radio input "true"
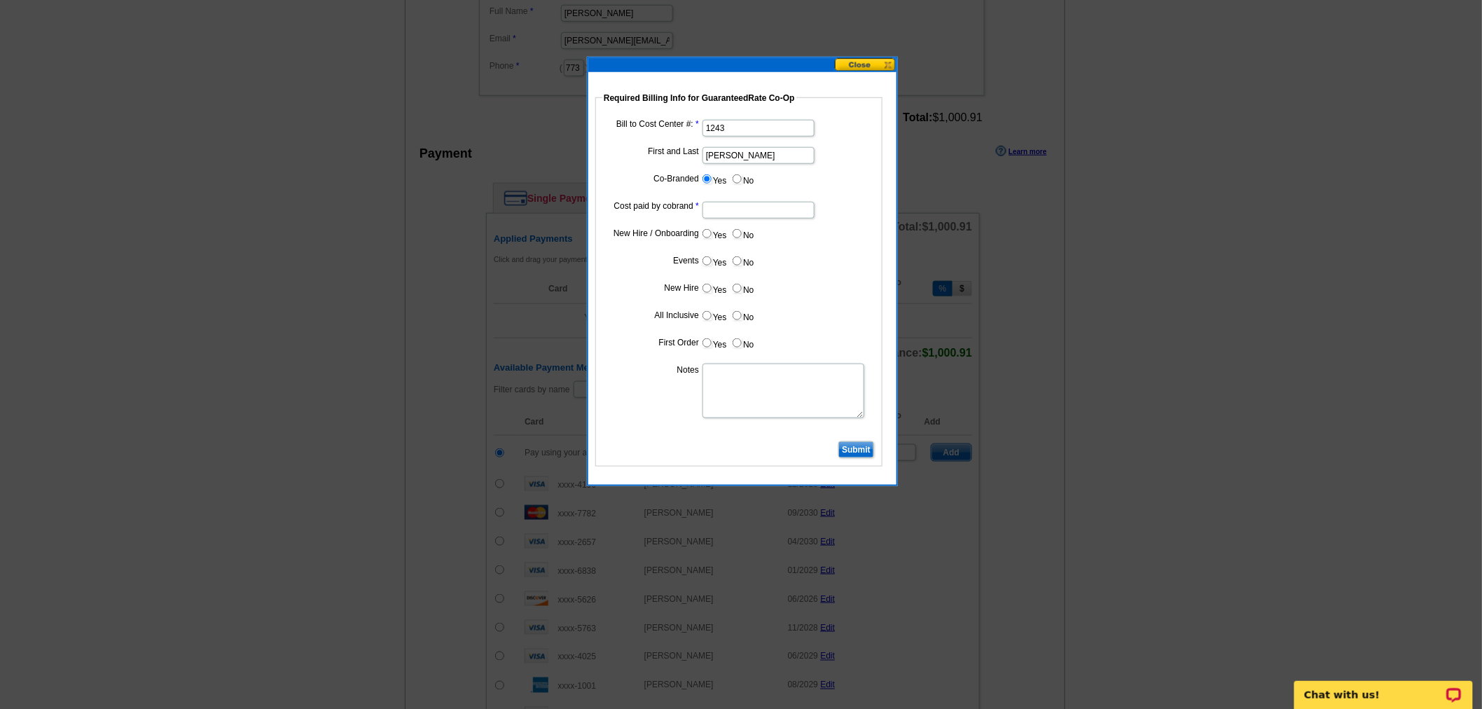
click at [713, 215] on input "Cost paid by cobrand" at bounding box center [758, 210] width 112 height 17
type input "25%"
click at [735, 232] on input "No" at bounding box center [736, 233] width 9 height 9
radio input "true"
click at [739, 259] on input "No" at bounding box center [736, 260] width 9 height 9
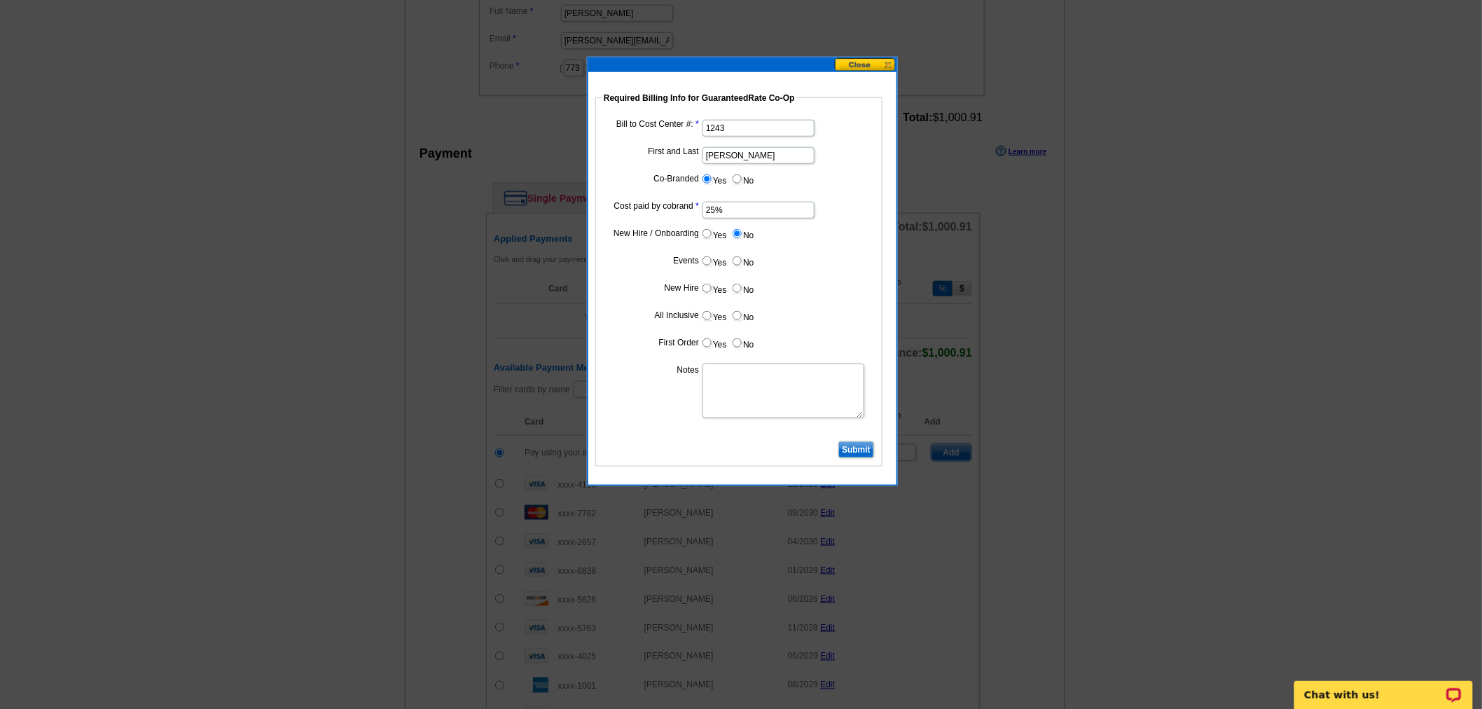
radio input "true"
click at [751, 292] on label "No" at bounding box center [742, 288] width 22 height 16
click at [742, 292] on input "No" at bounding box center [736, 288] width 9 height 9
radio input "true"
click at [746, 313] on label "No" at bounding box center [742, 315] width 22 height 16
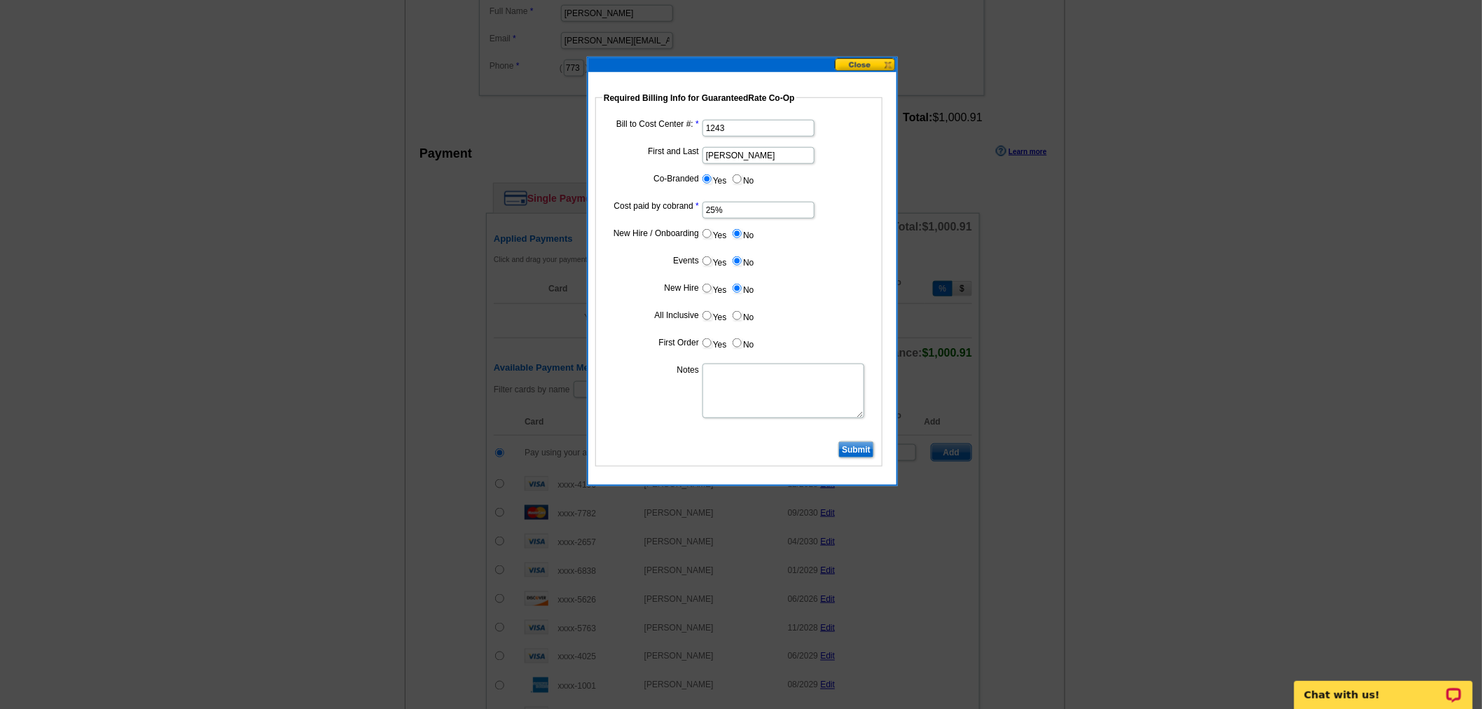
click at [742, 313] on input "No" at bounding box center [736, 315] width 9 height 9
radio input "true"
click at [737, 346] on label "No" at bounding box center [742, 343] width 22 height 16
click at [737, 346] on input "No" at bounding box center [736, 342] width 9 height 9
radio input "true"
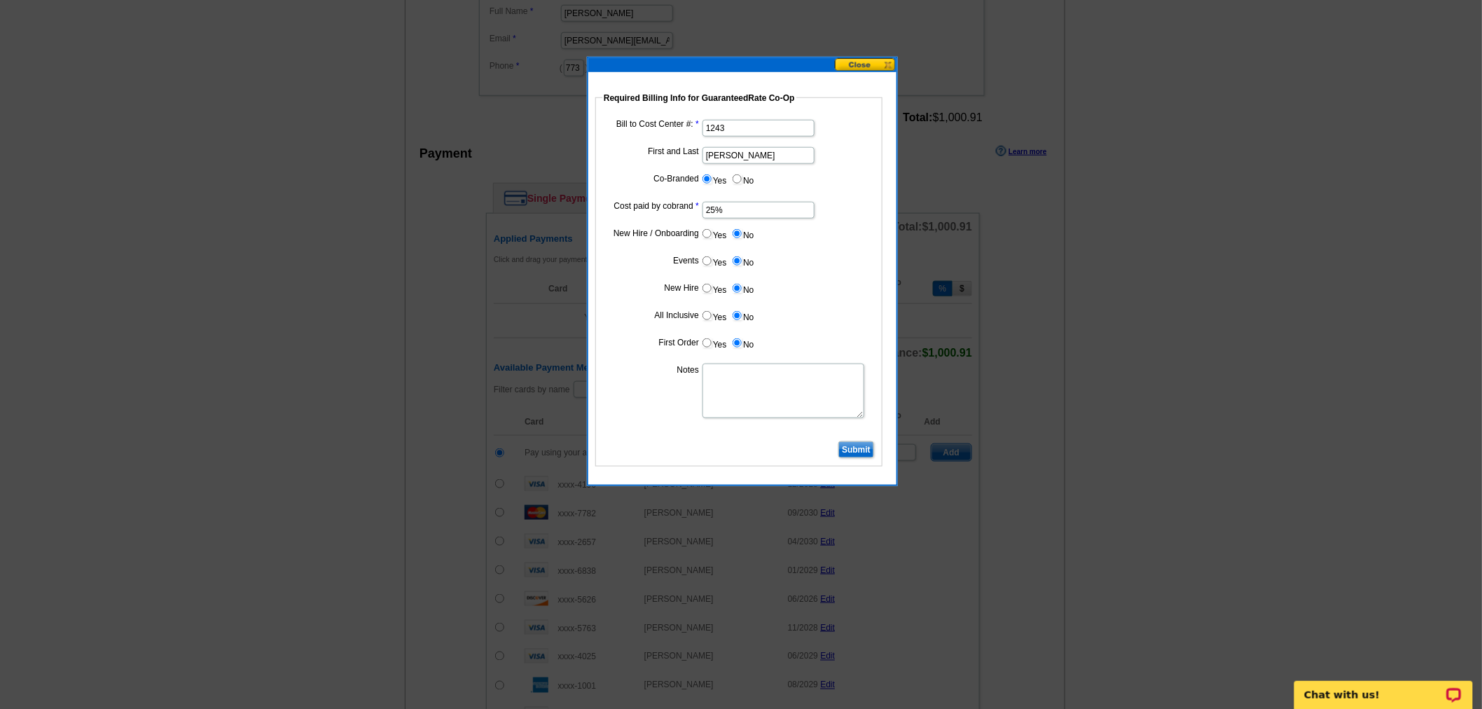
click at [761, 397] on textarea "Notes" at bounding box center [783, 390] width 162 height 55
type textarea "Bill to Ben Cohen at 1243"
click at [864, 441] on input "Submit" at bounding box center [856, 449] width 36 height 17
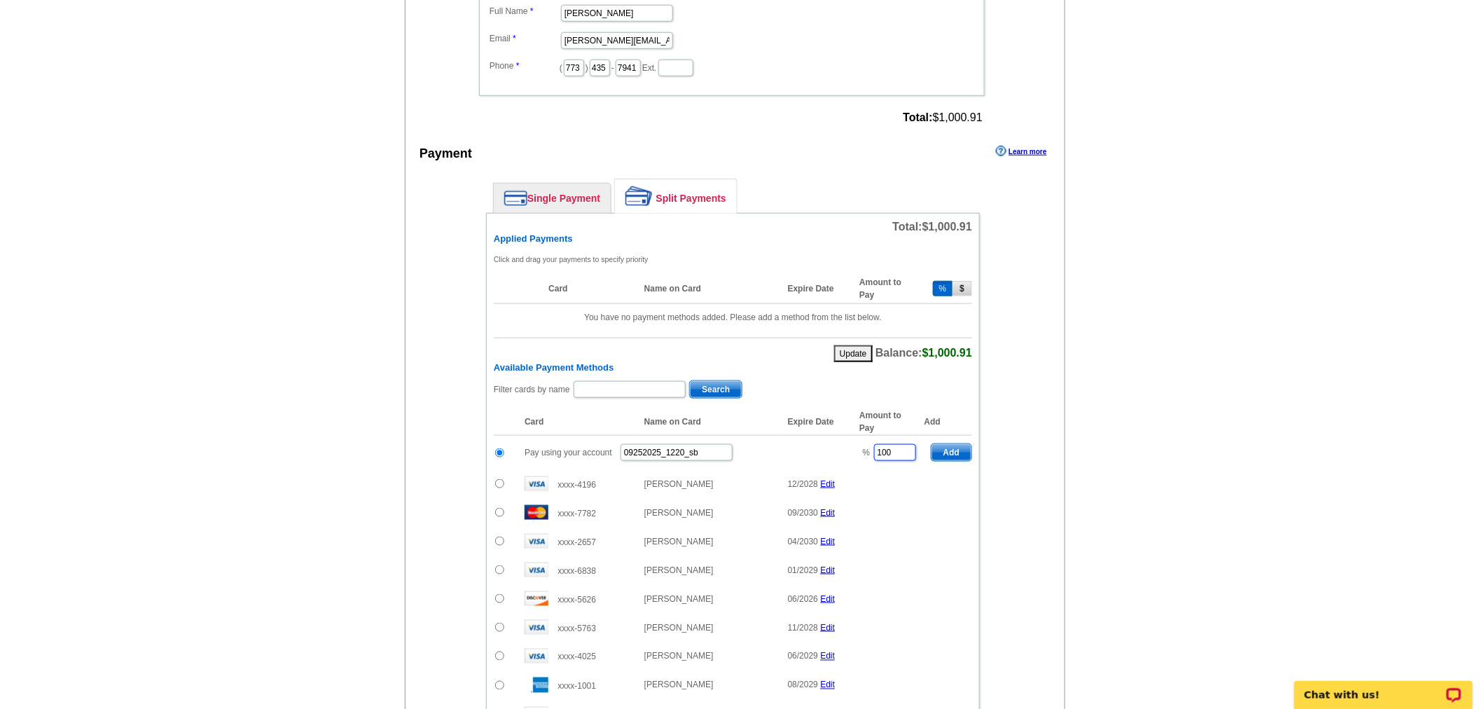
drag, startPoint x: 893, startPoint y: 445, endPoint x: 842, endPoint y: 439, distance: 50.8
click at [842, 439] on tr "Pay using your account 09252025_1220_sb % 100 Add" at bounding box center [733, 453] width 478 height 34
click at [953, 444] on span "Add" at bounding box center [951, 452] width 40 height 17
type input "100"
radio input "false"
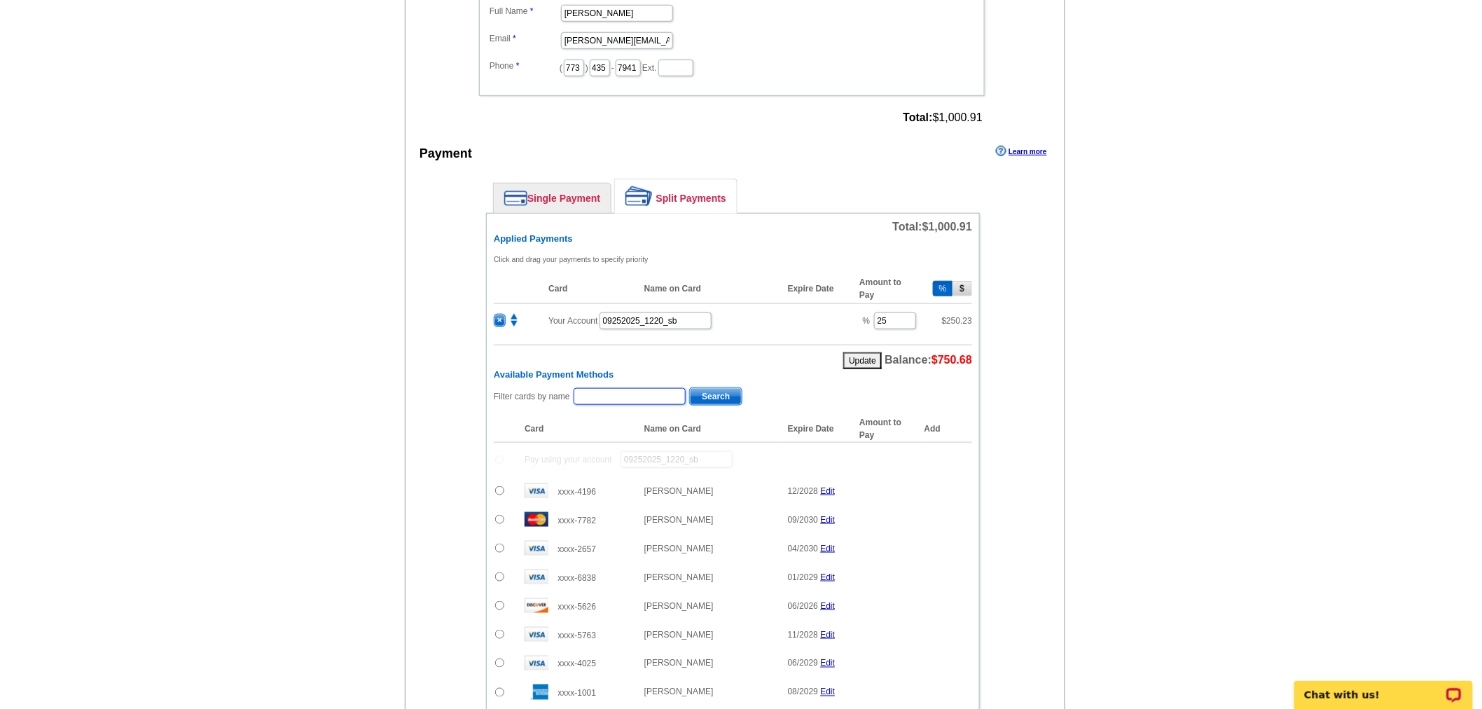
click at [592, 391] on input "text" at bounding box center [630, 396] width 112 height 17
paste input "Wenzke"
type input "Wenzke"
click at [704, 395] on span "Search" at bounding box center [716, 396] width 52 height 17
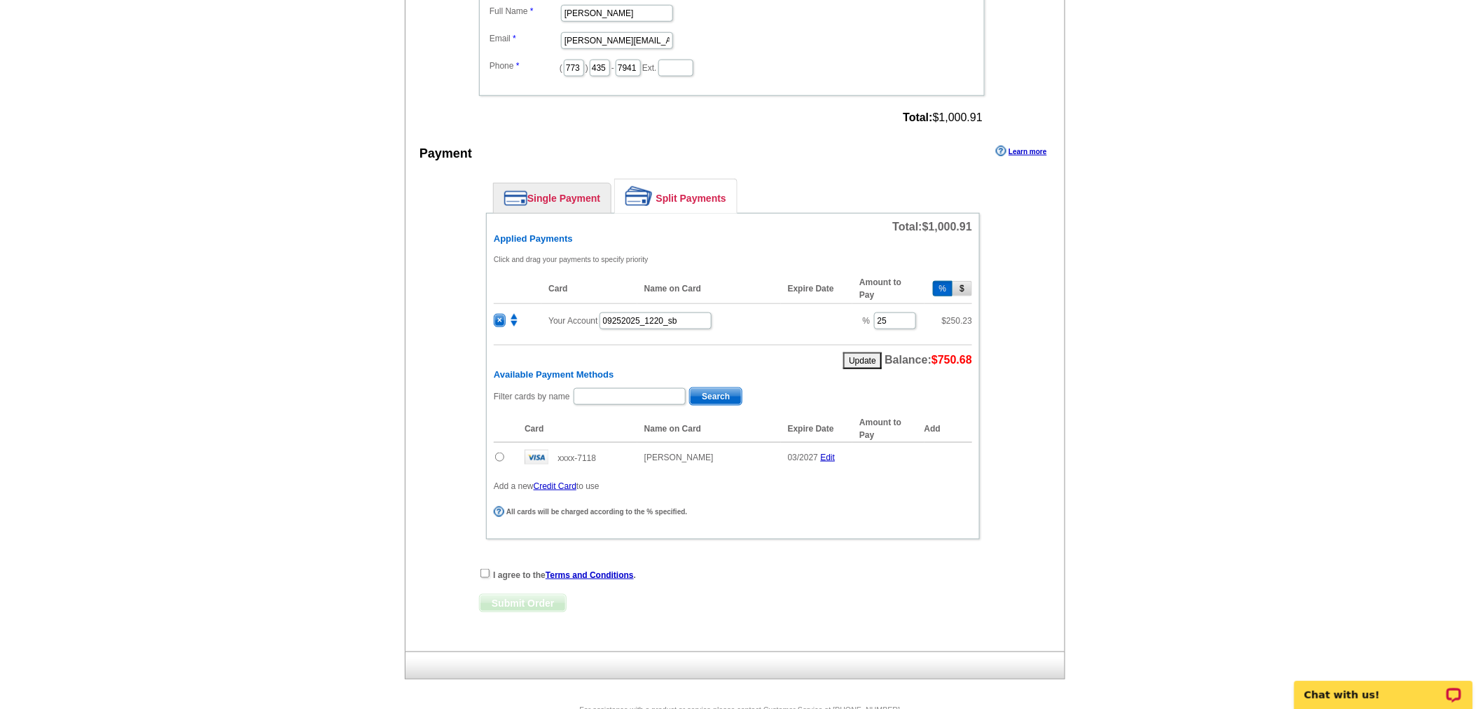
click at [501, 452] on input "radio" at bounding box center [499, 456] width 9 height 9
click at [947, 451] on span "Add" at bounding box center [951, 459] width 40 height 17
radio input "false"
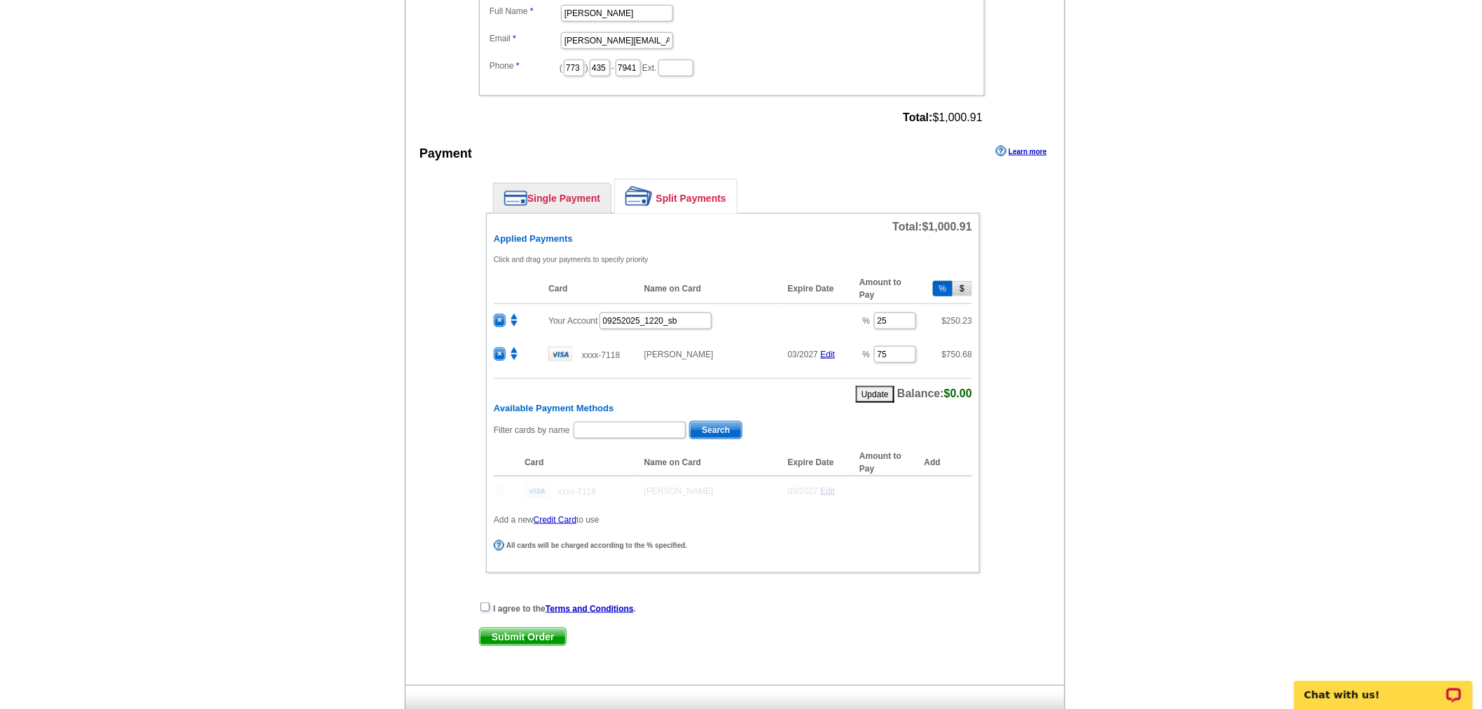
click at [486, 602] on input "checkbox" at bounding box center [484, 606] width 9 height 9
checkbox input "true"
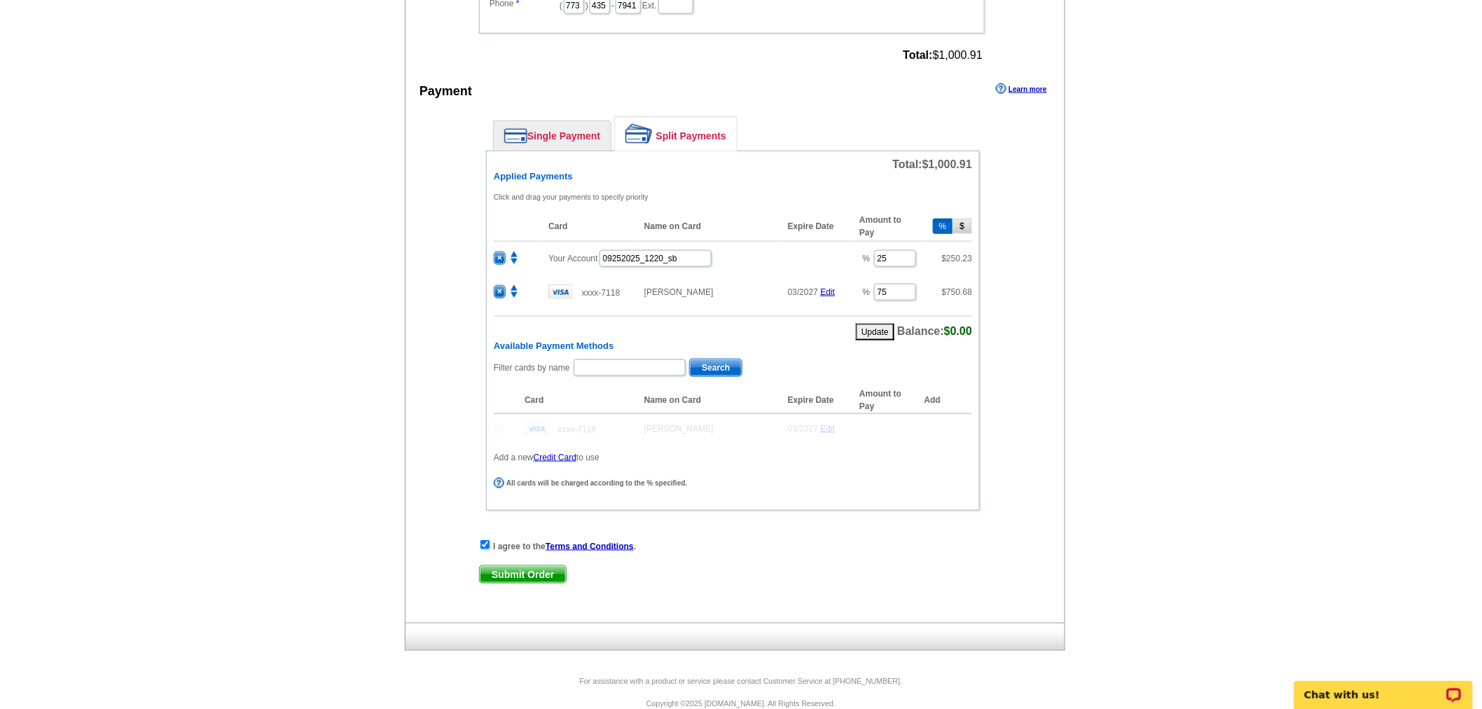
scroll to position [543, 0]
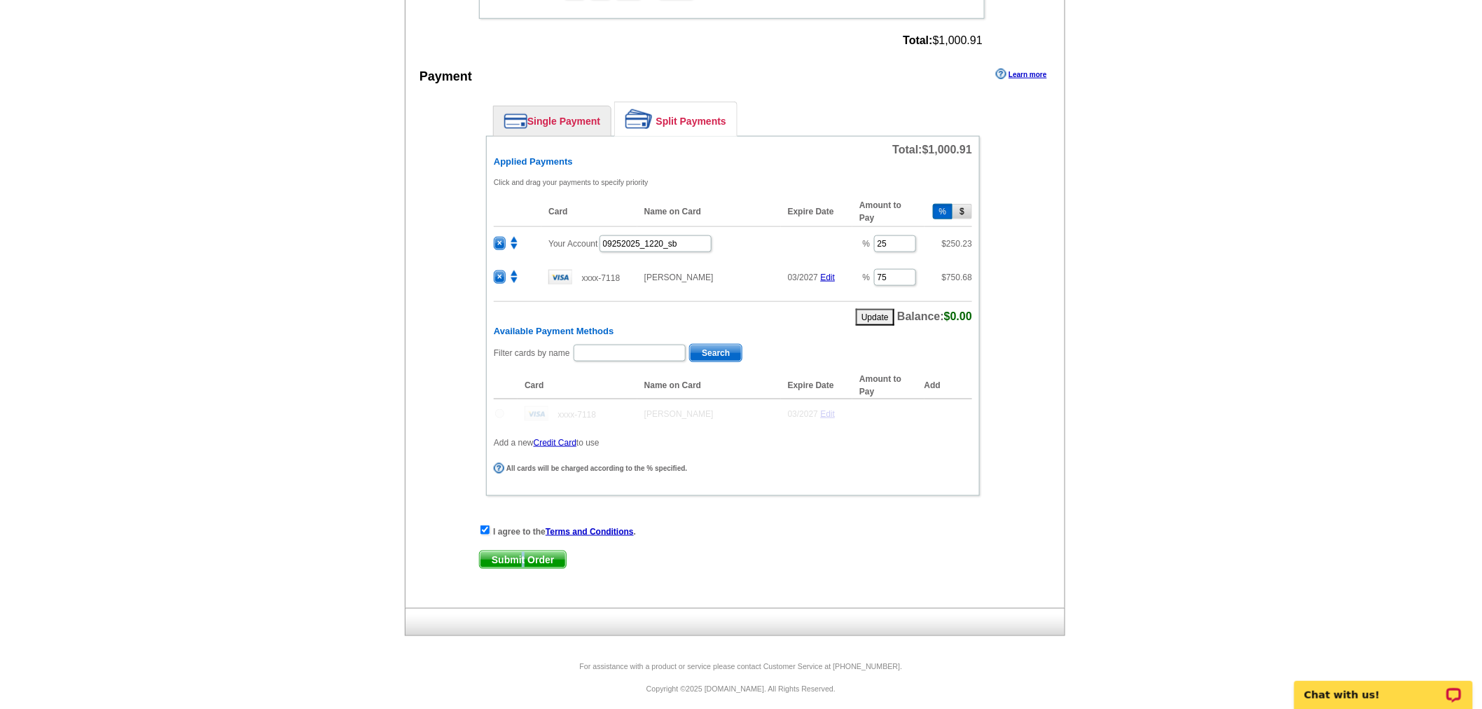
click at [525, 551] on span "Submit Order" at bounding box center [523, 559] width 86 height 17
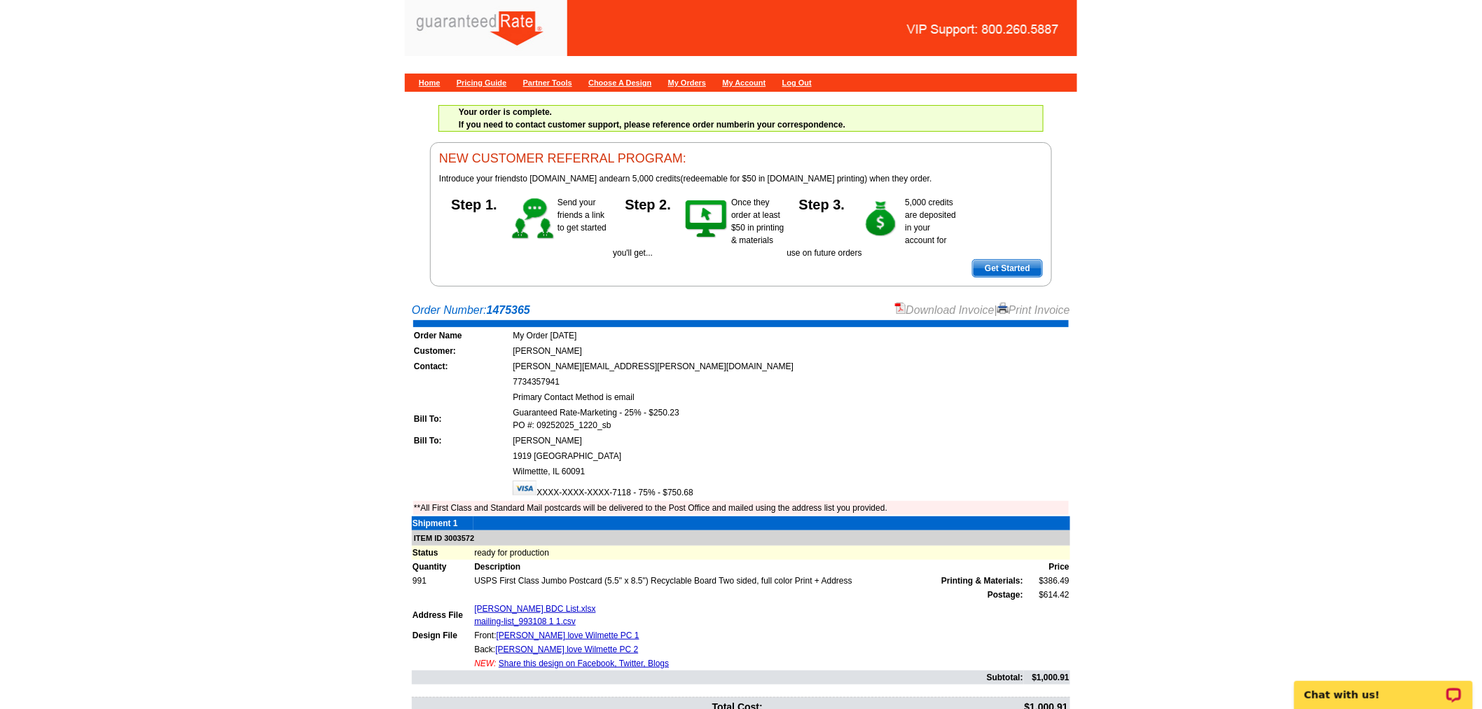
click at [971, 315] on link "Download Invoice" at bounding box center [944, 310] width 99 height 12
